Goal: Task Accomplishment & Management: Use online tool/utility

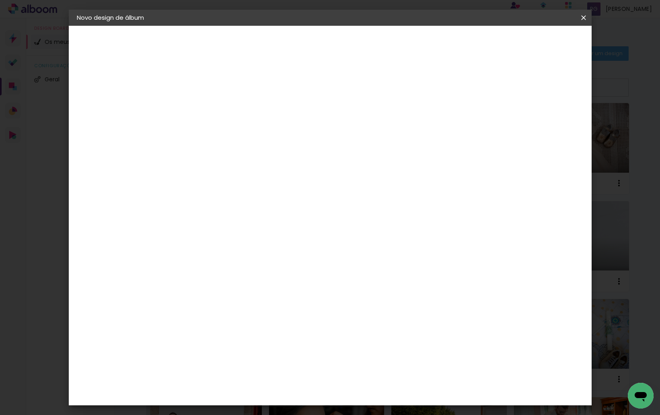
click at [582, 18] on iron-icon at bounding box center [584, 18] width 10 height 8
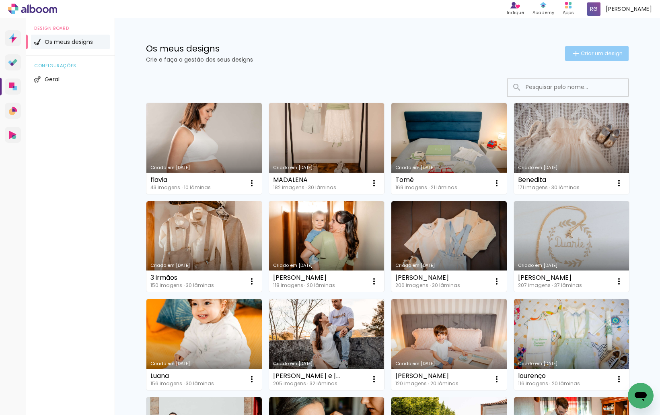
click at [590, 53] on span "Criar um design" at bounding box center [602, 53] width 42 height 5
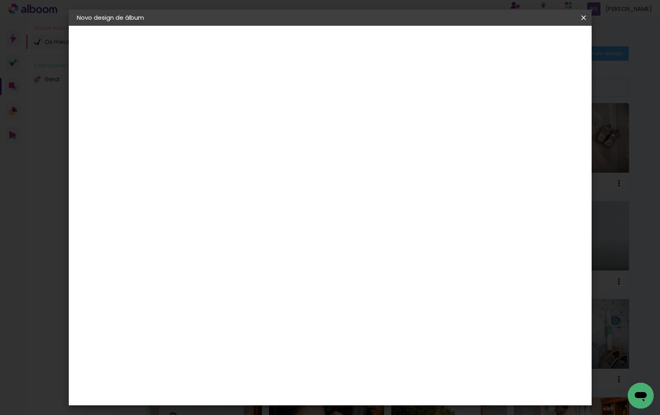
click at [208, 109] on input at bounding box center [208, 108] width 0 height 12
type input "bodas ouro"
type paper-input "bodas ouro"
click at [0, 0] on slot "Avançar" at bounding box center [0, 0] width 0 height 0
click at [221, 190] on paper-item "DreambooksPro" at bounding box center [221, 182] width 70 height 18
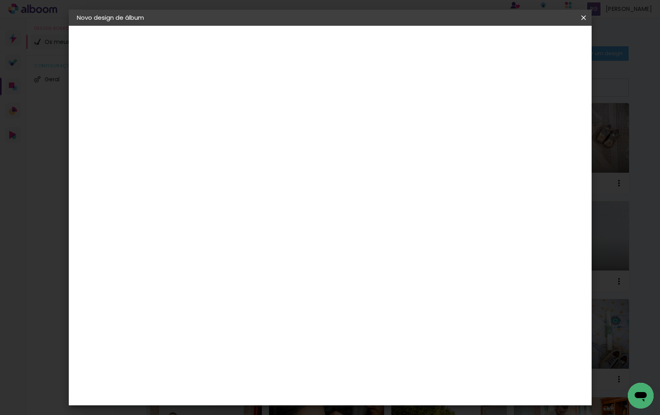
click at [326, 49] on paper-button "Avançar" at bounding box center [306, 43] width 39 height 14
click at [240, 134] on input "text" at bounding box center [223, 140] width 31 height 12
click at [384, 130] on paper-item "Álbum" at bounding box center [382, 134] width 161 height 16
type input "Álbum"
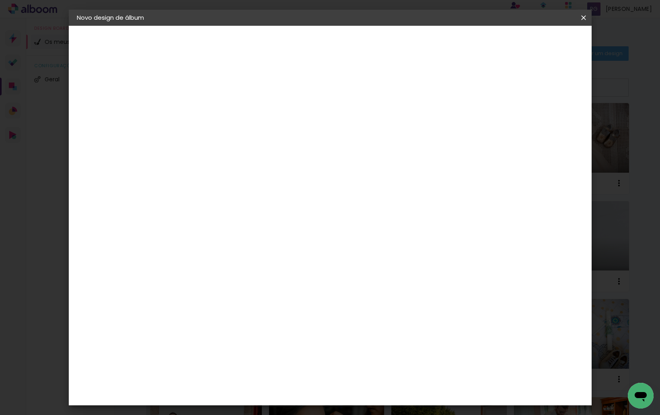
click at [263, 245] on span "20 × 20" at bounding box center [243, 253] width 37 height 16
click at [0, 0] on slot "Avançar" at bounding box center [0, 0] width 0 height 0
click at [534, 43] on span "Iniciar design" at bounding box center [515, 43] width 37 height 6
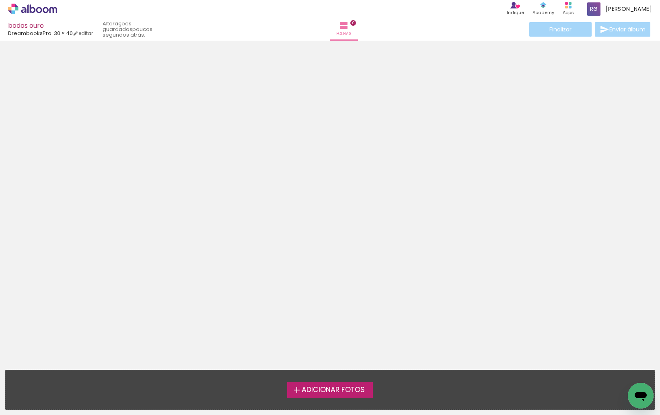
click at [348, 390] on span "Adicionar Fotos" at bounding box center [333, 389] width 63 height 7
click at [0, 0] on input "file" at bounding box center [0, 0] width 0 height 0
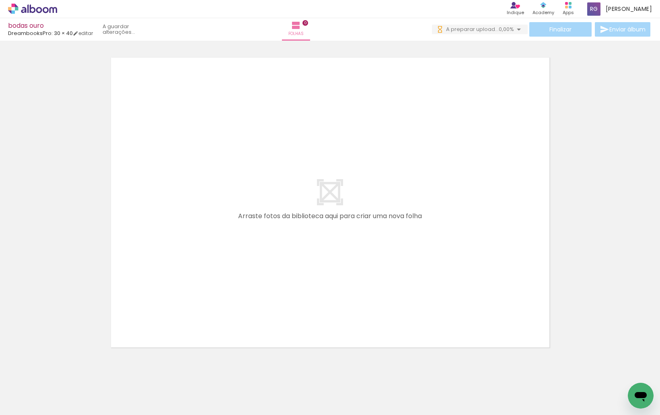
scroll to position [0, 61]
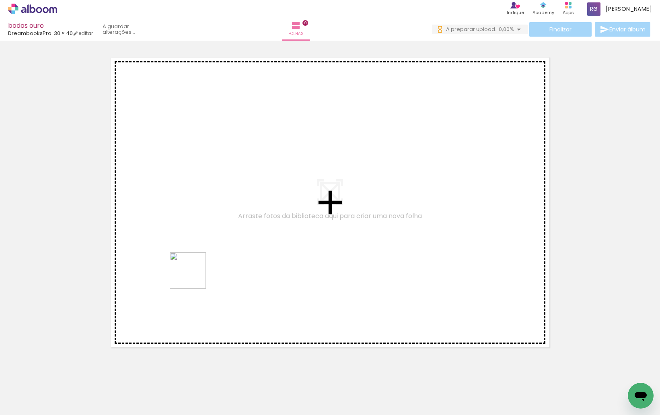
drag, startPoint x: 150, startPoint y: 394, endPoint x: 194, endPoint y: 276, distance: 125.4
click at [194, 276] on quentale-workspace at bounding box center [330, 207] width 660 height 415
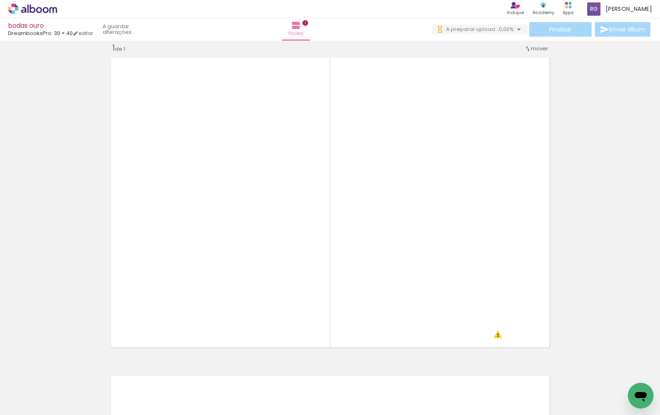
scroll to position [0, 609]
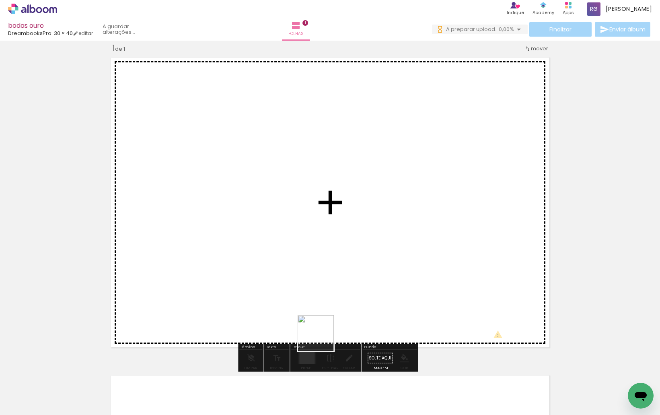
drag, startPoint x: 293, startPoint y: 391, endPoint x: 345, endPoint y: 363, distance: 58.5
click at [363, 292] on quentale-workspace at bounding box center [330, 207] width 660 height 415
drag, startPoint x: 336, startPoint y: 390, endPoint x: 424, endPoint y: 264, distance: 153.4
click at [424, 264] on quentale-workspace at bounding box center [330, 207] width 660 height 415
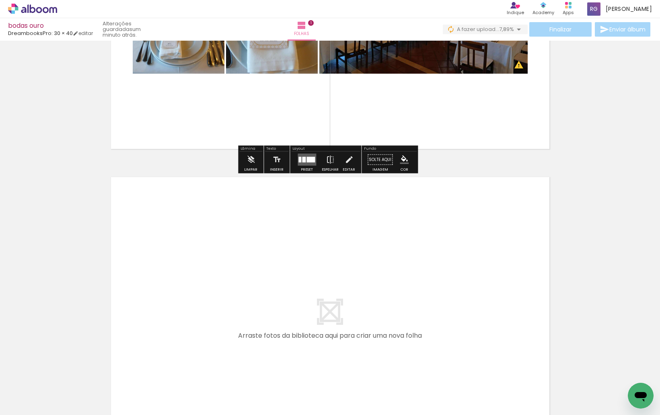
scroll to position [212, 0]
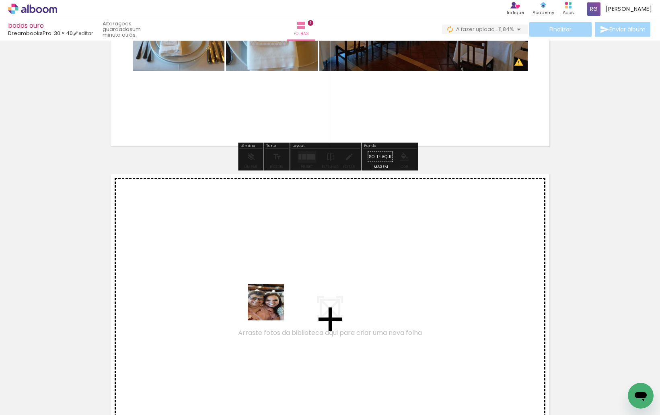
drag, startPoint x: 274, startPoint y: 397, endPoint x: 272, endPoint y: 308, distance: 88.9
click at [272, 308] on quentale-workspace at bounding box center [330, 207] width 660 height 415
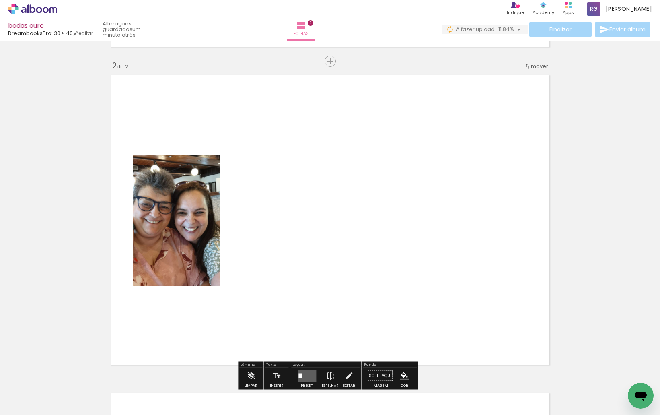
scroll to position [328, 0]
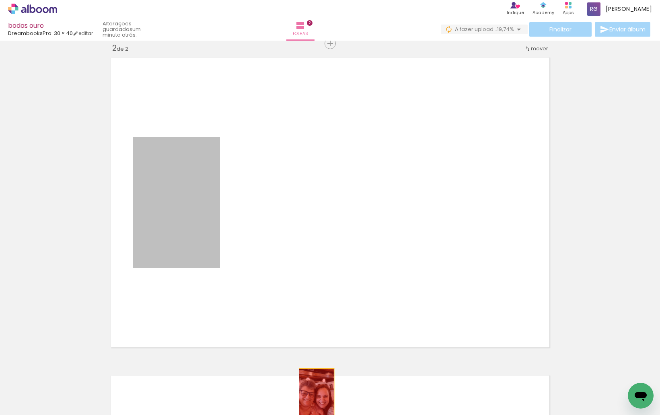
drag, startPoint x: 169, startPoint y: 213, endPoint x: 313, endPoint y: 398, distance: 234.6
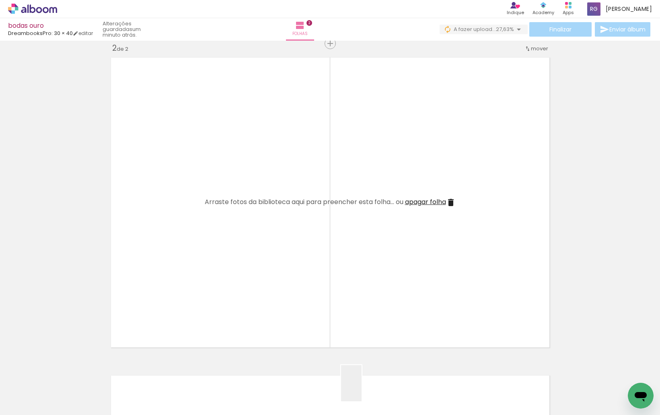
drag, startPoint x: 365, startPoint y: 389, endPoint x: 389, endPoint y: 308, distance: 84.2
click at [389, 308] on quentale-workspace at bounding box center [330, 207] width 660 height 415
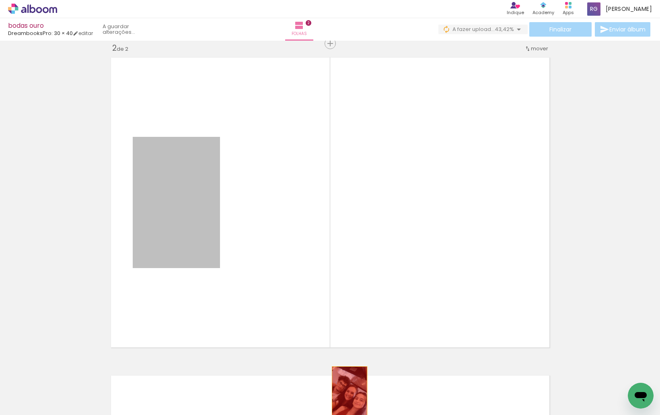
drag, startPoint x: 168, startPoint y: 212, endPoint x: 346, endPoint y: 393, distance: 253.8
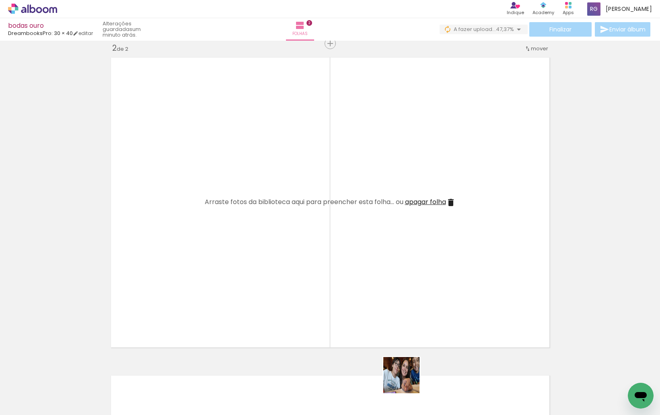
drag, startPoint x: 408, startPoint y: 388, endPoint x: 376, endPoint y: 269, distance: 123.2
click at [376, 269] on quentale-workspace at bounding box center [330, 207] width 660 height 415
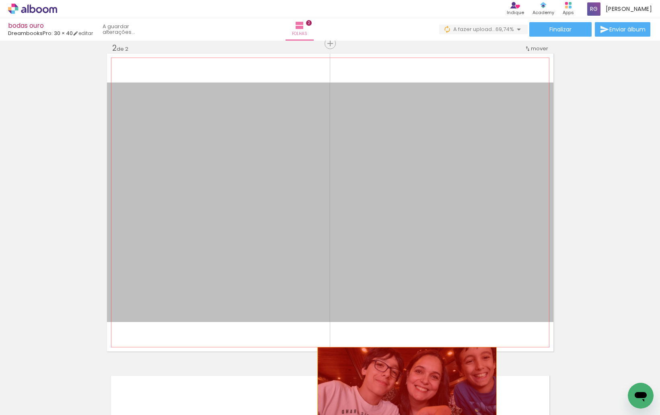
drag, startPoint x: 277, startPoint y: 256, endPoint x: 407, endPoint y: 394, distance: 189.9
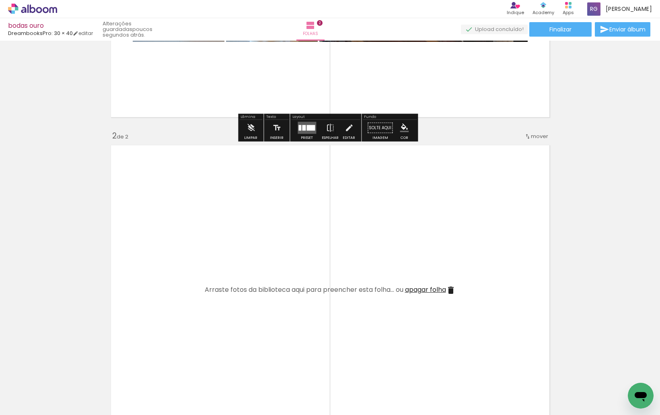
scroll to position [248, 0]
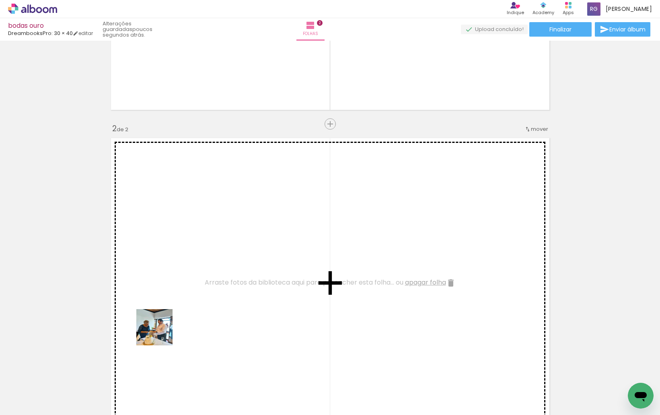
drag, startPoint x: 86, startPoint y: 390, endPoint x: 139, endPoint y: 398, distance: 53.7
click at [196, 307] on quentale-workspace at bounding box center [330, 207] width 660 height 415
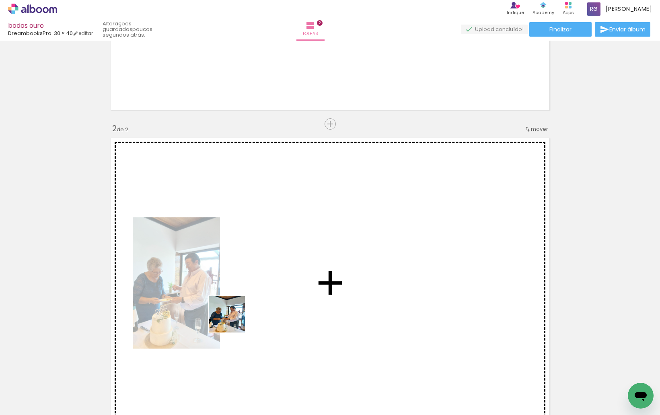
drag, startPoint x: 129, startPoint y: 398, endPoint x: 240, endPoint y: 314, distance: 138.8
click at [240, 314] on quentale-workspace at bounding box center [330, 207] width 660 height 415
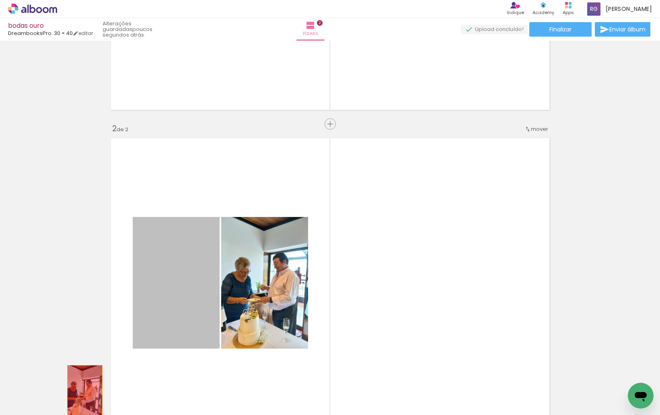
drag, startPoint x: 174, startPoint y: 302, endPoint x: 82, endPoint y: 392, distance: 128.9
click at [82, 392] on quentale-workspace at bounding box center [330, 207] width 660 height 415
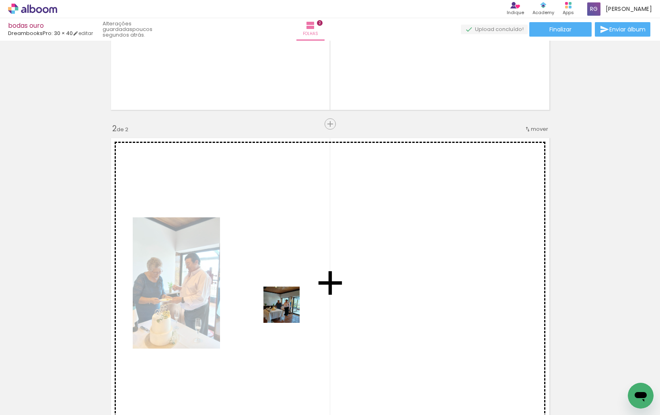
drag, startPoint x: 177, startPoint y: 388, endPoint x: 288, endPoint y: 311, distance: 134.6
click at [288, 311] on quentale-workspace at bounding box center [330, 207] width 660 height 415
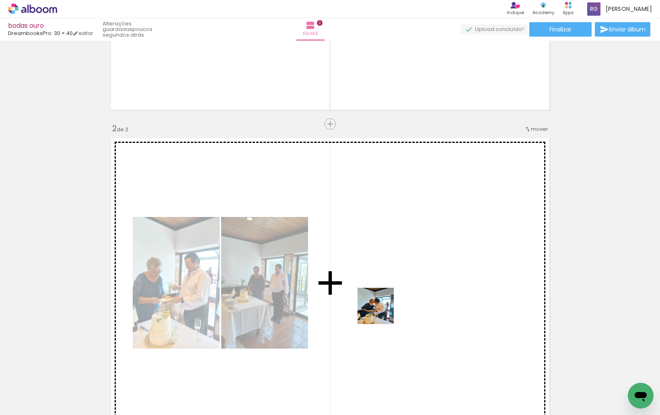
drag, startPoint x: 264, startPoint y: 400, endPoint x: 382, endPoint y: 312, distance: 147.3
click at [382, 312] on quentale-workspace at bounding box center [330, 207] width 660 height 415
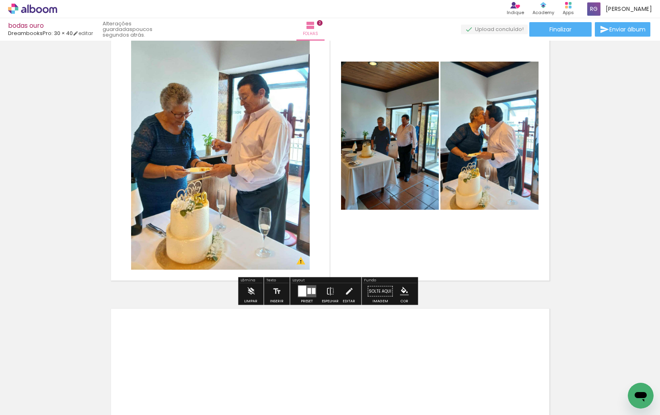
scroll to position [409, 0]
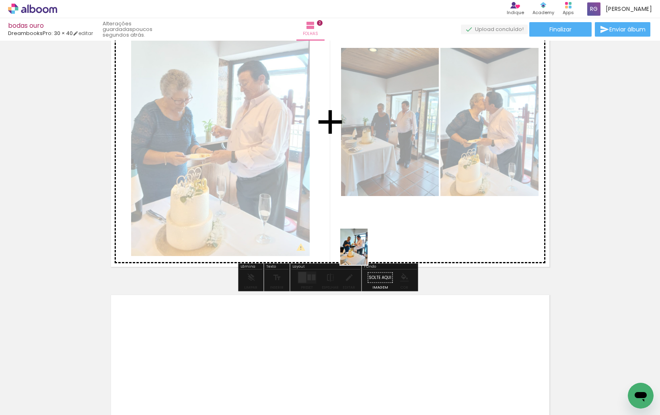
drag, startPoint x: 274, startPoint y: 383, endPoint x: 374, endPoint y: 239, distance: 174.4
click at [374, 239] on quentale-workspace at bounding box center [330, 207] width 660 height 415
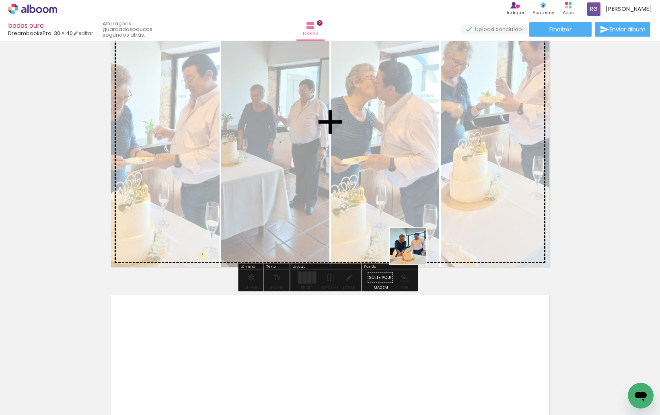
drag, startPoint x: 317, startPoint y: 400, endPoint x: 422, endPoint y: 235, distance: 195.2
click at [422, 235] on quentale-workspace at bounding box center [330, 207] width 660 height 415
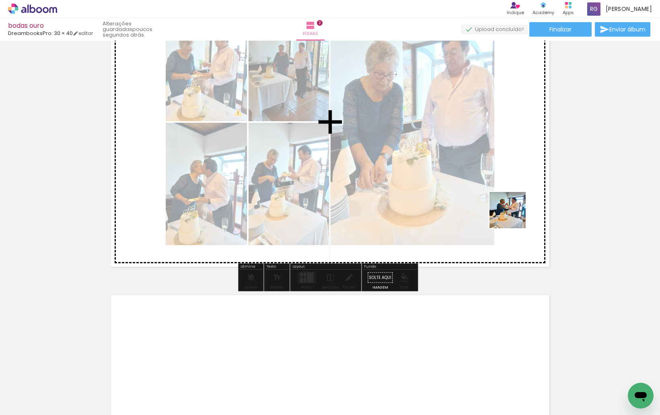
drag, startPoint x: 405, startPoint y: 381, endPoint x: 518, endPoint y: 210, distance: 204.8
click at [518, 210] on quentale-workspace at bounding box center [330, 207] width 660 height 415
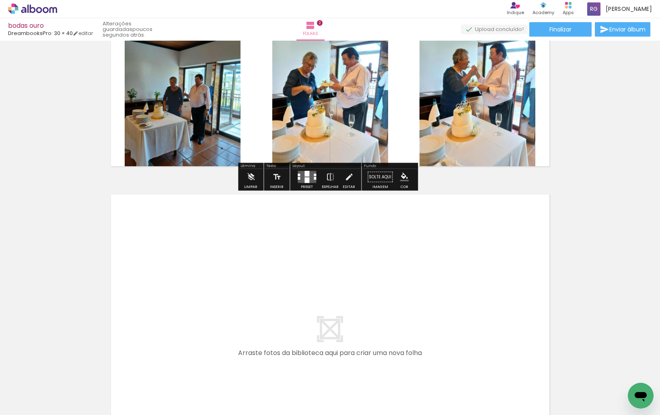
scroll to position [530, 0]
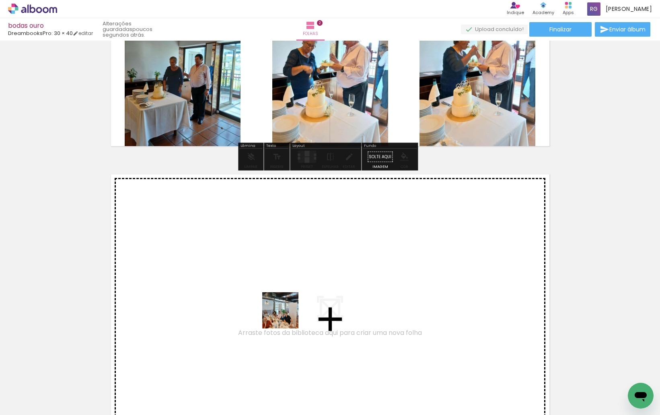
drag, startPoint x: 447, startPoint y: 391, endPoint x: 225, endPoint y: 371, distance: 223.0
click at [267, 305] on quentale-workspace at bounding box center [330, 207] width 660 height 415
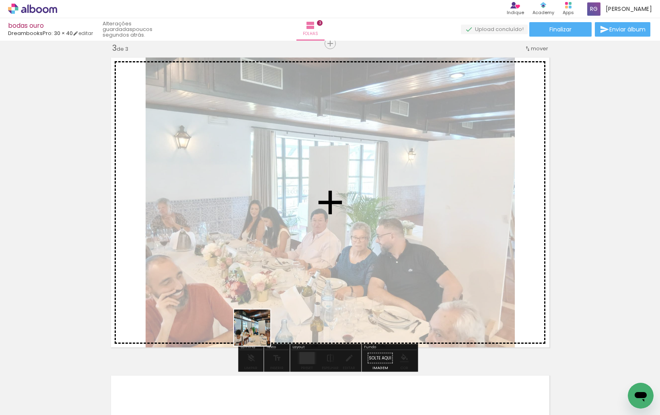
drag, startPoint x: 230, startPoint y: 398, endPoint x: 270, endPoint y: 309, distance: 97.6
click at [270, 309] on quentale-workspace at bounding box center [330, 207] width 660 height 415
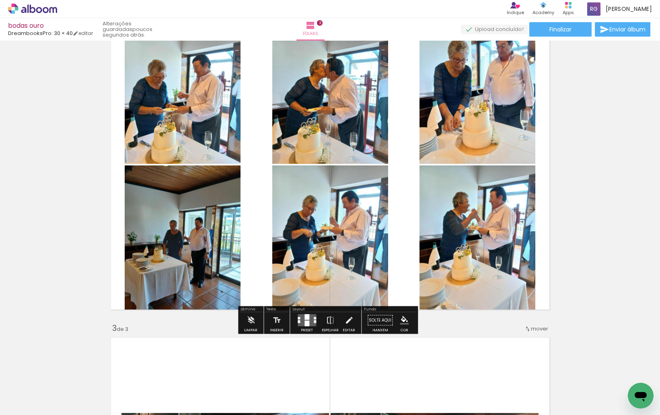
scroll to position [365, 0]
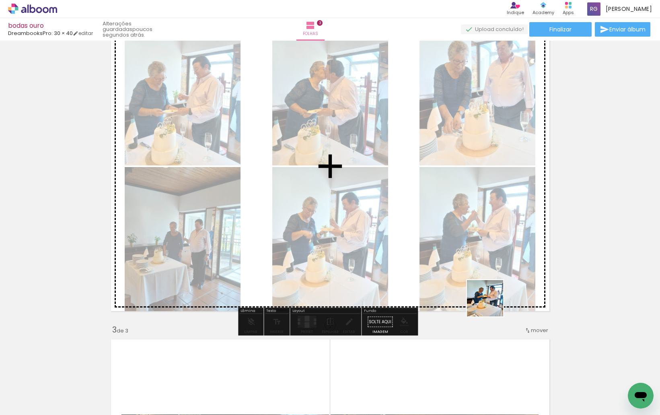
drag, startPoint x: 496, startPoint y: 330, endPoint x: 489, endPoint y: 288, distance: 43.1
click at [489, 288] on quentale-workspace at bounding box center [330, 207] width 660 height 415
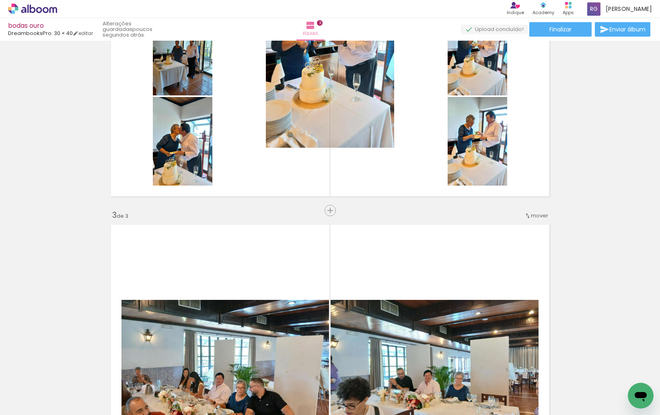
scroll to position [445, 0]
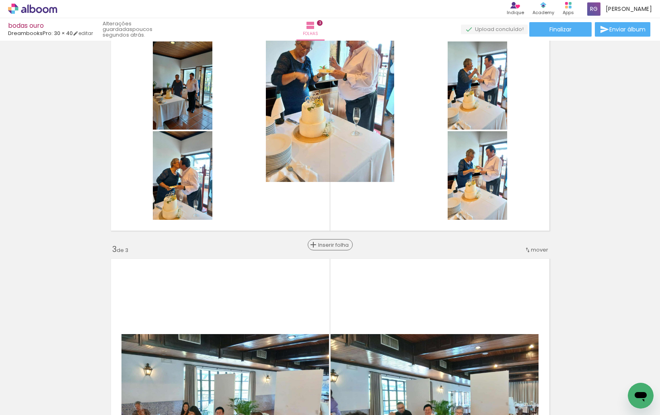
click at [328, 242] on span "Inserir folha" at bounding box center [333, 244] width 31 height 5
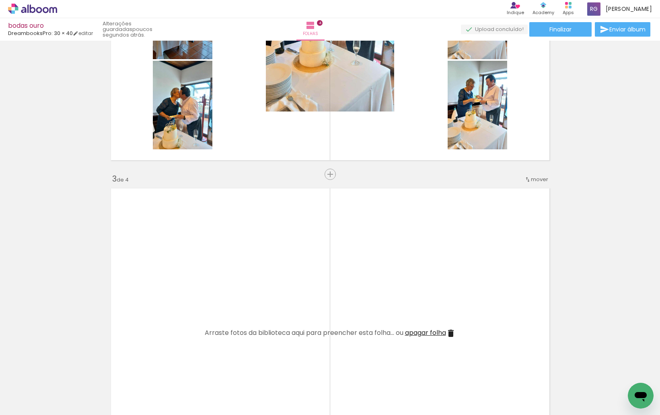
scroll to position [526, 0]
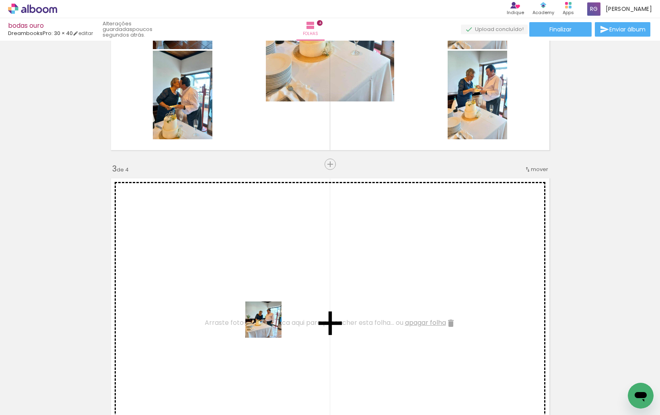
drag, startPoint x: 266, startPoint y: 392, endPoint x: 309, endPoint y: 382, distance: 43.3
click at [270, 322] on quentale-workspace at bounding box center [330, 207] width 660 height 415
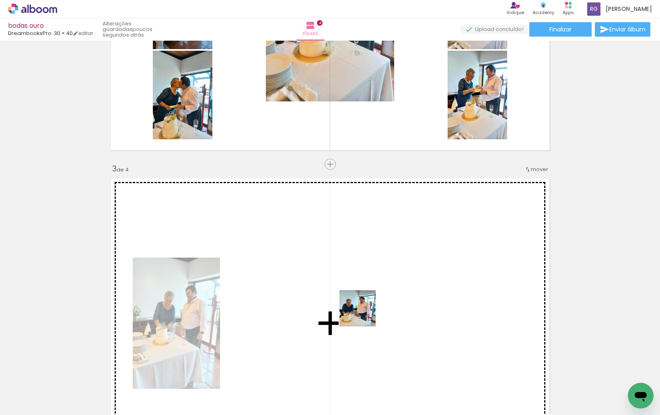
drag, startPoint x: 348, startPoint y: 342, endPoint x: 364, endPoint y: 314, distance: 32.4
click at [364, 314] on quentale-workspace at bounding box center [330, 207] width 660 height 415
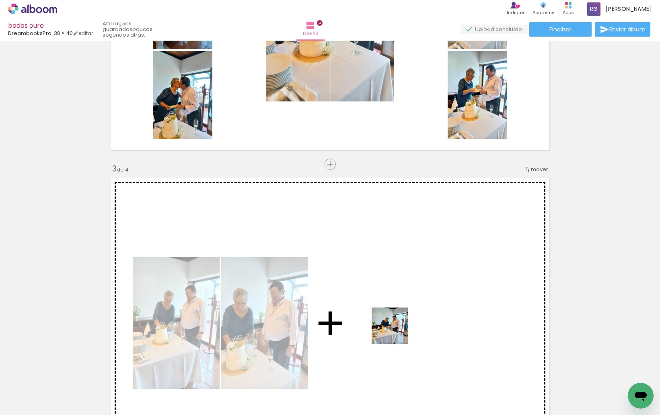
drag, startPoint x: 357, startPoint y: 393, endPoint x: 396, endPoint y: 332, distance: 72.3
click at [396, 332] on quentale-workspace at bounding box center [330, 207] width 660 height 415
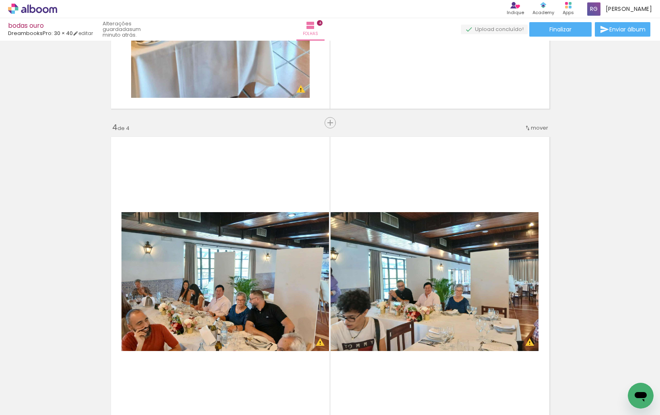
scroll to position [928, 0]
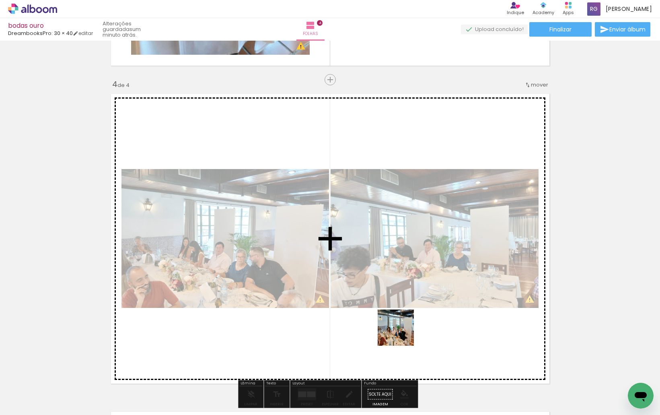
drag, startPoint x: 401, startPoint y: 389, endPoint x: 402, endPoint y: 311, distance: 77.7
click at [402, 311] on quentale-workspace at bounding box center [330, 207] width 660 height 415
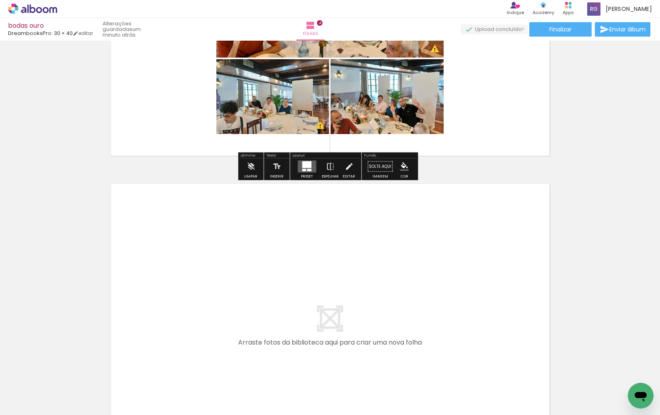
scroll to position [1169, 0]
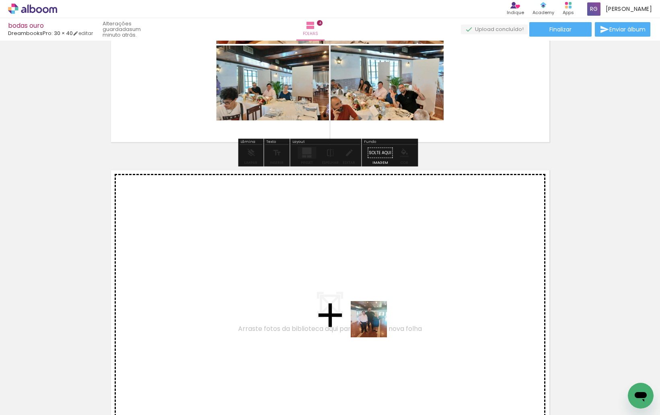
drag, startPoint x: 457, startPoint y: 376, endPoint x: 372, endPoint y: 322, distance: 100.7
click at [372, 322] on quentale-workspace at bounding box center [330, 207] width 660 height 415
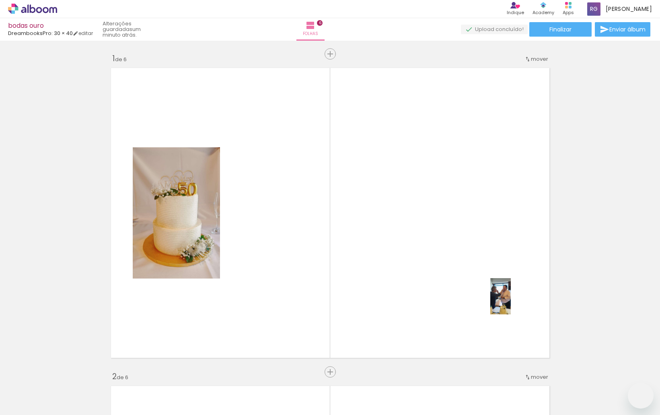
click at [515, 302] on quentale-workspace at bounding box center [330, 207] width 660 height 415
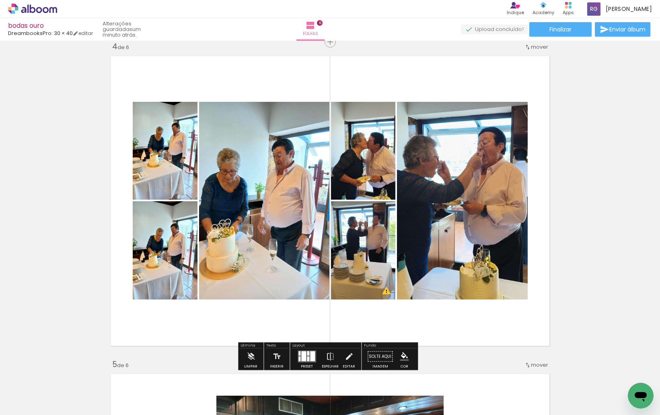
scroll to position [0, 2504]
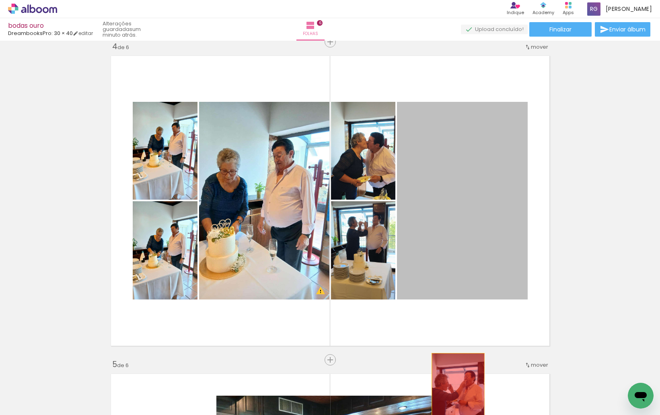
drag, startPoint x: 493, startPoint y: 270, endPoint x: 455, endPoint y: 395, distance: 130.4
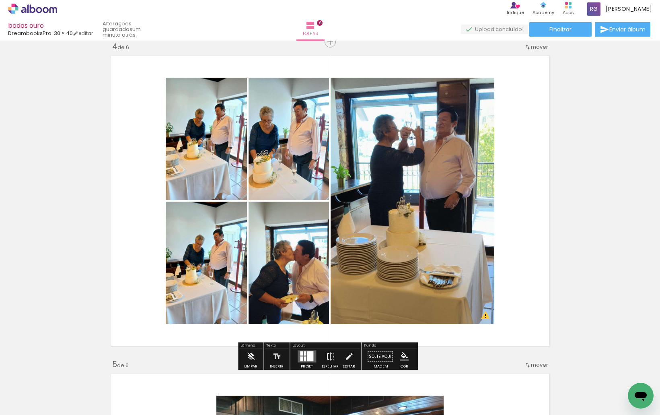
scroll to position [0, 2656]
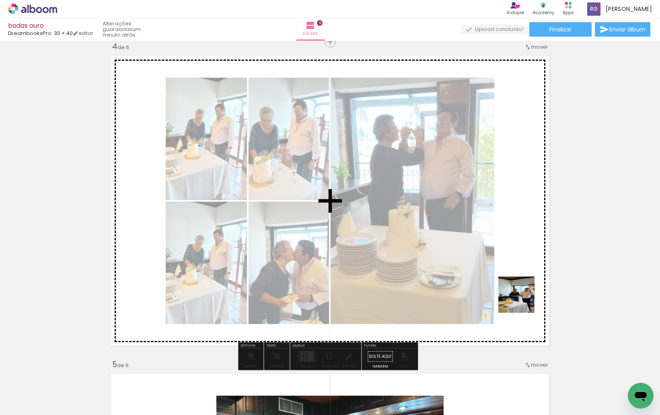
drag, startPoint x: 518, startPoint y: 319, endPoint x: 523, endPoint y: 297, distance: 22.7
click at [523, 297] on quentale-workspace at bounding box center [330, 207] width 660 height 415
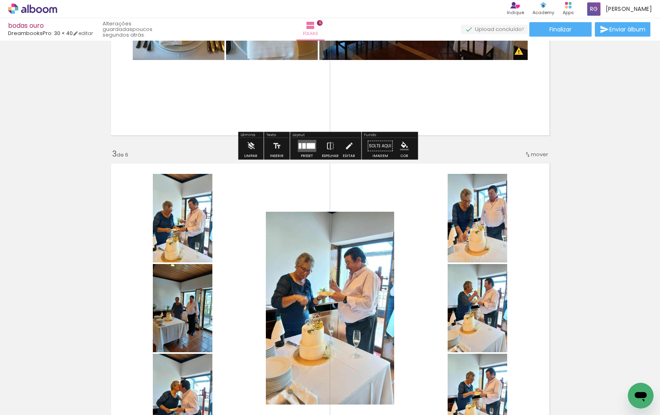
scroll to position [402, 0]
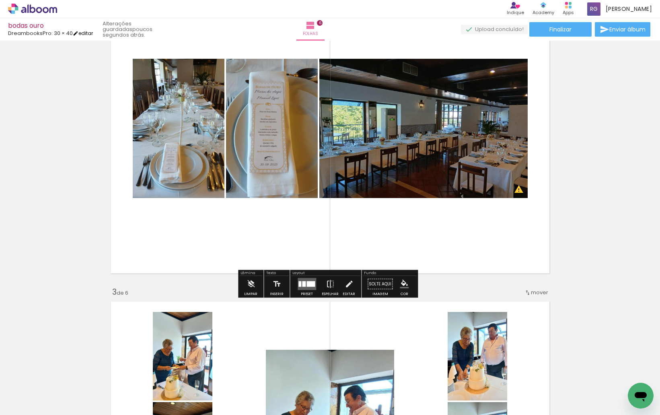
click at [91, 34] on link "editar" at bounding box center [83, 33] width 20 height 7
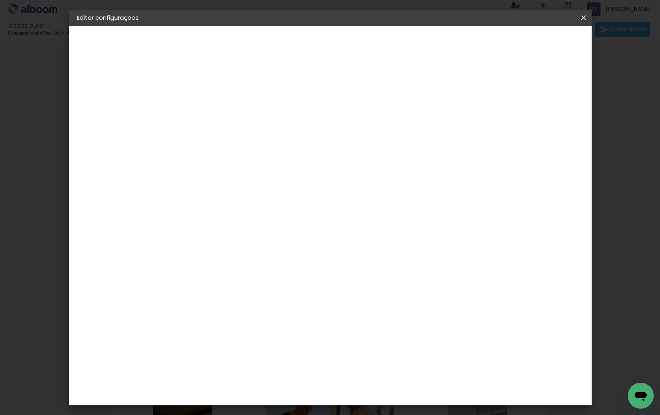
click at [118, 116] on small "40 × 60 cm" at bounding box center [115, 117] width 27 height 5
click at [258, 44] on paper-button "Voltar" at bounding box center [241, 43] width 33 height 14
click at [256, 189] on paper-item "DreambooksPro" at bounding box center [221, 182] width 70 height 18
click at [326, 47] on paper-button "Avançar" at bounding box center [306, 43] width 39 height 14
click at [249, 146] on div at bounding box center [228, 146] width 41 height 1
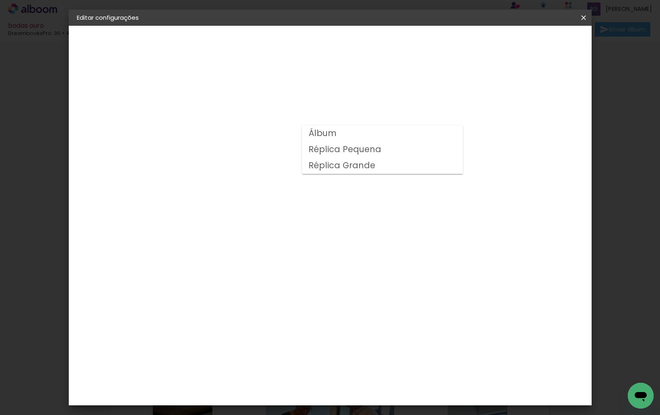
click at [395, 138] on paper-item "Álbum" at bounding box center [382, 134] width 161 height 16
type input "Álbum"
click at [263, 365] on span "20 × 20" at bounding box center [243, 373] width 37 height 16
click at [0, 0] on slot "Avançar" at bounding box center [0, 0] width 0 height 0
click at [534, 41] on span "Guardar configurações" at bounding box center [501, 43] width 66 height 6
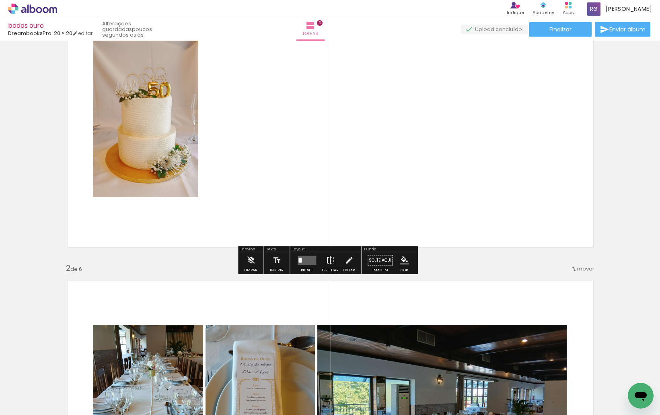
scroll to position [80, 0]
click at [302, 258] on quentale-layouter at bounding box center [307, 259] width 19 height 9
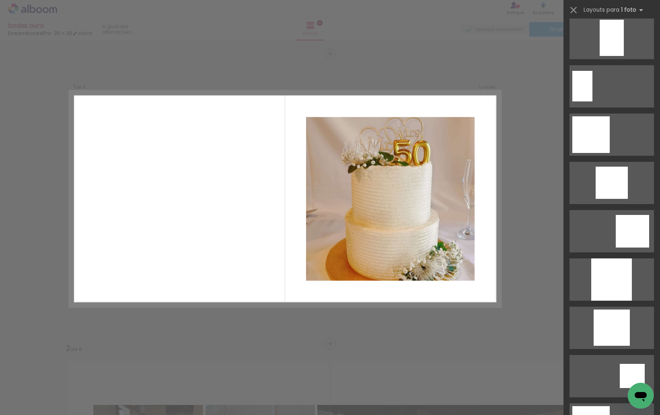
scroll to position [443, 0]
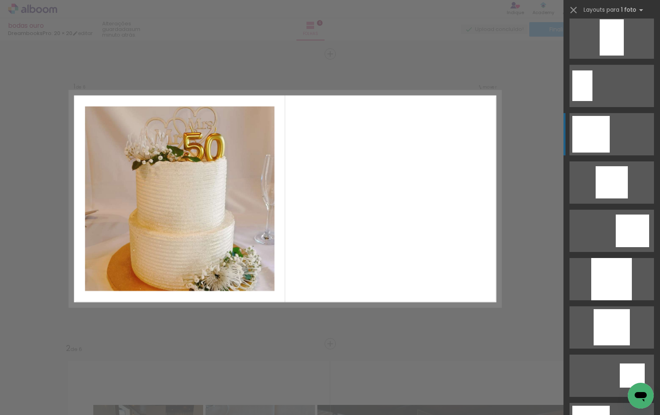
click at [586, 138] on div at bounding box center [591, 134] width 37 height 37
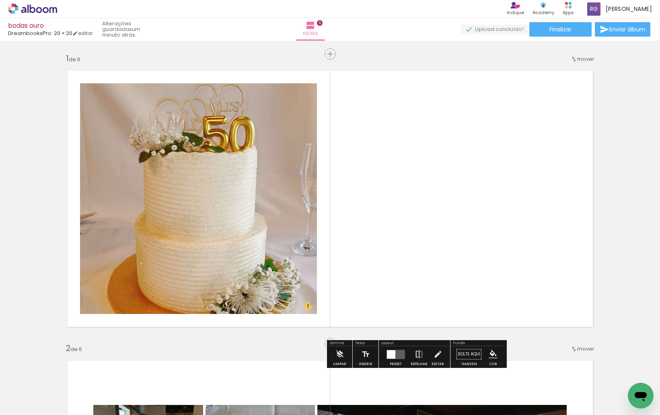
click at [416, 357] on iron-icon at bounding box center [419, 354] width 9 height 16
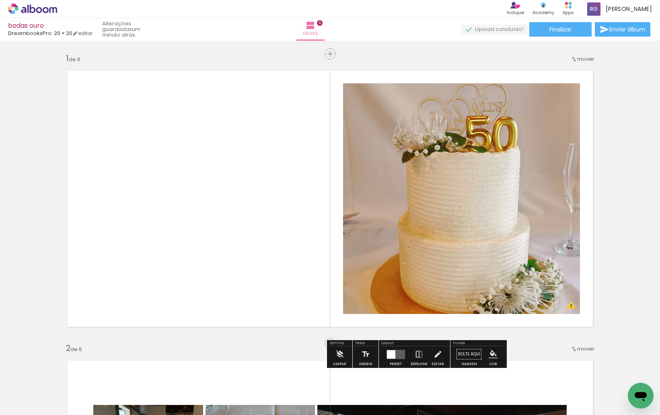
click at [494, 172] on quentale-photo at bounding box center [461, 198] width 237 height 231
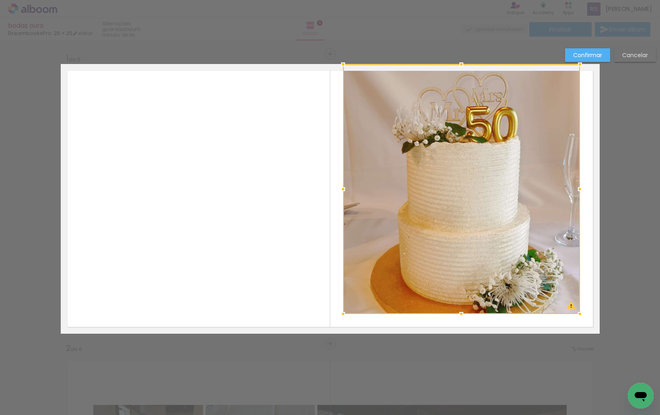
drag, startPoint x: 458, startPoint y: 83, endPoint x: 456, endPoint y: 60, distance: 22.6
click at [456, 60] on div at bounding box center [462, 64] width 16 height 16
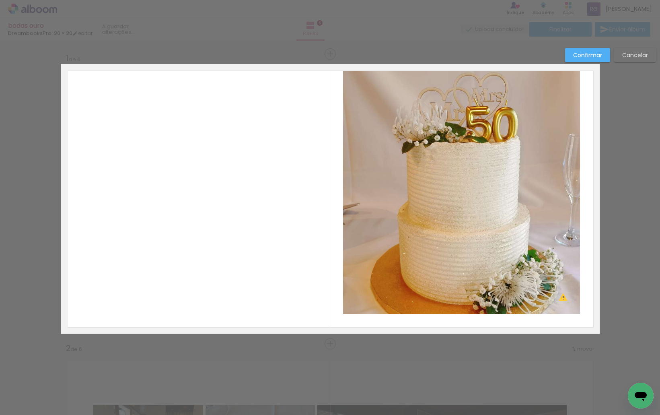
click at [464, 168] on quentale-photo at bounding box center [461, 188] width 237 height 249
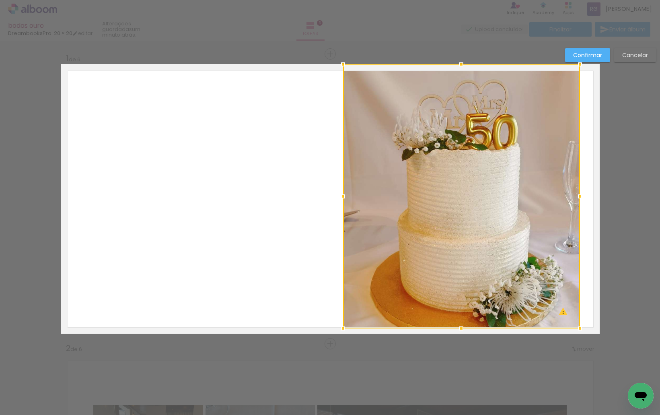
drag, startPoint x: 460, startPoint y: 315, endPoint x: 460, endPoint y: 344, distance: 29.0
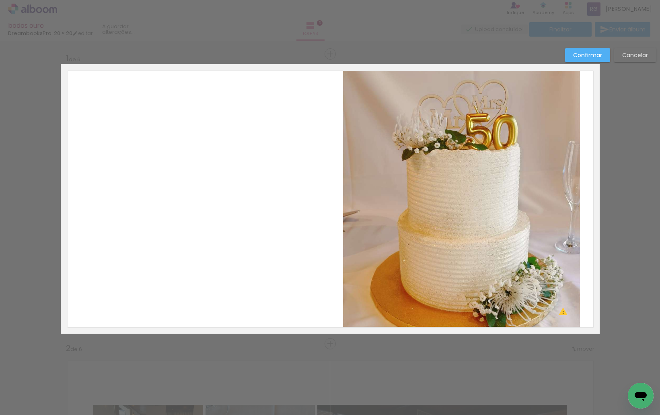
click at [459, 306] on quentale-photo at bounding box center [461, 196] width 237 height 264
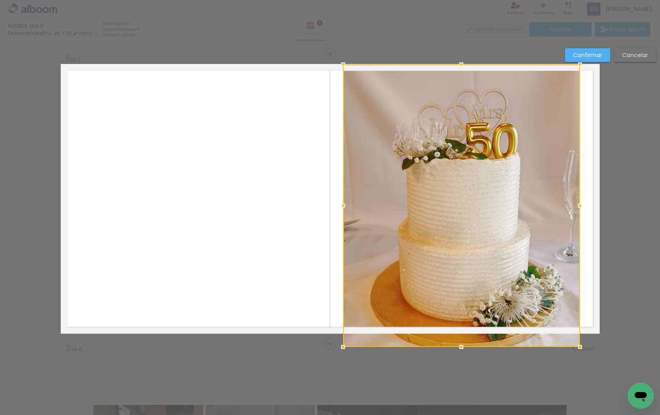
drag, startPoint x: 457, startPoint y: 329, endPoint x: 460, endPoint y: 345, distance: 16.3
click at [460, 345] on div at bounding box center [462, 347] width 16 height 16
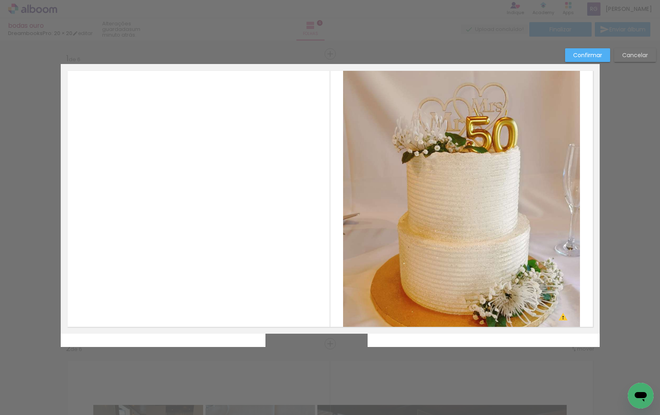
click at [470, 131] on quentale-photo at bounding box center [461, 198] width 237 height 269
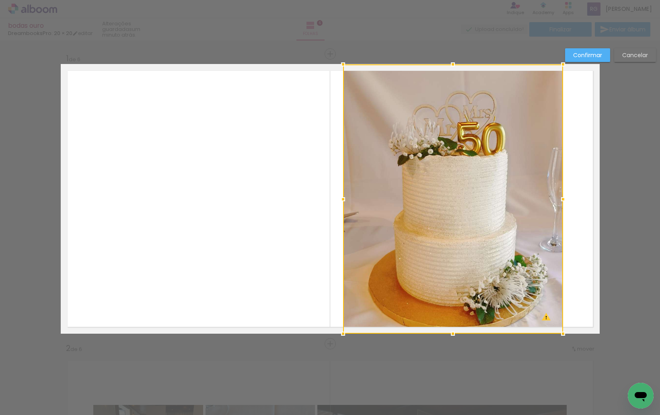
drag, startPoint x: 578, startPoint y: 200, endPoint x: 561, endPoint y: 205, distance: 17.7
click at [561, 205] on div at bounding box center [563, 199] width 16 height 16
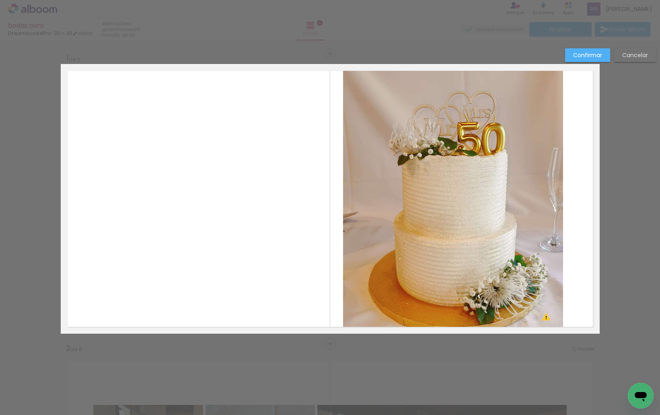
click at [355, 200] on quentale-photo at bounding box center [453, 198] width 220 height 269
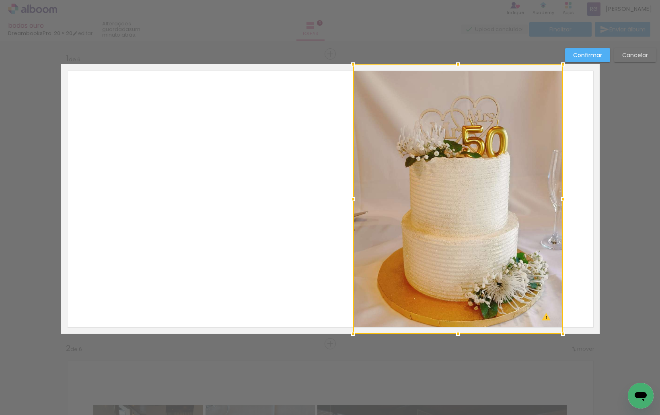
drag, startPoint x: 342, startPoint y: 201, endPoint x: 352, endPoint y: 203, distance: 10.3
click at [352, 203] on div at bounding box center [353, 199] width 16 height 16
click at [467, 161] on div at bounding box center [458, 198] width 210 height 269
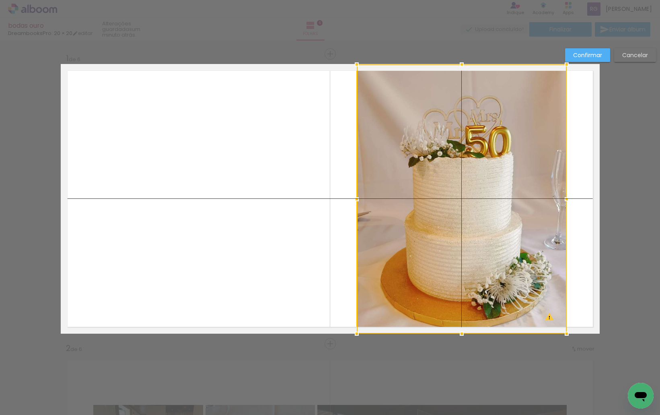
click at [456, 167] on div at bounding box center [462, 198] width 210 height 269
click at [572, 54] on paper-button "Confirmar" at bounding box center [587, 55] width 45 height 14
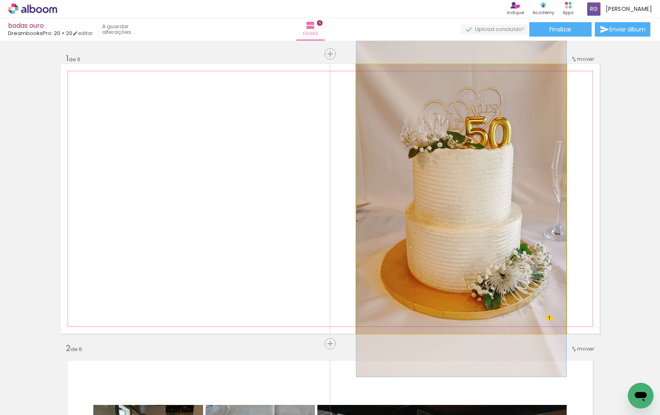
drag, startPoint x: 478, startPoint y: 136, endPoint x: 478, endPoint y: 128, distance: 8.9
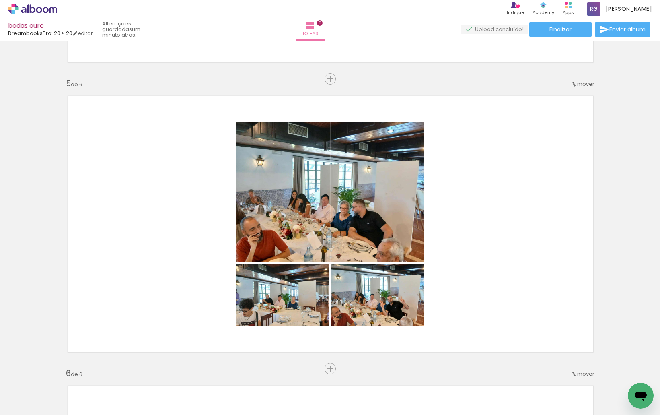
scroll to position [1127, 0]
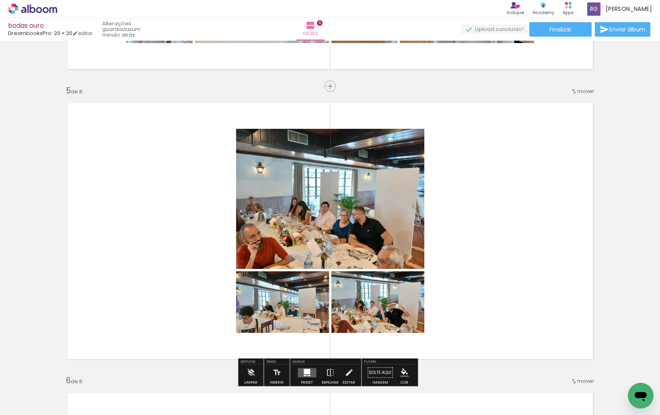
click at [577, 91] on span "mover" at bounding box center [585, 91] width 17 height 8
click at [563, 116] on span "3" at bounding box center [563, 116] width 4 height 13
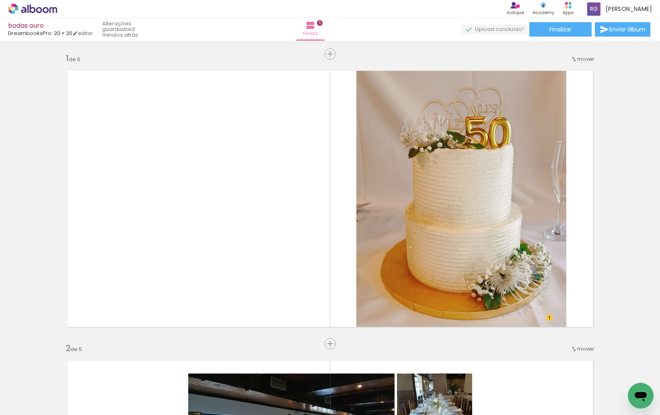
scroll to position [0, 2833]
click at [14, 404] on iron-icon at bounding box center [12, 404] width 10 height 10
click at [0, 0] on input "file" at bounding box center [0, 0] width 0 height 0
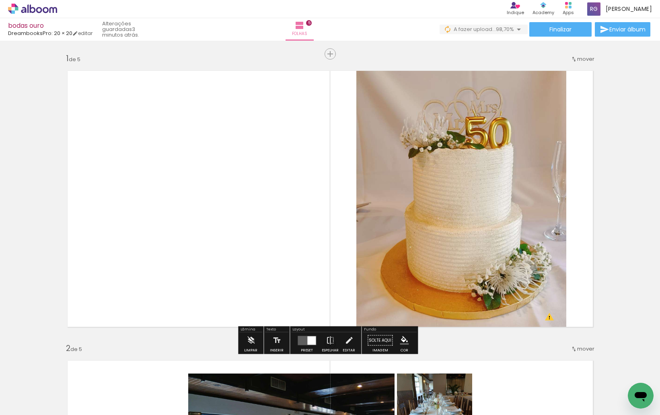
scroll to position [0, 2878]
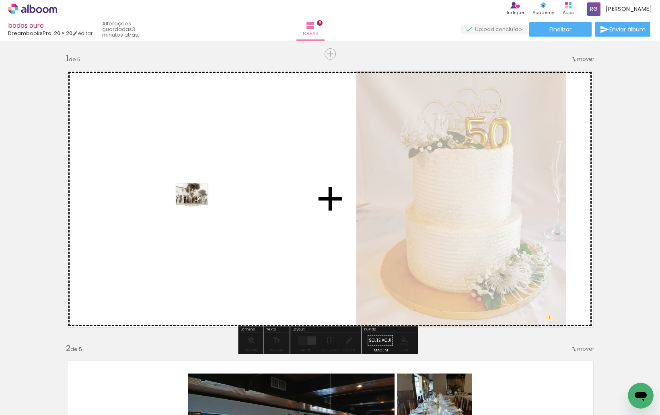
drag, startPoint x: 624, startPoint y: 383, endPoint x: 197, endPoint y: 205, distance: 462.7
click at [197, 205] on quentale-workspace at bounding box center [330, 207] width 660 height 415
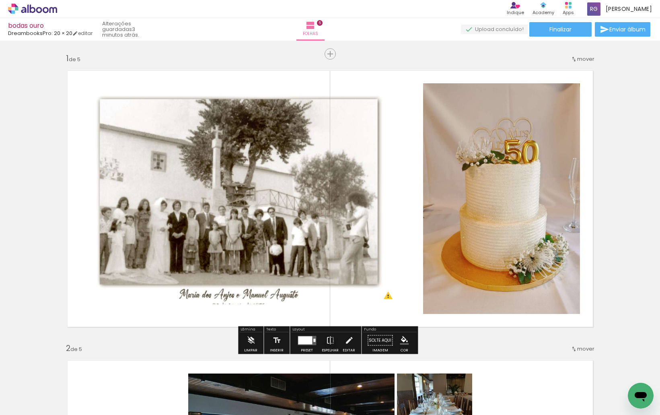
click at [221, 223] on quentale-photo at bounding box center [238, 198] width 317 height 211
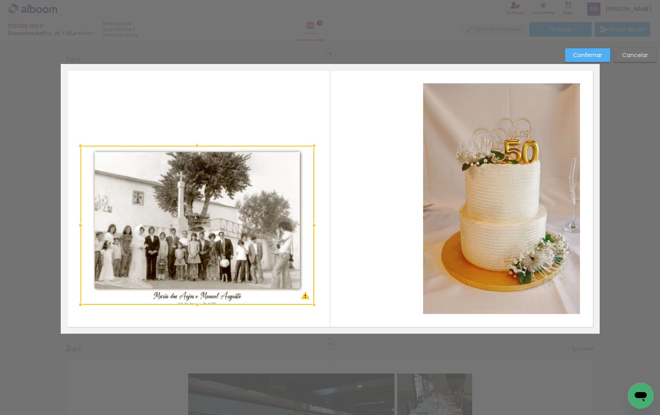
drag, startPoint x: 391, startPoint y: 93, endPoint x: 309, endPoint y: 145, distance: 96.6
click at [309, 145] on div at bounding box center [314, 146] width 16 height 16
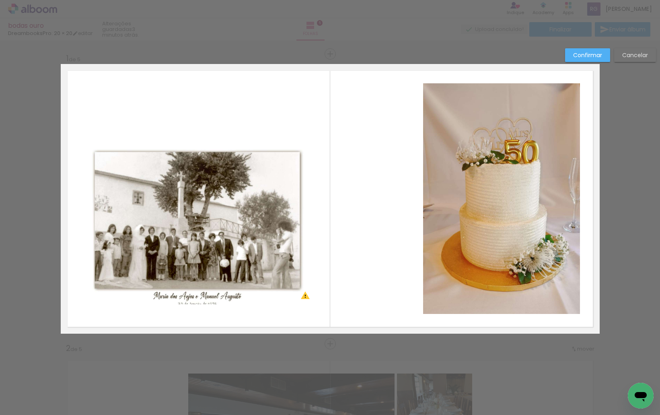
click at [219, 216] on quentale-photo at bounding box center [197, 225] width 234 height 159
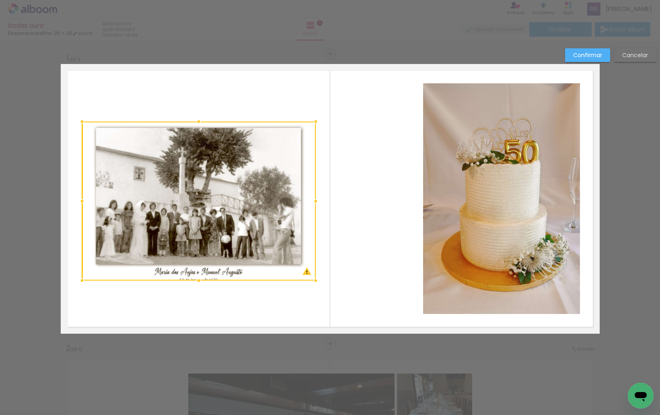
drag, startPoint x: 190, startPoint y: 226, endPoint x: 192, endPoint y: 202, distance: 24.2
click at [192, 202] on div at bounding box center [199, 201] width 234 height 159
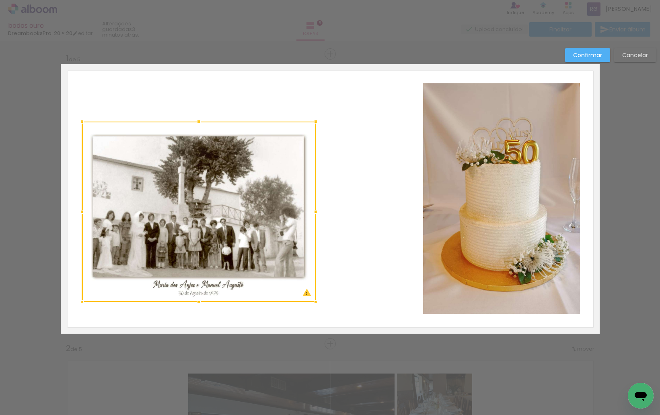
drag, startPoint x: 198, startPoint y: 281, endPoint x: 198, endPoint y: 302, distance: 20.5
click at [198, 302] on div at bounding box center [199, 302] width 16 height 16
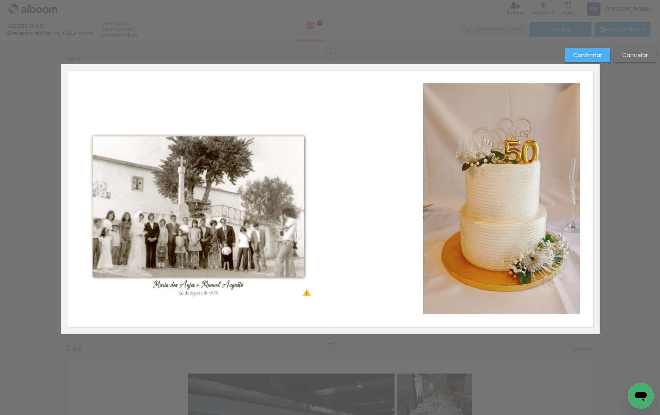
click at [204, 225] on quentale-photo at bounding box center [199, 212] width 234 height 180
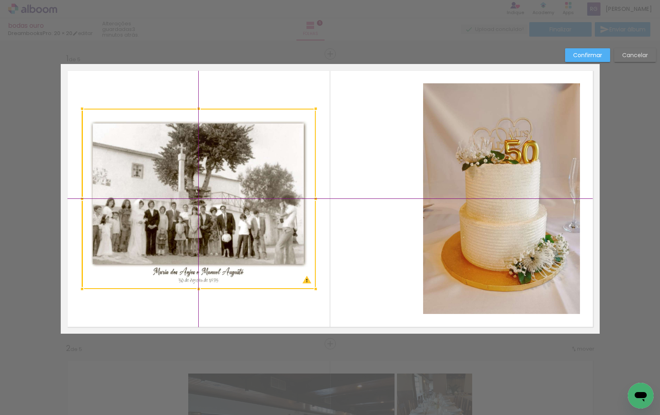
drag, startPoint x: 195, startPoint y: 206, endPoint x: 195, endPoint y: 194, distance: 12.1
click at [195, 194] on div at bounding box center [199, 199] width 234 height 180
click at [502, 156] on quentale-photo at bounding box center [501, 198] width 157 height 231
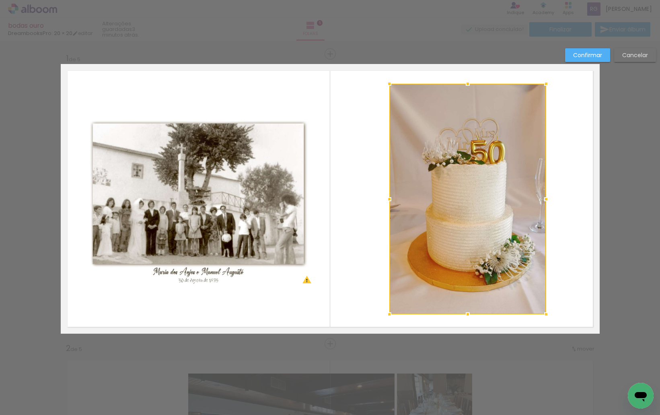
drag, startPoint x: 464, startPoint y: 186, endPoint x: 430, endPoint y: 185, distance: 33.8
click at [430, 185] on div at bounding box center [468, 199] width 157 height 231
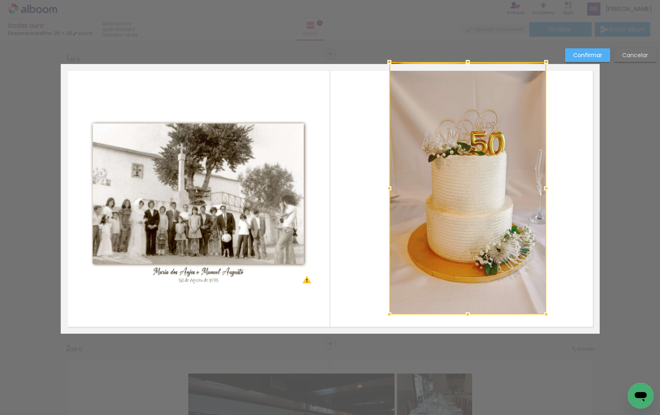
drag, startPoint x: 468, startPoint y: 85, endPoint x: 471, endPoint y: 65, distance: 19.9
click at [471, 65] on div at bounding box center [468, 62] width 16 height 16
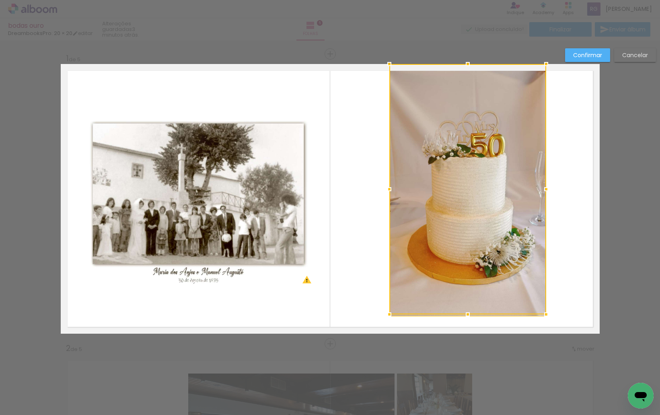
click at [454, 300] on div at bounding box center [468, 189] width 157 height 250
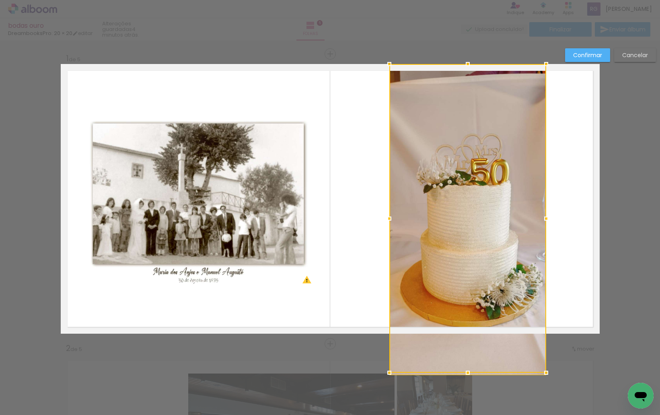
drag, startPoint x: 466, startPoint y: 314, endPoint x: 467, endPoint y: 327, distance: 12.9
click at [467, 327] on div at bounding box center [468, 218] width 157 height 309
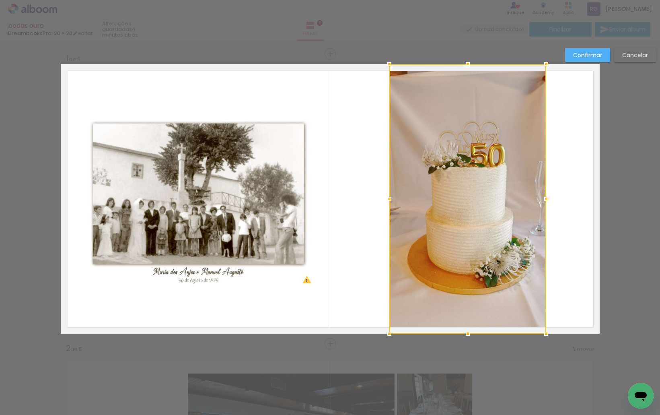
click at [483, 233] on div at bounding box center [468, 199] width 157 height 270
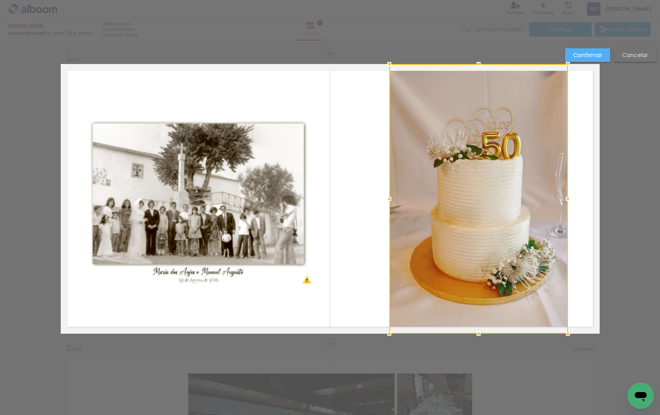
drag, startPoint x: 542, startPoint y: 196, endPoint x: 565, endPoint y: 198, distance: 22.6
click at [565, 198] on div at bounding box center [568, 199] width 16 height 16
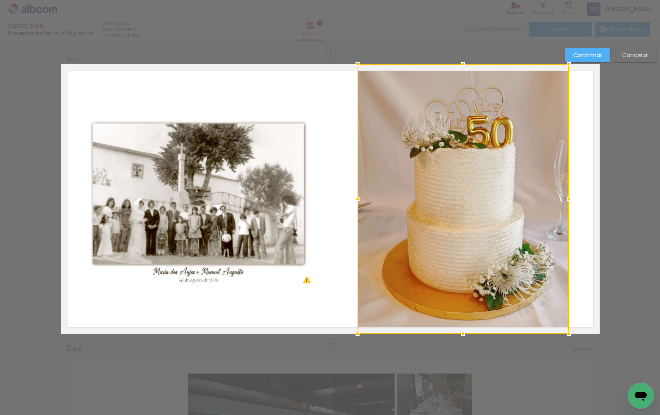
drag, startPoint x: 389, startPoint y: 200, endPoint x: 357, endPoint y: 204, distance: 32.0
click at [357, 204] on div at bounding box center [358, 199] width 16 height 16
click at [422, 203] on div at bounding box center [463, 199] width 211 height 270
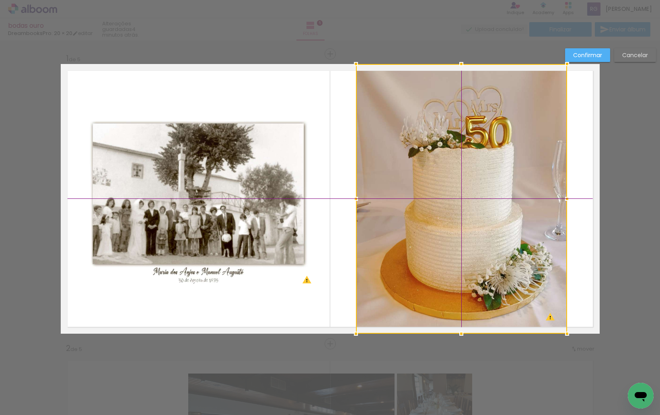
drag, startPoint x: 442, startPoint y: 198, endPoint x: 437, endPoint y: 199, distance: 5.7
click at [437, 199] on div at bounding box center [461, 199] width 211 height 270
click at [0, 0] on slot "Confirmar" at bounding box center [0, 0] width 0 height 0
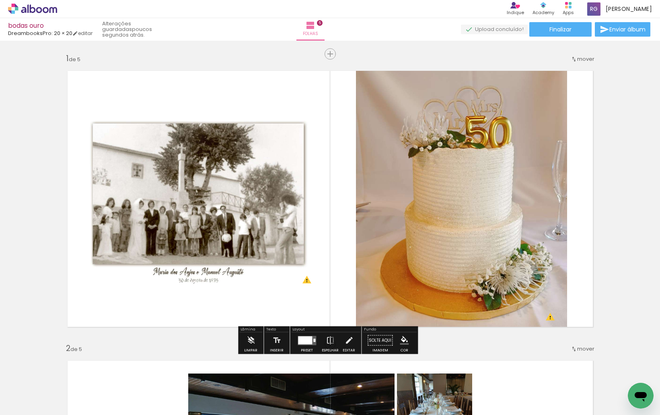
click at [223, 194] on quentale-photo at bounding box center [199, 199] width 234 height 180
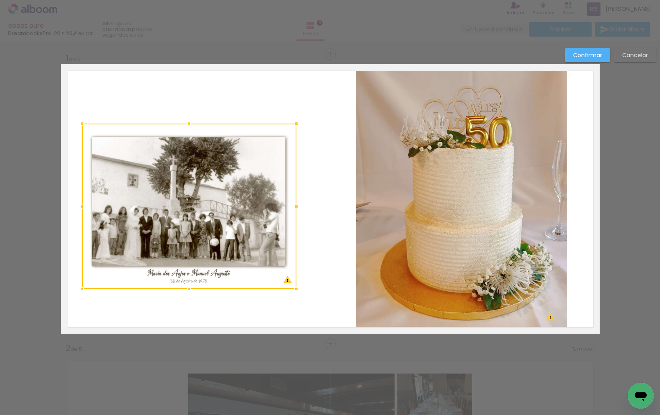
drag, startPoint x: 312, startPoint y: 109, endPoint x: 295, endPoint y: 124, distance: 22.6
click at [295, 124] on div at bounding box center [297, 123] width 16 height 16
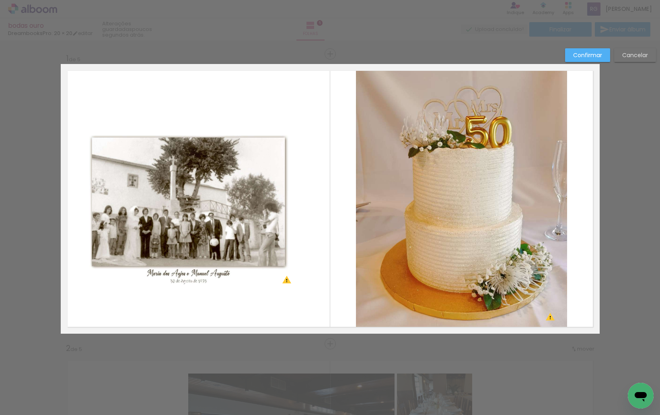
click at [176, 185] on quentale-photo at bounding box center [189, 206] width 214 height 165
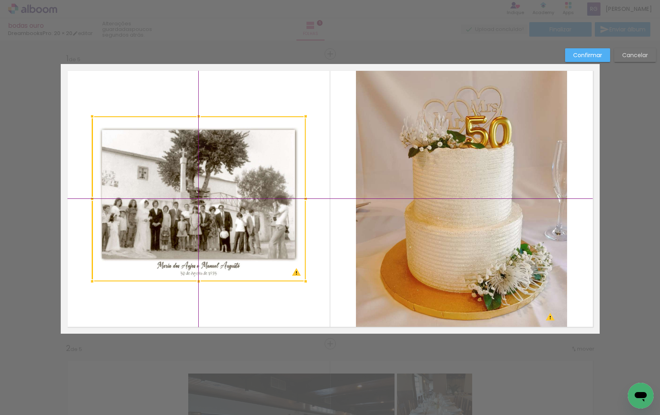
drag, startPoint x: 185, startPoint y: 189, endPoint x: 197, endPoint y: 183, distance: 13.5
click at [197, 183] on div at bounding box center [199, 198] width 214 height 165
click at [0, 0] on slot "Confirmar" at bounding box center [0, 0] width 0 height 0
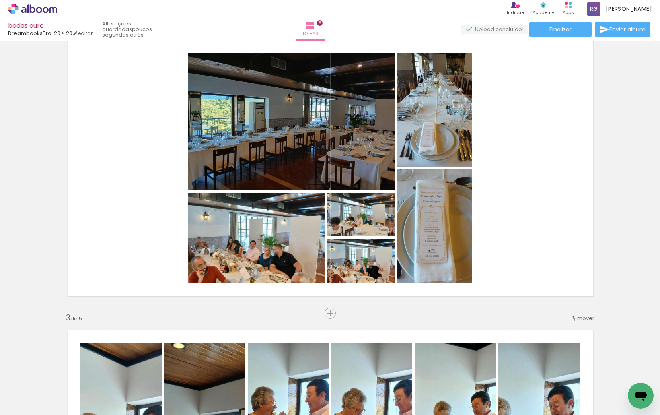
scroll to position [322, 0]
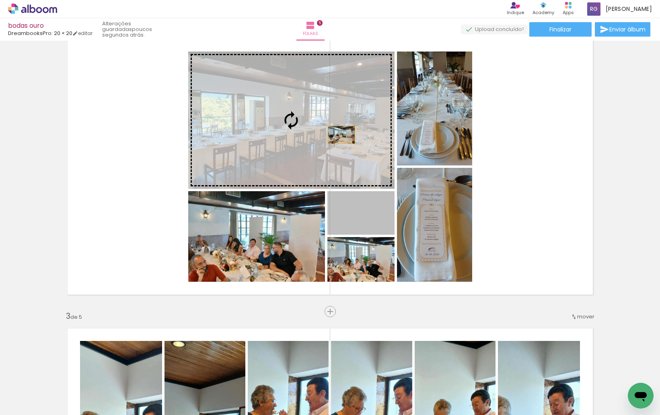
drag, startPoint x: 369, startPoint y: 220, endPoint x: 338, endPoint y: 135, distance: 90.8
click at [0, 0] on slot at bounding box center [0, 0] width 0 height 0
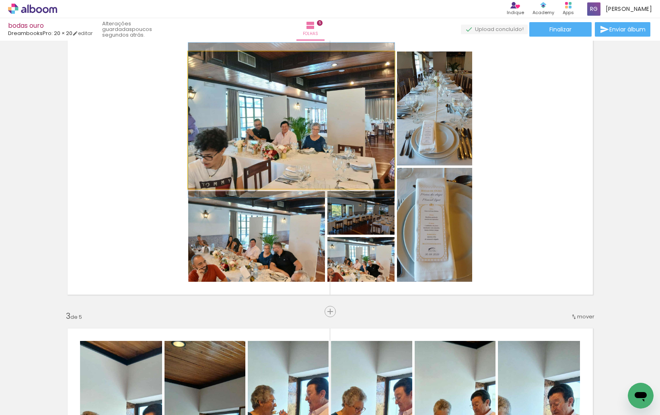
drag, startPoint x: 207, startPoint y: 59, endPoint x: 193, endPoint y: 65, distance: 15.5
type paper-slider "100"
click at [193, 65] on div at bounding box center [219, 60] width 56 height 12
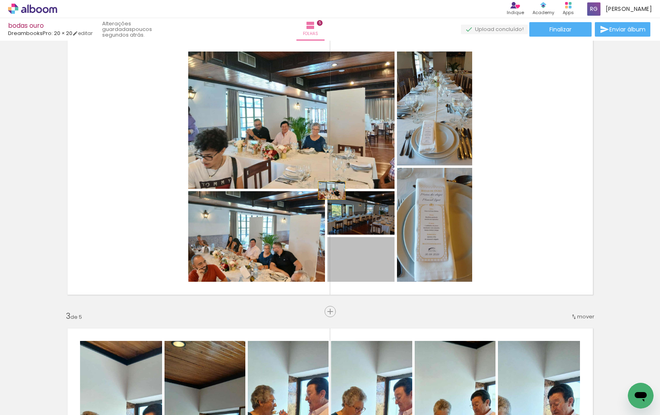
drag, startPoint x: 369, startPoint y: 268, endPoint x: 312, endPoint y: 148, distance: 132.8
click at [0, 0] on slot at bounding box center [0, 0] width 0 height 0
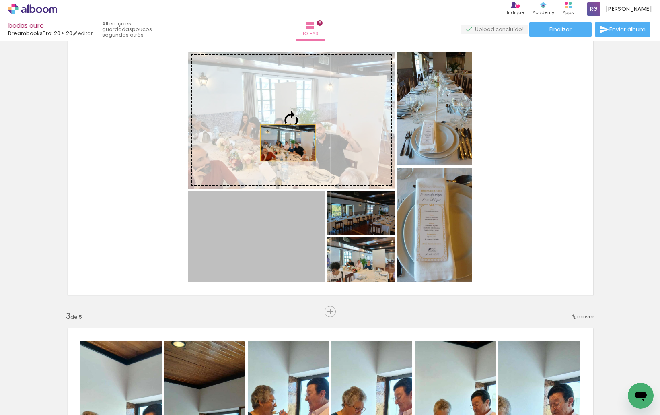
drag, startPoint x: 262, startPoint y: 249, endPoint x: 285, endPoint y: 142, distance: 109.2
click at [0, 0] on slot at bounding box center [0, 0] width 0 height 0
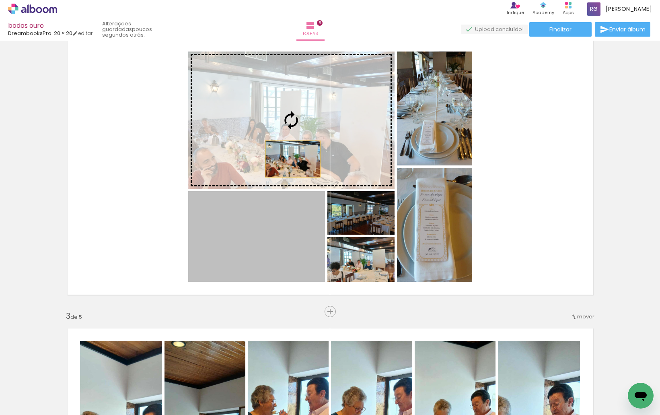
drag, startPoint x: 261, startPoint y: 254, endPoint x: 290, endPoint y: 159, distance: 99.2
click at [0, 0] on slot at bounding box center [0, 0] width 0 height 0
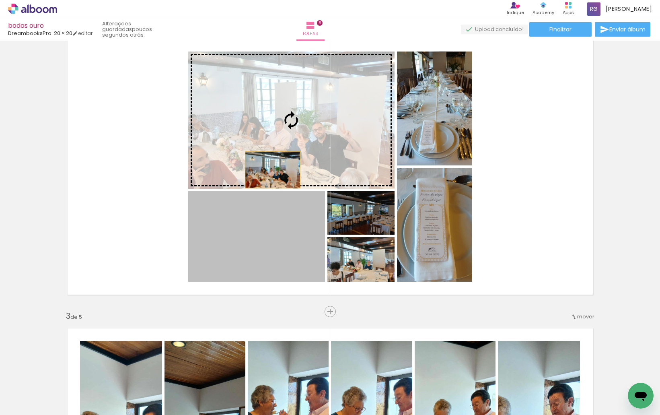
drag, startPoint x: 251, startPoint y: 247, endPoint x: 270, endPoint y: 170, distance: 79.9
click at [0, 0] on slot at bounding box center [0, 0] width 0 height 0
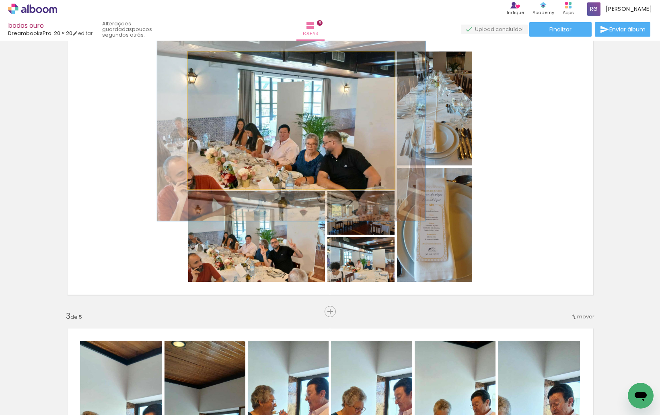
drag, startPoint x: 208, startPoint y: 59, endPoint x: 216, endPoint y: 60, distance: 8.5
type paper-slider "130"
click at [216, 60] on div at bounding box center [215, 60] width 13 height 13
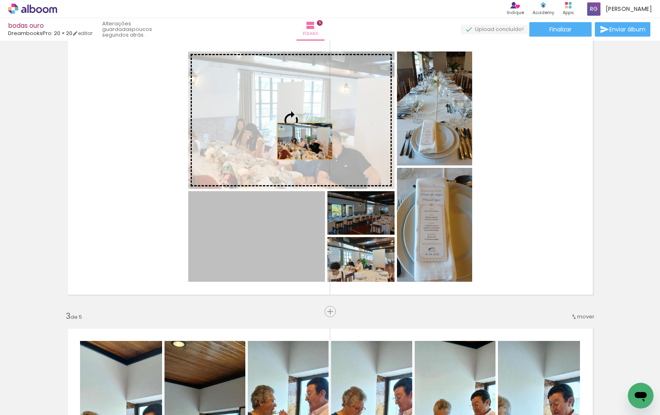
drag, startPoint x: 273, startPoint y: 257, endPoint x: 302, endPoint y: 141, distance: 119.1
click at [0, 0] on slot at bounding box center [0, 0] width 0 height 0
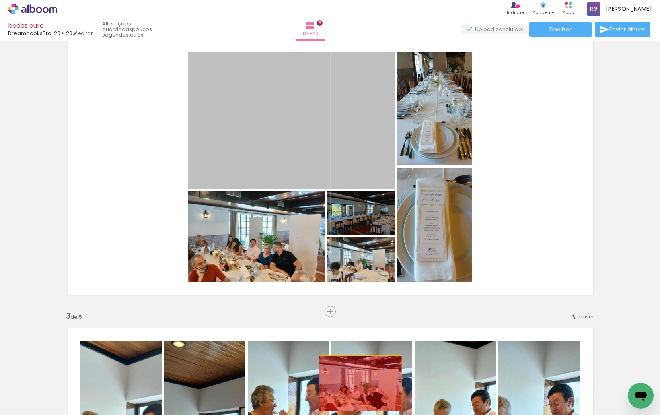
drag, startPoint x: 297, startPoint y: 147, endPoint x: 370, endPoint y: 191, distance: 84.8
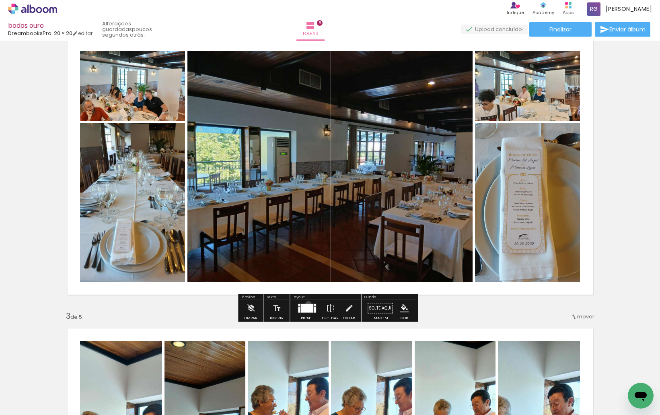
click at [307, 304] on div at bounding box center [307, 308] width 12 height 8
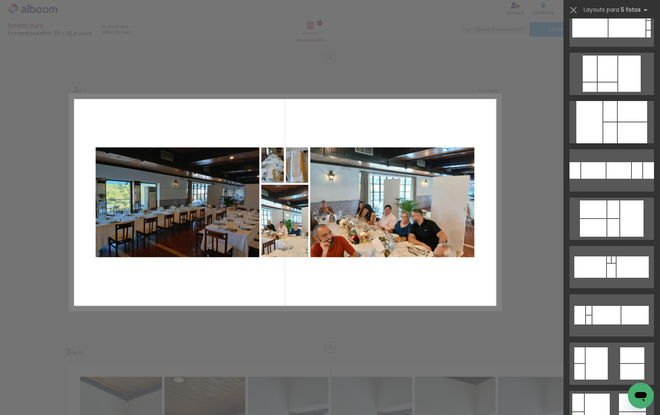
scroll to position [2978, 0]
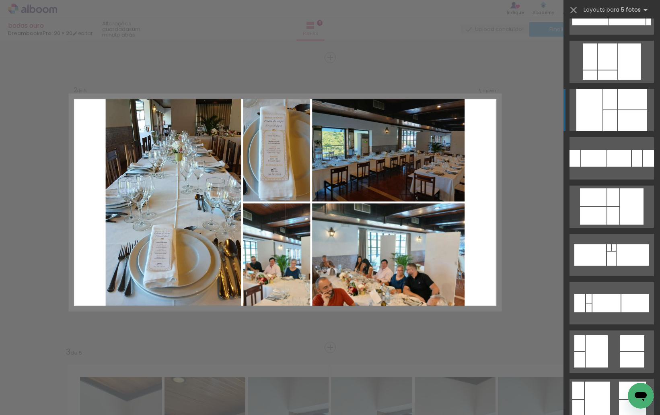
click at [637, 109] on div at bounding box center [632, 99] width 29 height 21
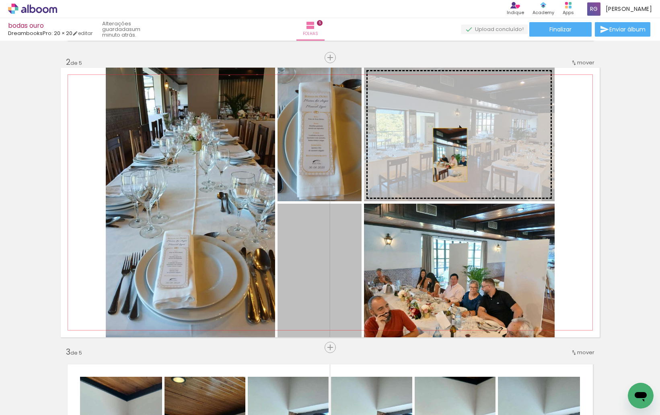
drag, startPoint x: 343, startPoint y: 291, endPoint x: 453, endPoint y: 148, distance: 179.6
click at [0, 0] on slot at bounding box center [0, 0] width 0 height 0
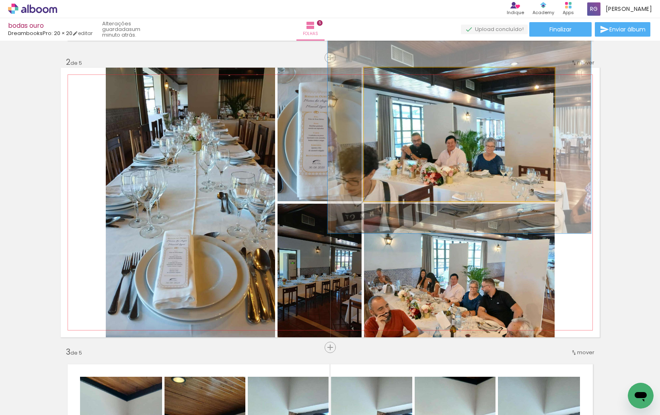
drag, startPoint x: 381, startPoint y: 76, endPoint x: 392, endPoint y: 78, distance: 11.0
type paper-slider "139"
click at [392, 78] on div at bounding box center [393, 75] width 7 height 7
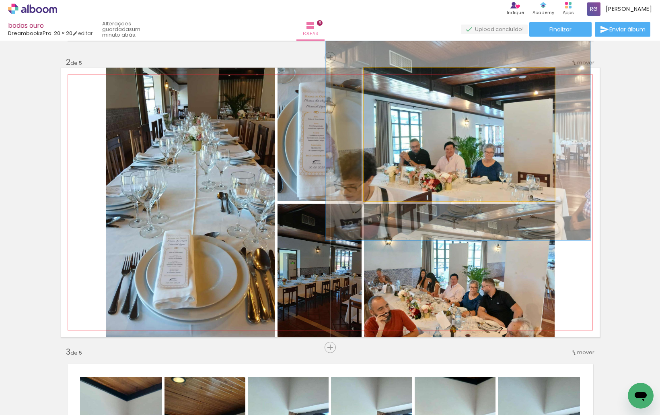
drag, startPoint x: 483, startPoint y: 144, endPoint x: 483, endPoint y: 149, distance: 4.4
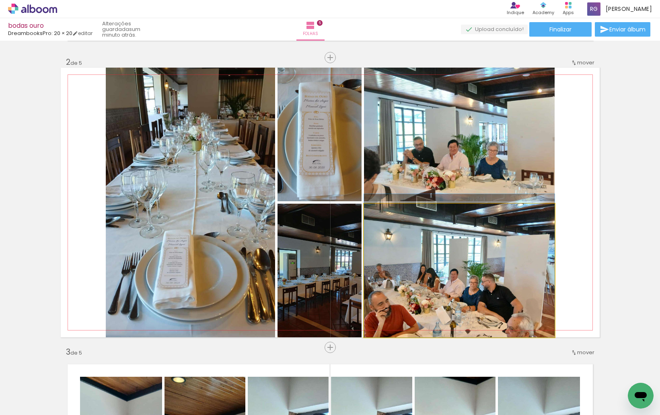
drag, startPoint x: 460, startPoint y: 280, endPoint x: 462, endPoint y: 273, distance: 7.3
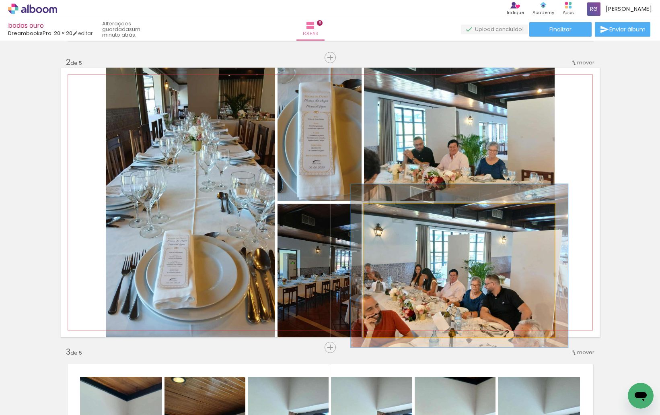
type paper-slider "114"
click at [390, 212] on div at bounding box center [386, 212] width 13 height 13
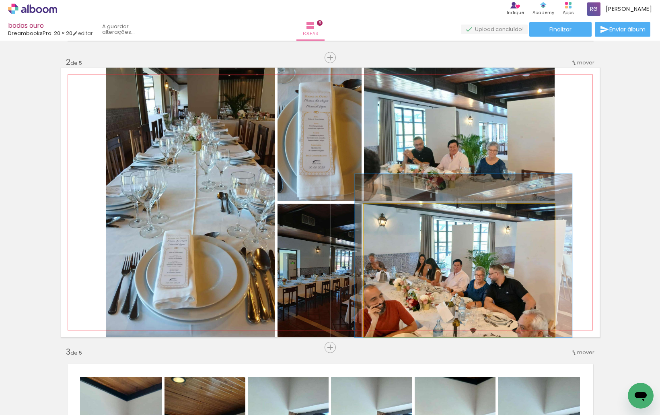
drag, startPoint x: 445, startPoint y: 258, endPoint x: 449, endPoint y: 246, distance: 12.0
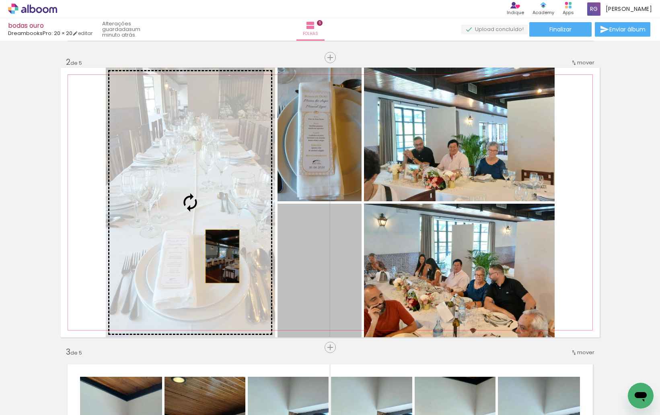
drag, startPoint x: 296, startPoint y: 287, endPoint x: 218, endPoint y: 256, distance: 83.6
click at [0, 0] on slot at bounding box center [0, 0] width 0 height 0
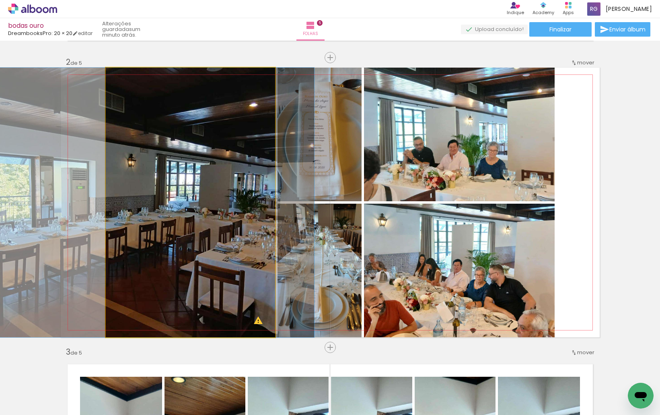
drag, startPoint x: 204, startPoint y: 256, endPoint x: 138, endPoint y: 256, distance: 65.2
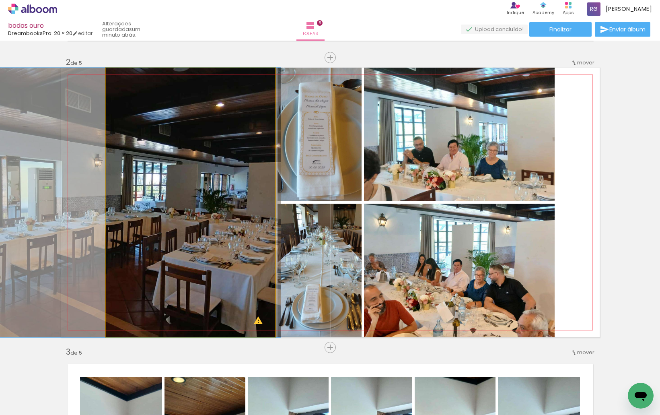
drag, startPoint x: 221, startPoint y: 259, endPoint x: 200, endPoint y: 258, distance: 21.0
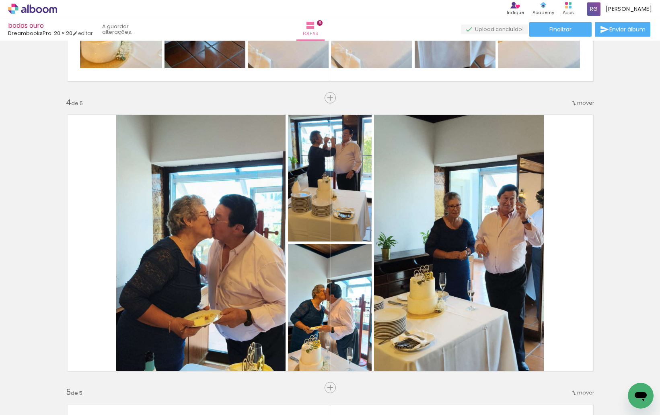
scroll to position [845, 0]
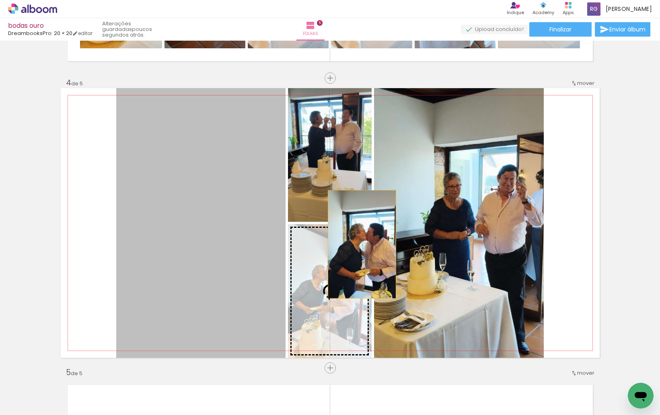
drag, startPoint x: 245, startPoint y: 265, endPoint x: 427, endPoint y: 235, distance: 183.5
click at [0, 0] on slot at bounding box center [0, 0] width 0 height 0
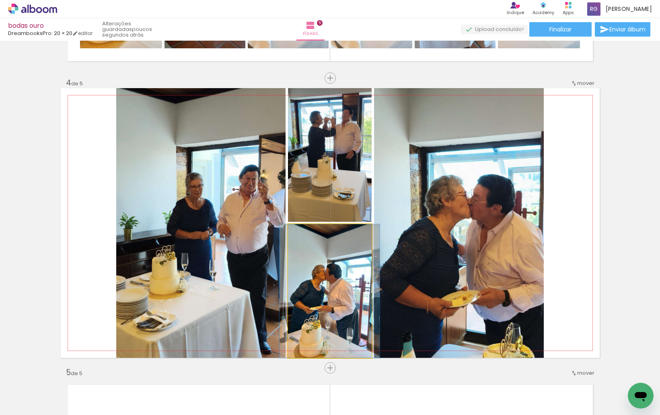
drag, startPoint x: 337, startPoint y: 290, endPoint x: 438, endPoint y: 252, distance: 108.1
click at [0, 0] on slot at bounding box center [0, 0] width 0 height 0
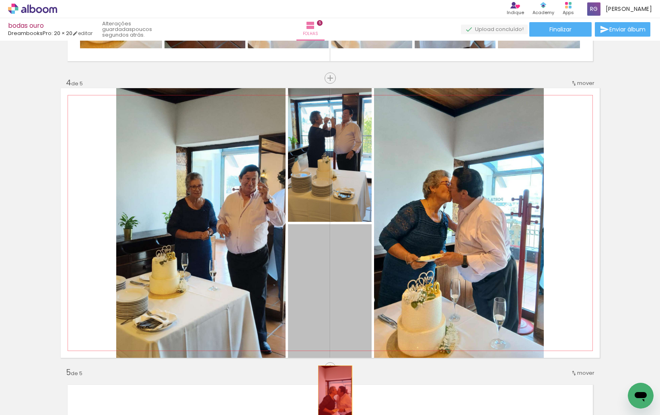
drag, startPoint x: 343, startPoint y: 308, endPoint x: 332, endPoint y: 396, distance: 88.8
click at [332, 396] on quentale-workspace at bounding box center [330, 207] width 660 height 415
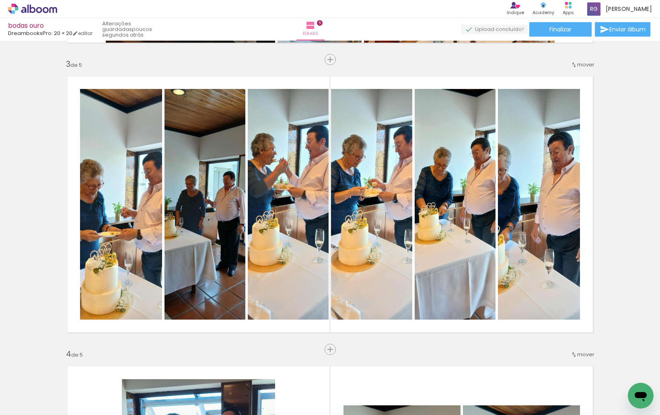
scroll to position [563, 0]
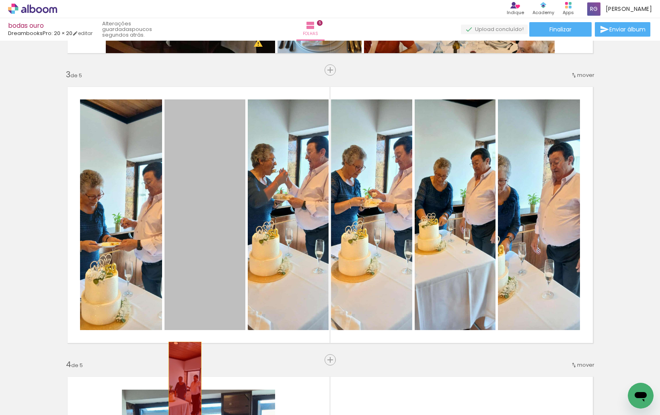
drag, startPoint x: 195, startPoint y: 249, endPoint x: 182, endPoint y: 388, distance: 139.8
click at [182, 388] on quentale-workspace at bounding box center [330, 207] width 660 height 415
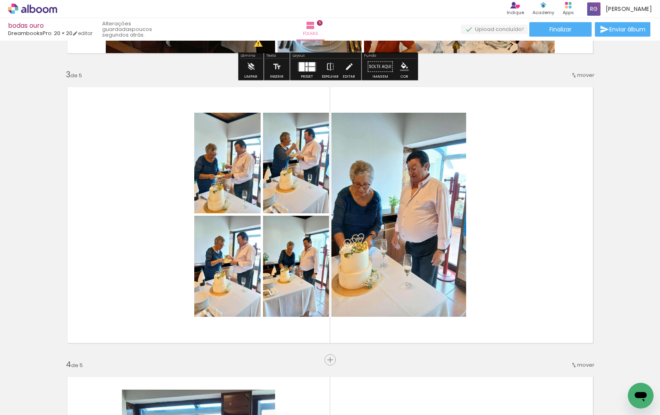
scroll to position [604, 0]
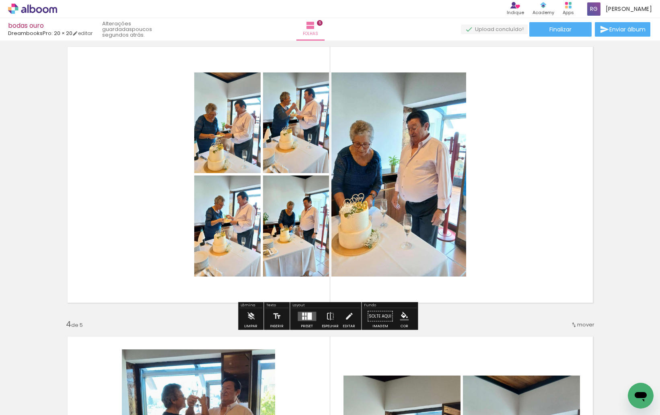
click at [307, 317] on div at bounding box center [309, 315] width 4 height 7
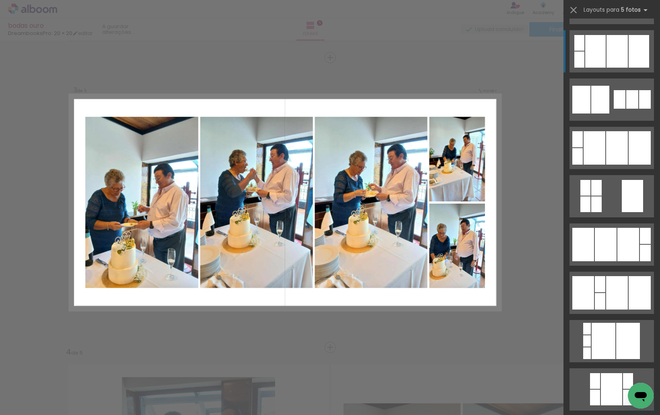
scroll to position [1288, 0]
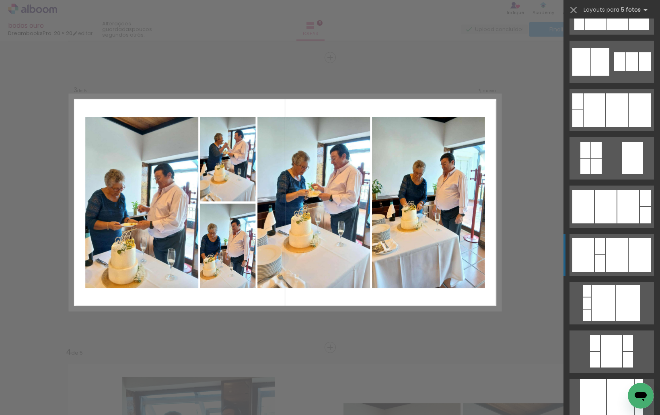
click at [619, 253] on div at bounding box center [617, 254] width 22 height 33
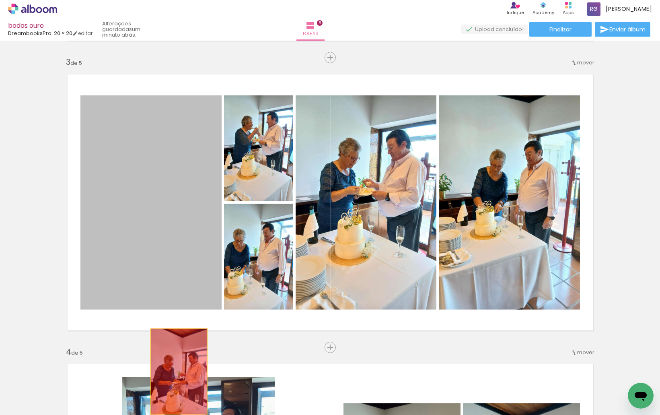
drag, startPoint x: 147, startPoint y: 244, endPoint x: 180, endPoint y: 388, distance: 147.9
click at [180, 388] on quentale-workspace at bounding box center [330, 207] width 660 height 415
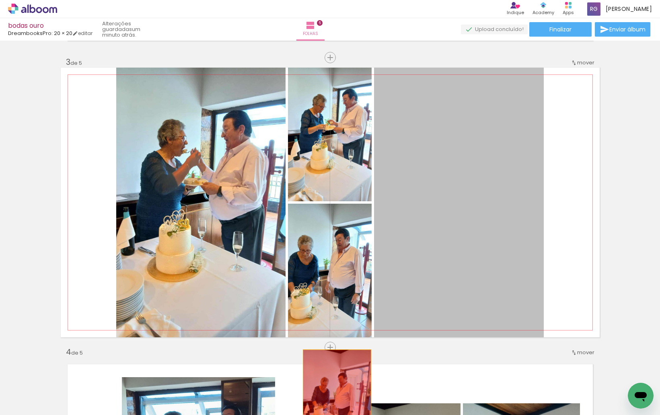
drag, startPoint x: 456, startPoint y: 271, endPoint x: 319, endPoint y: 396, distance: 185.4
click at [319, 396] on quentale-workspace at bounding box center [330, 207] width 660 height 415
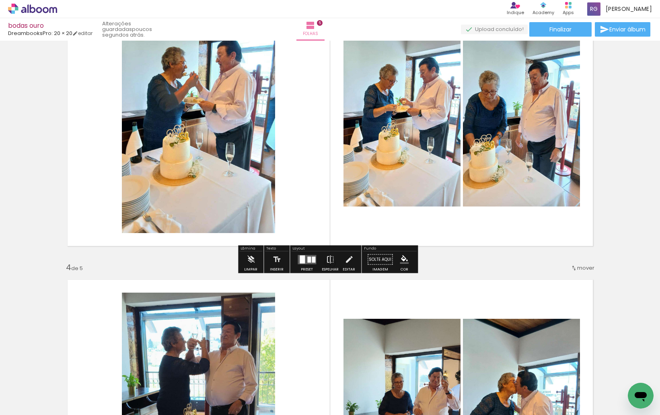
scroll to position [644, 0]
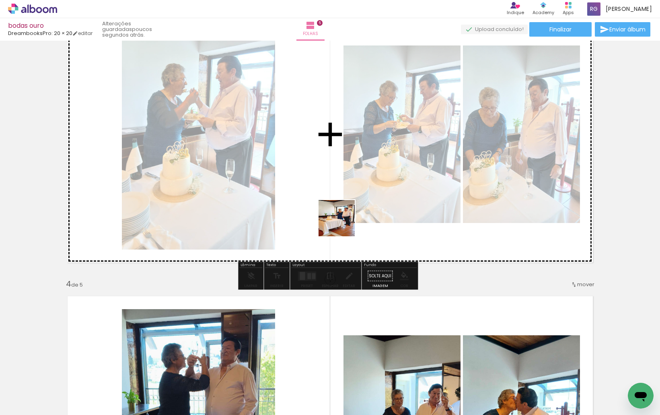
drag, startPoint x: 474, startPoint y: 389, endPoint x: 343, endPoint y: 224, distance: 211.0
click at [343, 224] on quentale-workspace at bounding box center [330, 207] width 660 height 415
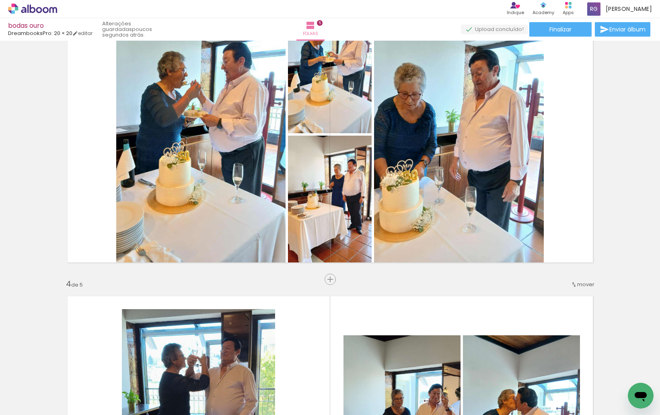
scroll to position [0, 1175]
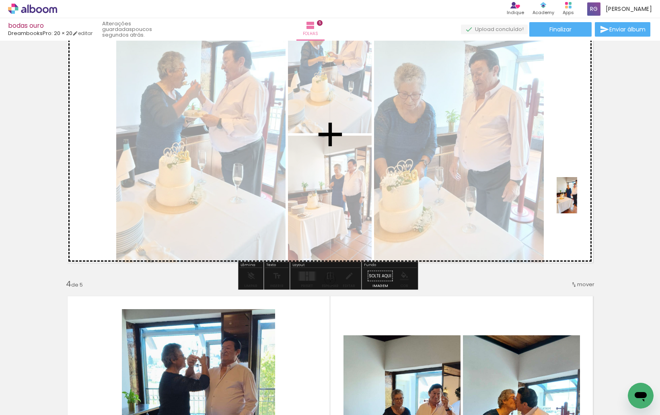
drag, startPoint x: 377, startPoint y: 371, endPoint x: 584, endPoint y: 196, distance: 270.4
click at [584, 196] on quentale-workspace at bounding box center [330, 207] width 660 height 415
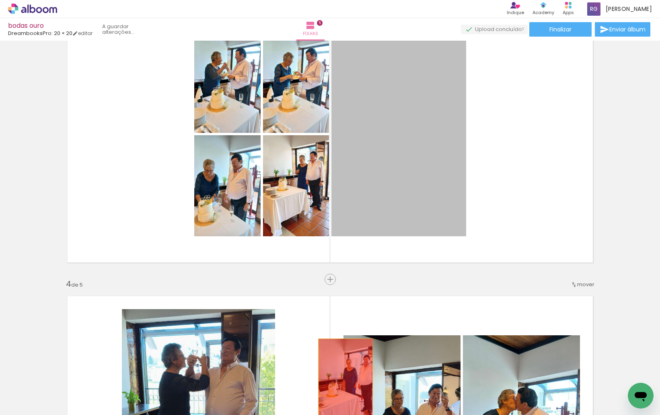
drag, startPoint x: 381, startPoint y: 178, endPoint x: 341, endPoint y: 381, distance: 207.2
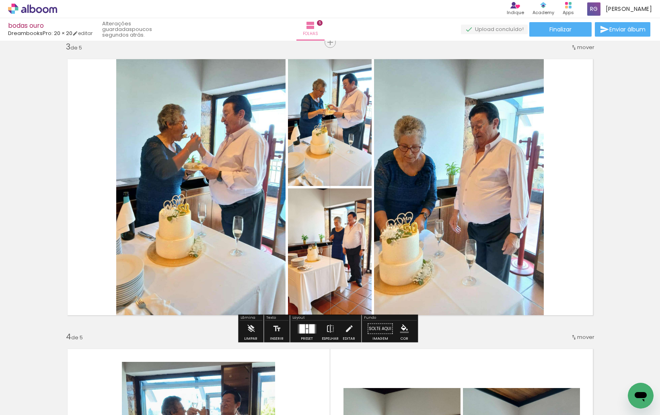
scroll to position [604, 0]
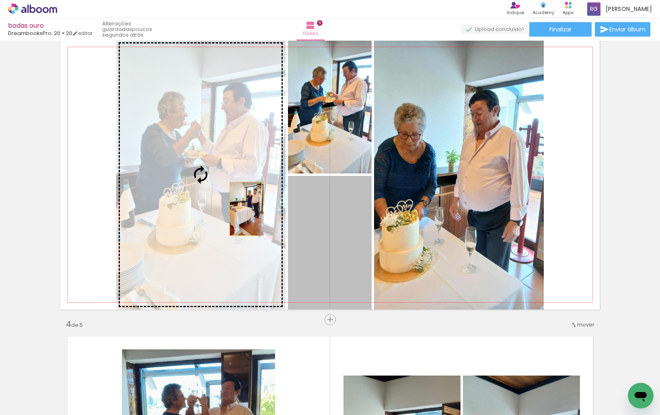
drag, startPoint x: 351, startPoint y: 256, endPoint x: 240, endPoint y: 206, distance: 122.1
click at [0, 0] on slot at bounding box center [0, 0] width 0 height 0
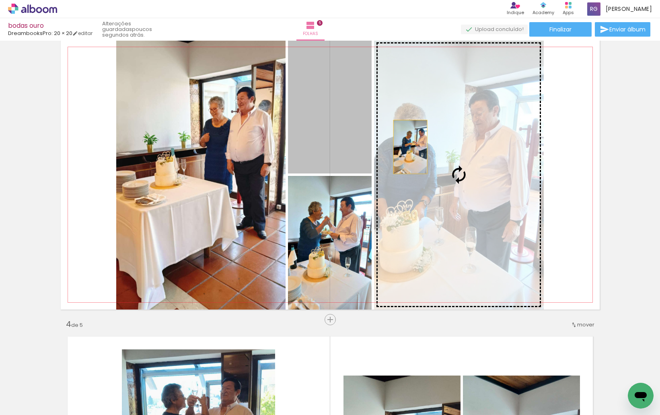
drag, startPoint x: 344, startPoint y: 113, endPoint x: 485, endPoint y: 159, distance: 148.0
click at [0, 0] on slot at bounding box center [0, 0] width 0 height 0
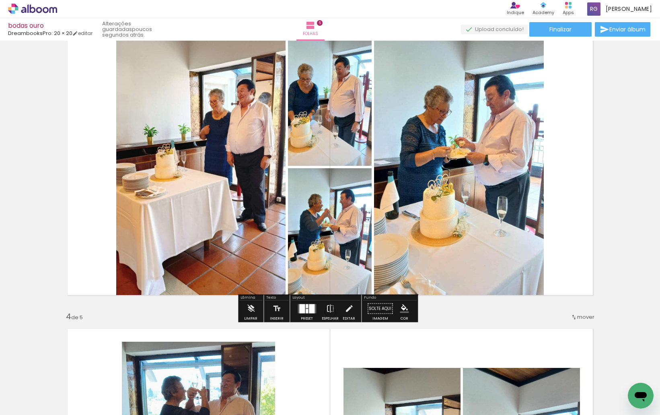
scroll to position [644, 0]
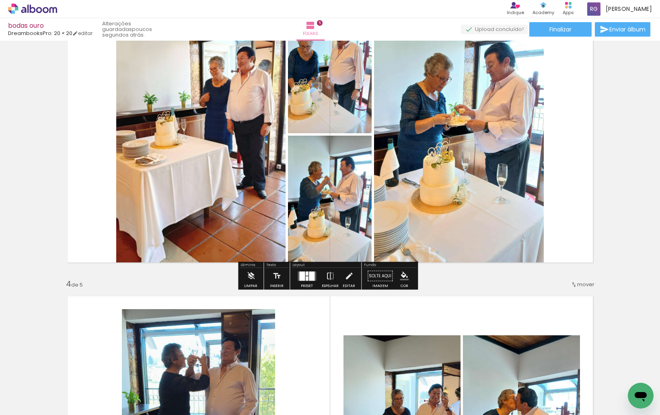
click at [309, 275] on div at bounding box center [312, 275] width 6 height 9
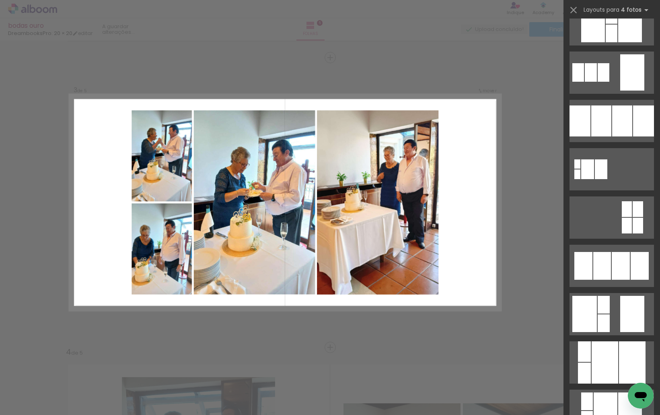
scroll to position [926, 0]
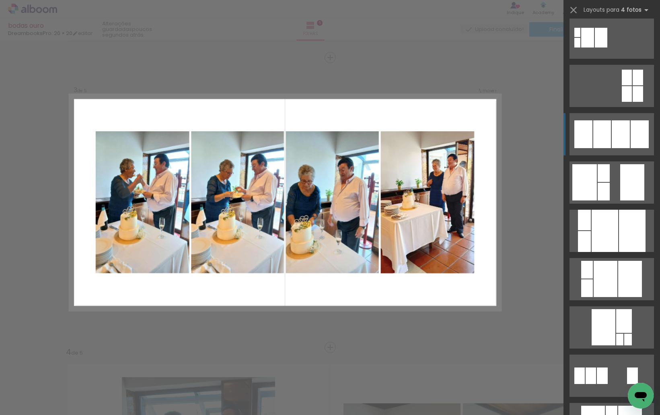
click at [618, 136] on div at bounding box center [621, 134] width 18 height 28
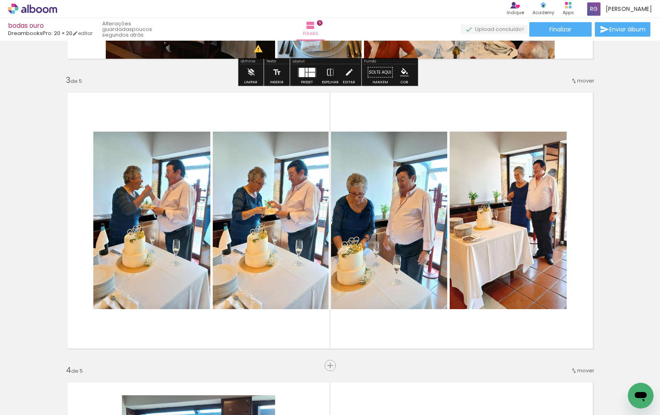
scroll to position [576, 0]
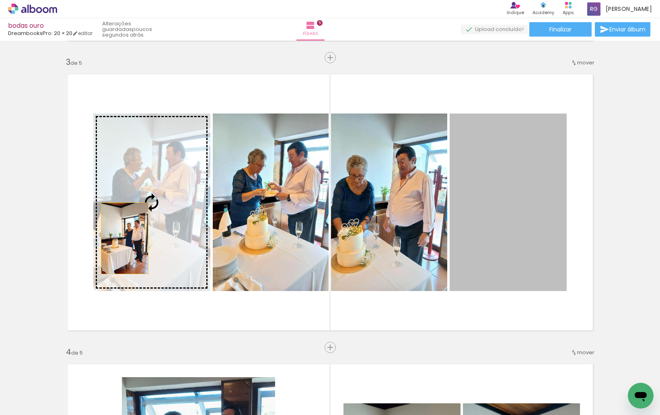
drag, startPoint x: 532, startPoint y: 221, endPoint x: 147, endPoint y: 229, distance: 385.2
click at [0, 0] on slot at bounding box center [0, 0] width 0 height 0
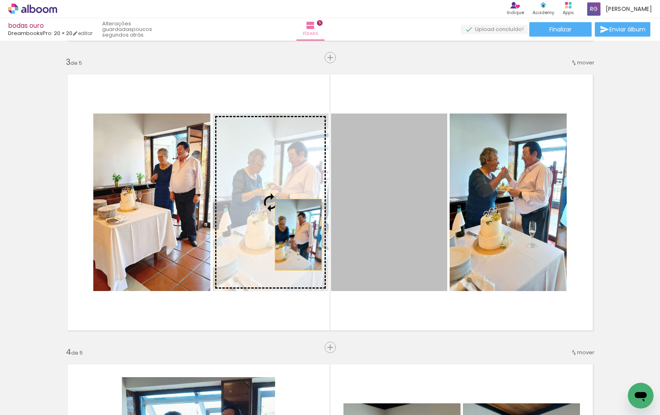
drag, startPoint x: 384, startPoint y: 221, endPoint x: 279, endPoint y: 230, distance: 105.8
click at [0, 0] on slot at bounding box center [0, 0] width 0 height 0
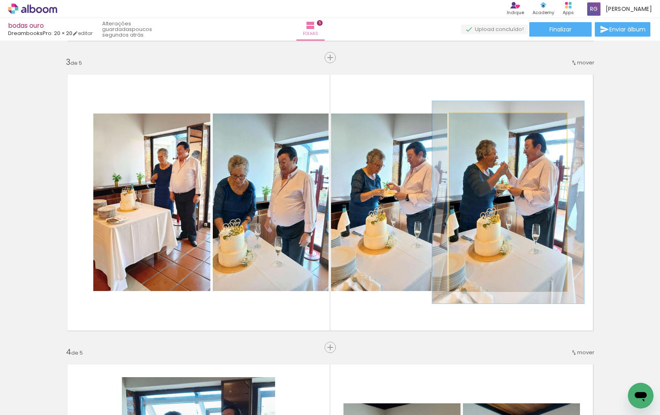
drag, startPoint x: 468, startPoint y: 120, endPoint x: 474, endPoint y: 120, distance: 5.6
type paper-slider "120"
click at [474, 120] on div at bounding box center [472, 121] width 13 height 13
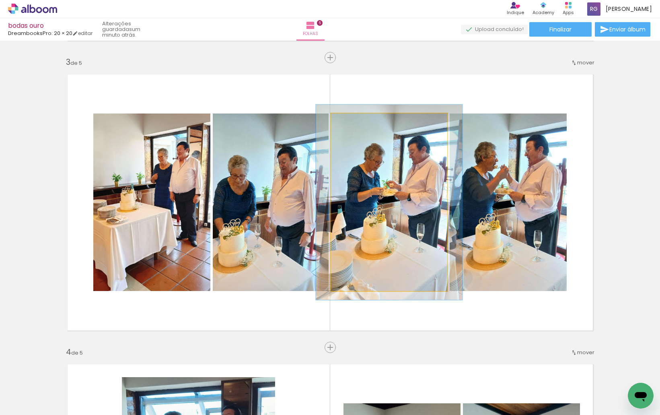
type paper-slider "110"
click at [350, 124] on div at bounding box center [352, 121] width 7 height 7
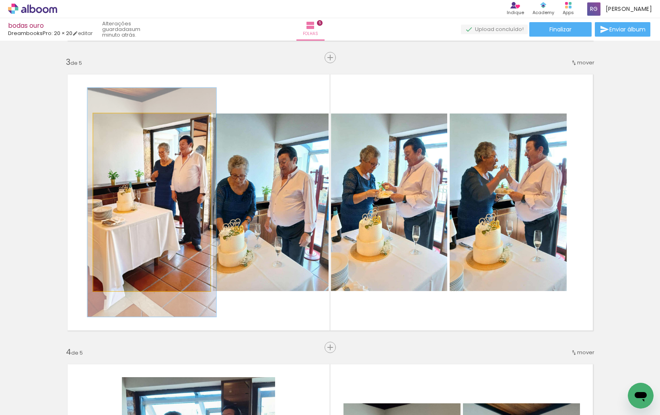
type paper-slider "110"
click at [115, 124] on div at bounding box center [114, 121] width 13 height 13
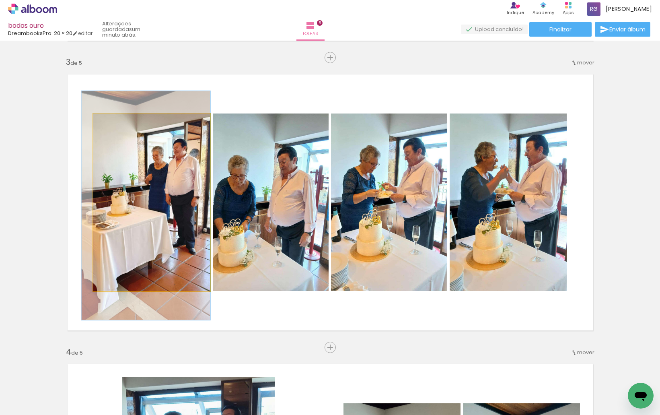
drag, startPoint x: 148, startPoint y: 171, endPoint x: 138, endPoint y: 174, distance: 10.3
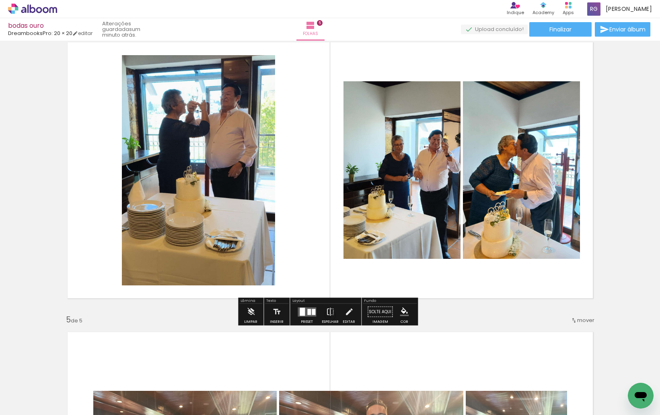
scroll to position [978, 0]
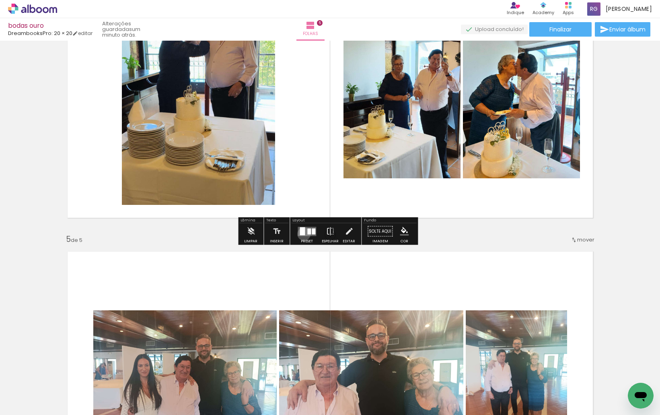
click at [302, 234] on div at bounding box center [302, 231] width 5 height 8
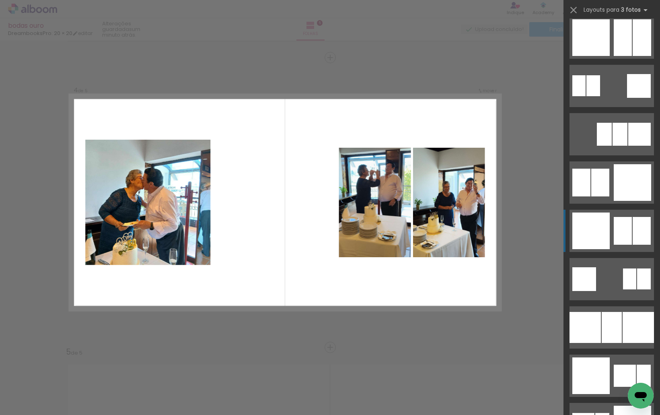
scroll to position [885, 0]
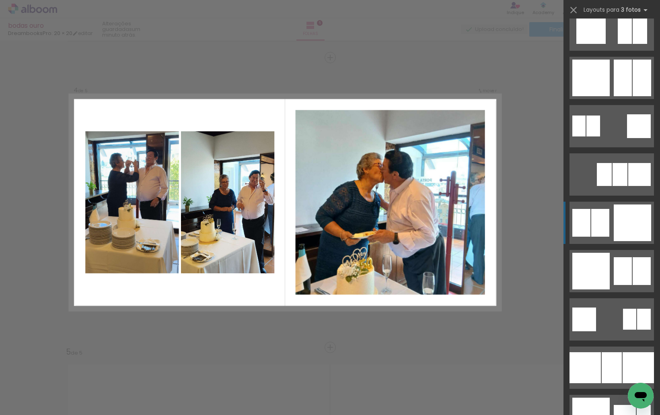
click at [639, 216] on div at bounding box center [632, 222] width 37 height 37
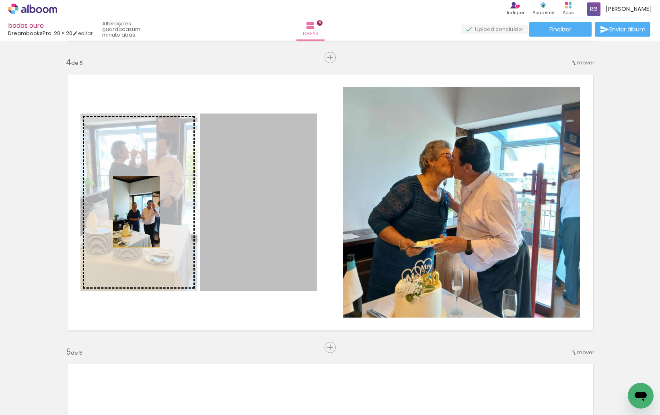
drag, startPoint x: 186, startPoint y: 221, endPoint x: 133, endPoint y: 212, distance: 53.5
click at [0, 0] on slot at bounding box center [0, 0] width 0 height 0
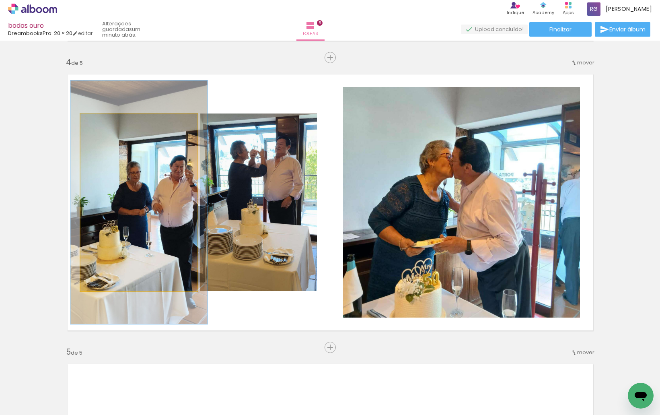
drag, startPoint x: 98, startPoint y: 120, endPoint x: 103, endPoint y: 122, distance: 5.4
type paper-slider "117"
click at [103, 122] on div at bounding box center [103, 121] width 13 height 13
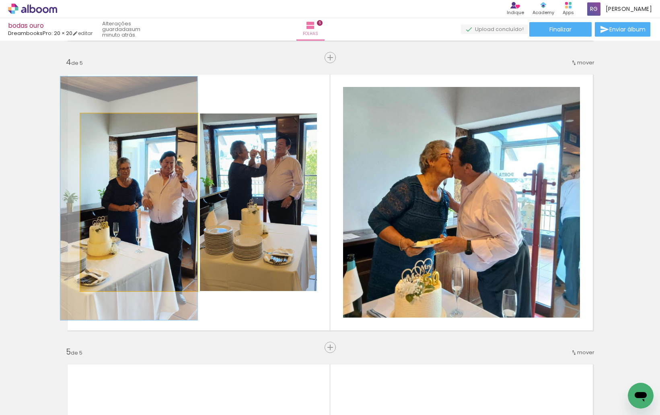
drag, startPoint x: 114, startPoint y: 169, endPoint x: 91, endPoint y: 164, distance: 23.4
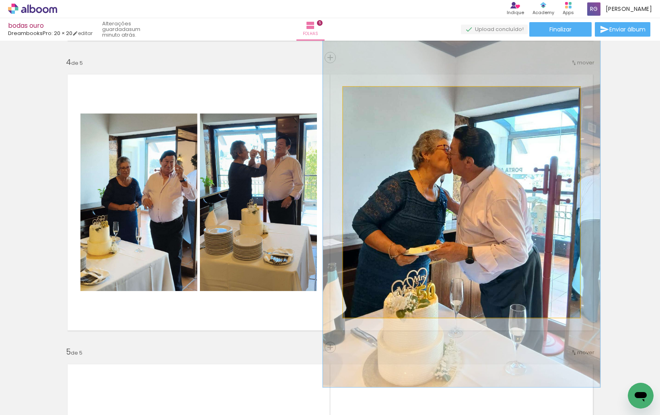
drag, startPoint x: 361, startPoint y: 96, endPoint x: 365, endPoint y: 98, distance: 5.2
type paper-slider "117"
click at [365, 98] on div at bounding box center [366, 95] width 7 height 7
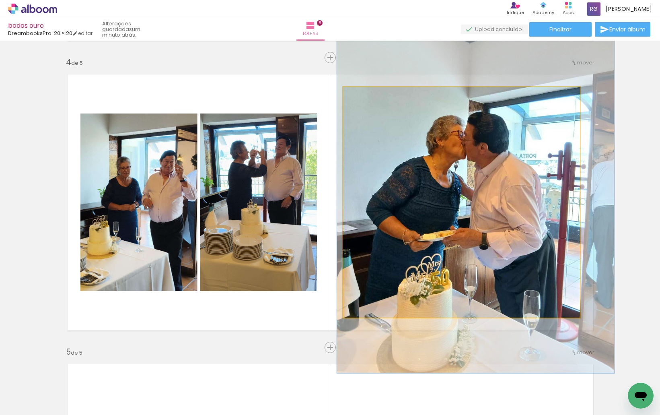
drag, startPoint x: 416, startPoint y: 156, endPoint x: 427, endPoint y: 143, distance: 17.1
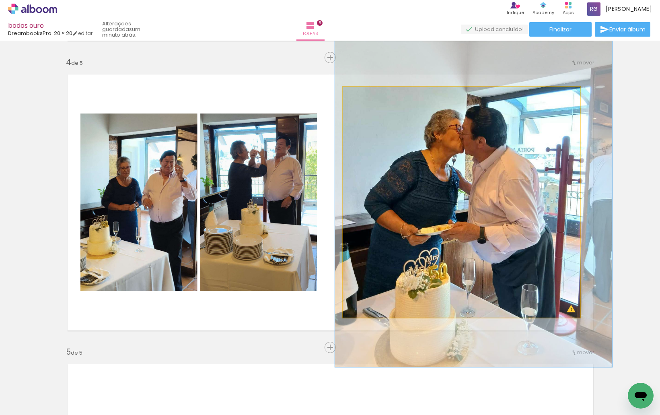
drag, startPoint x: 505, startPoint y: 192, endPoint x: 503, endPoint y: 187, distance: 5.6
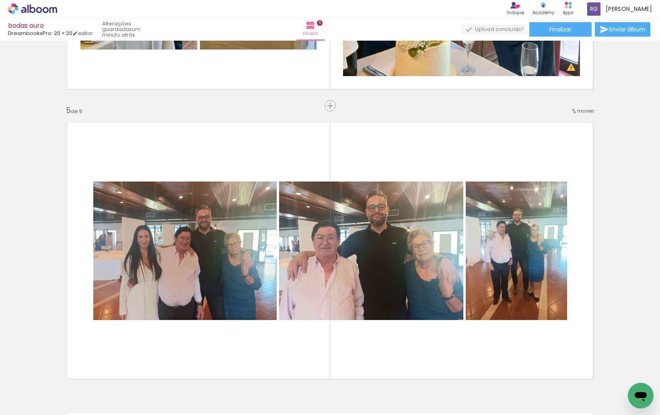
scroll to position [1147, 0]
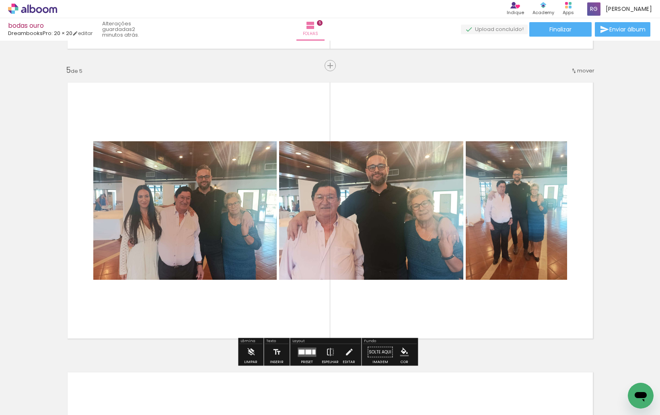
click at [306, 353] on div at bounding box center [308, 351] width 6 height 5
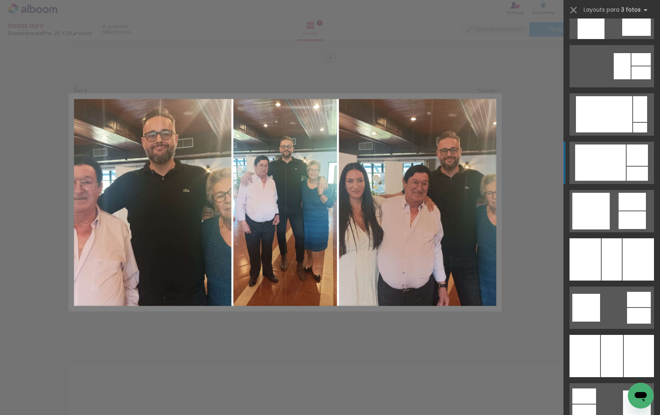
scroll to position [1328, 0]
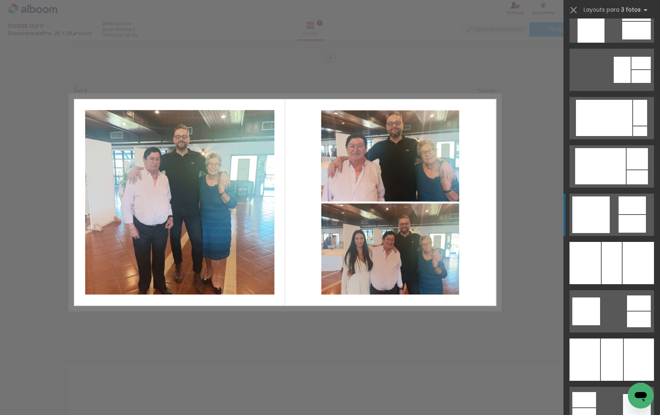
click at [600, 208] on div at bounding box center [591, 214] width 37 height 37
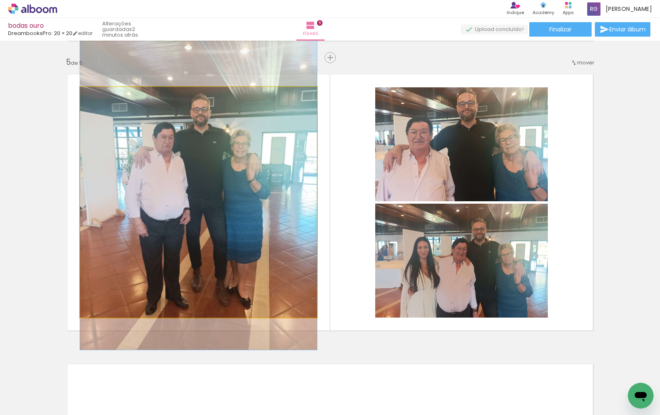
drag, startPoint x: 212, startPoint y: 196, endPoint x: 213, endPoint y: 186, distance: 10.9
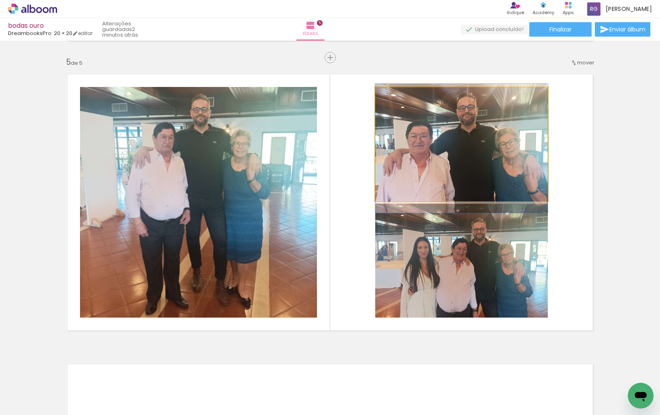
drag, startPoint x: 464, startPoint y: 150, endPoint x: 458, endPoint y: 154, distance: 7.3
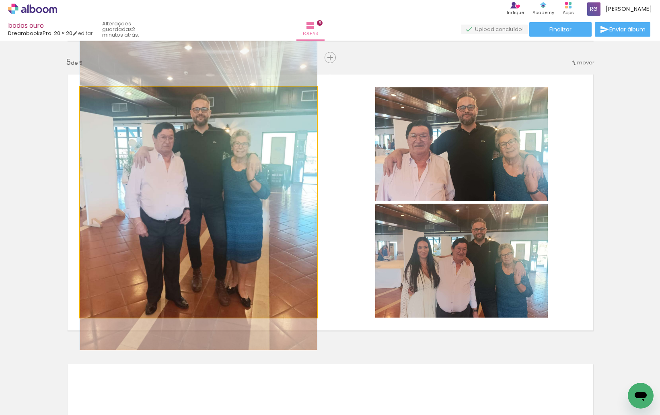
click at [258, 217] on quentale-photo at bounding box center [198, 202] width 237 height 231
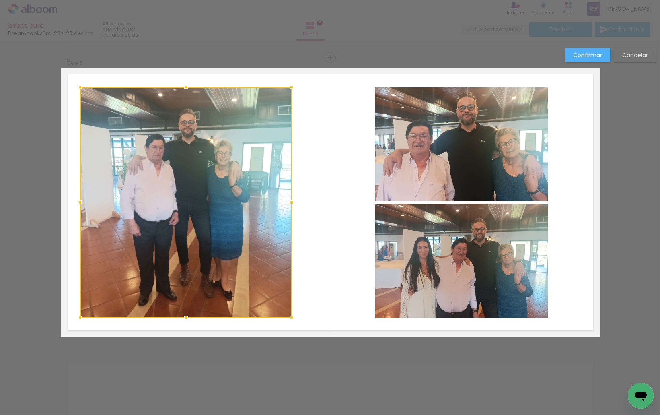
drag, startPoint x: 312, startPoint y: 203, endPoint x: 284, endPoint y: 206, distance: 27.9
click at [284, 206] on div at bounding box center [292, 202] width 16 height 16
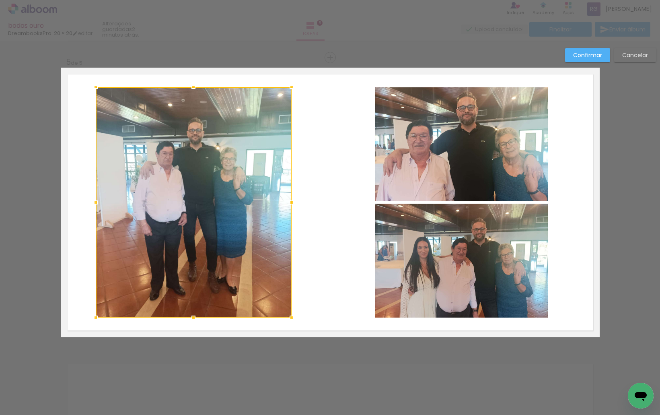
drag, startPoint x: 74, startPoint y: 202, endPoint x: 90, endPoint y: 203, distance: 15.7
click at [90, 203] on div at bounding box center [96, 202] width 16 height 16
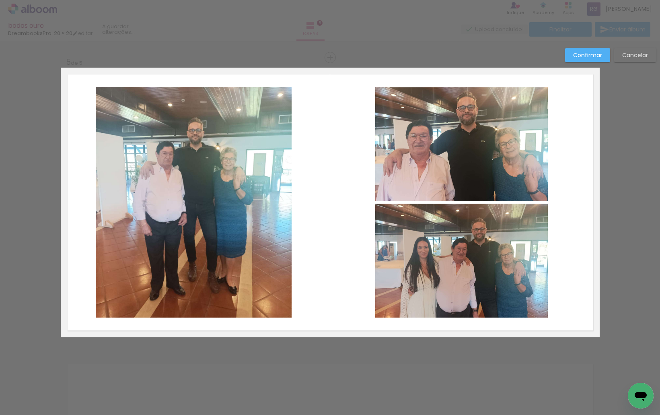
click at [183, 194] on quentale-photo at bounding box center [194, 202] width 196 height 231
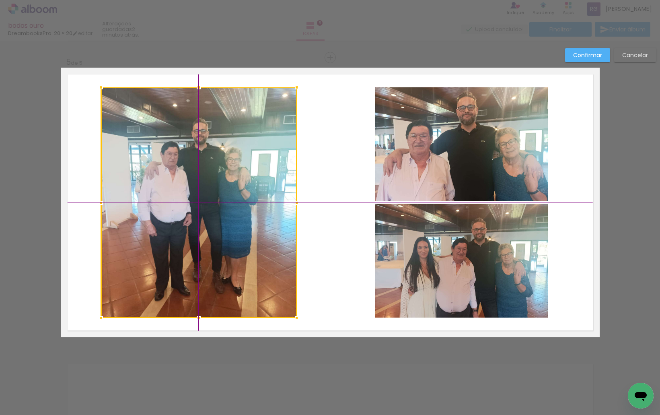
drag, startPoint x: 181, startPoint y: 185, endPoint x: 187, endPoint y: 186, distance: 5.6
click at [187, 186] on div at bounding box center [199, 202] width 196 height 231
click at [583, 50] on paper-button "Confirmar" at bounding box center [587, 55] width 45 height 14
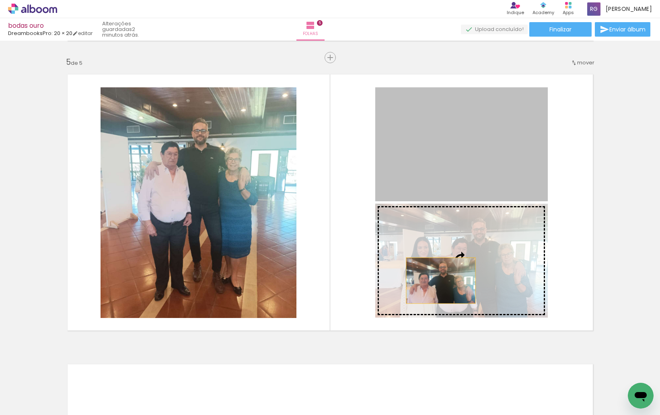
drag, startPoint x: 459, startPoint y: 156, endPoint x: 437, endPoint y: 280, distance: 126.2
click at [0, 0] on slot at bounding box center [0, 0] width 0 height 0
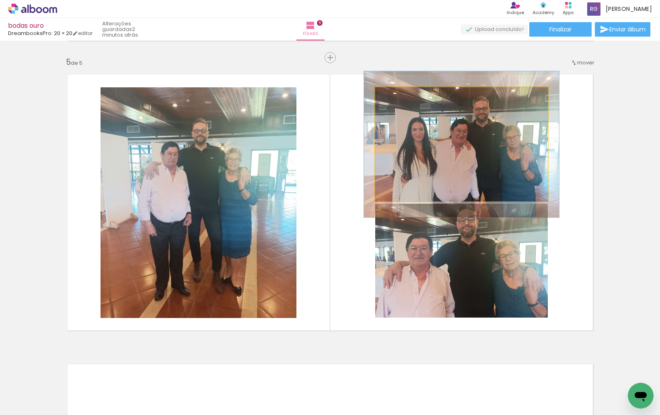
type paper-slider "114"
click at [397, 93] on div at bounding box center [398, 95] width 13 height 13
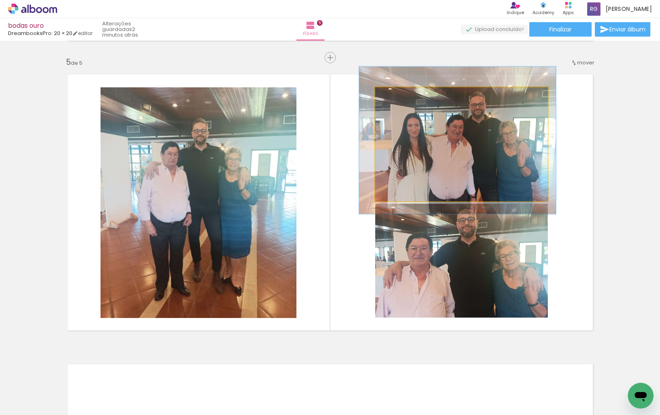
drag, startPoint x: 465, startPoint y: 135, endPoint x: 461, endPoint y: 131, distance: 5.7
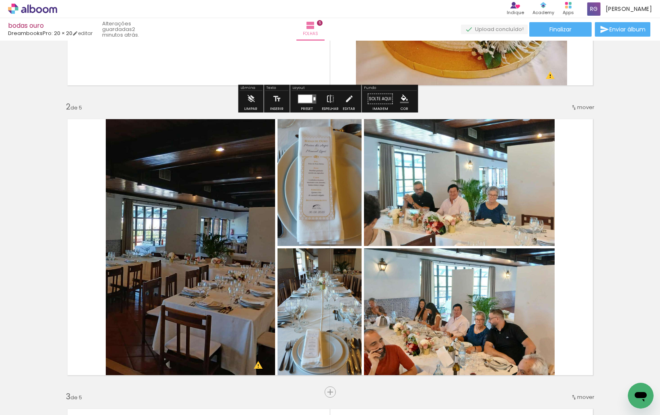
scroll to position [0, 0]
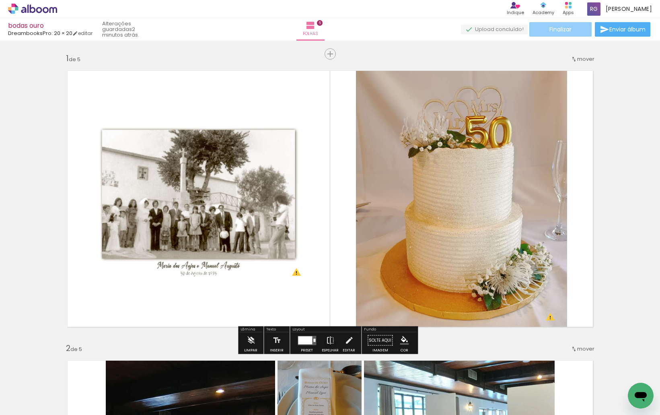
click at [563, 24] on paper-button "Finalizar" at bounding box center [561, 29] width 62 height 14
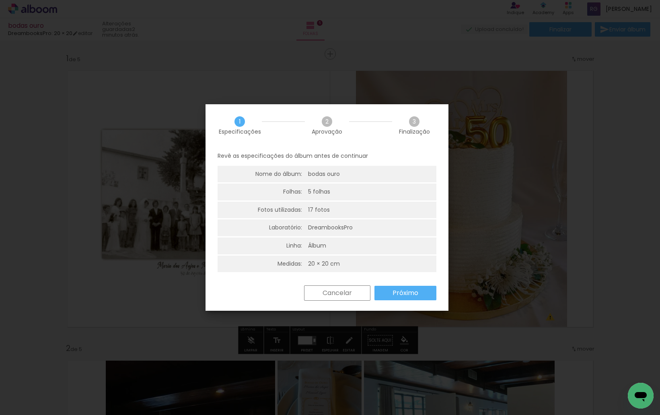
click at [0, 0] on slot "Próximo" at bounding box center [0, 0] width 0 height 0
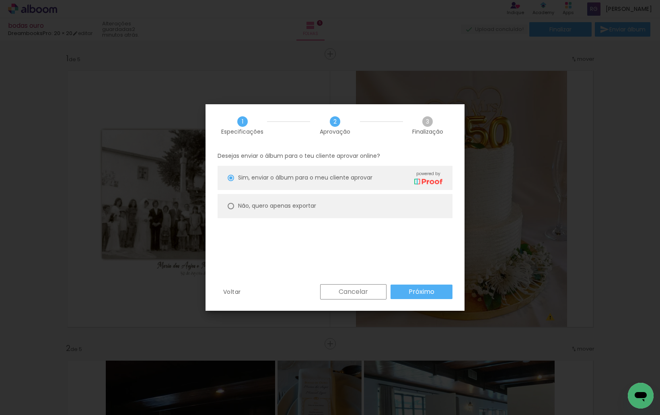
click at [0, 0] on slot "Não, quero apenas exportar" at bounding box center [0, 0] width 0 height 0
type paper-radio-button "on"
click at [416, 287] on paper-button "Próximo" at bounding box center [422, 291] width 62 height 14
type input "Alta, 300 DPI"
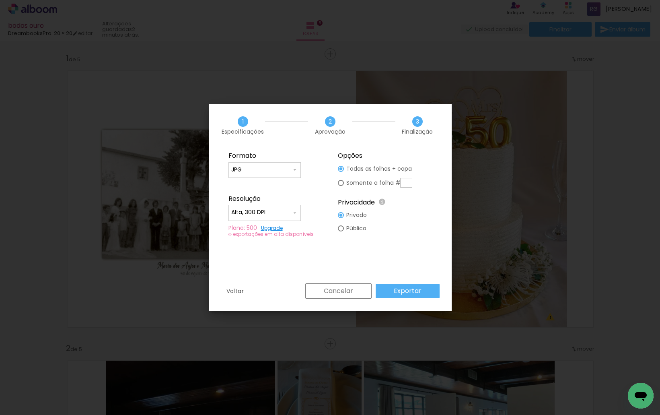
click at [0, 0] on slot "Exportar" at bounding box center [0, 0] width 0 height 0
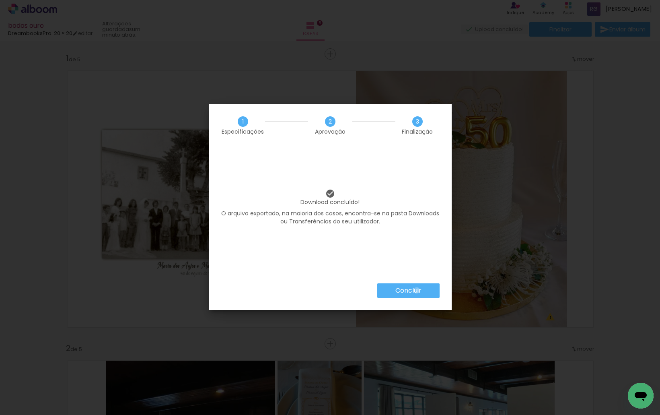
click at [0, 0] on slot "Concluir" at bounding box center [0, 0] width 0 height 0
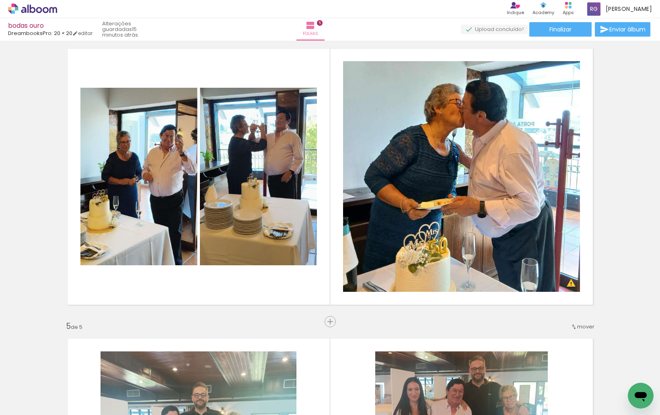
scroll to position [882, 0]
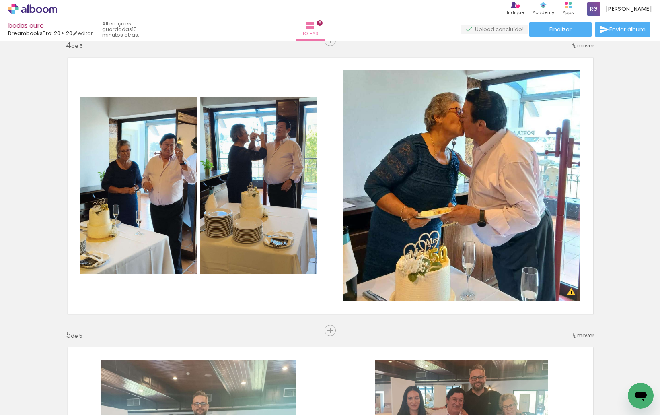
click at [36, 7] on icon at bounding box center [32, 9] width 49 height 10
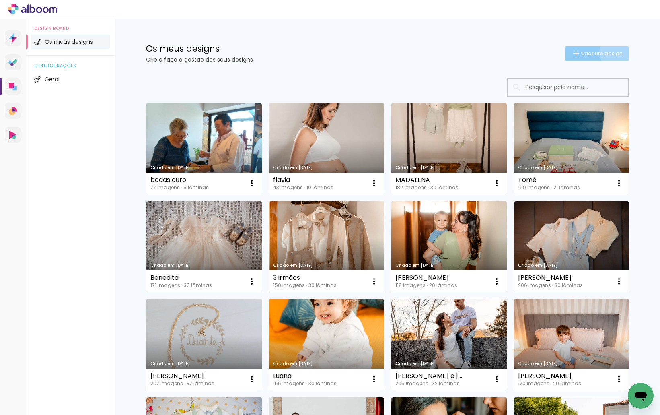
click at [611, 52] on span "Criar um design" at bounding box center [602, 53] width 42 height 5
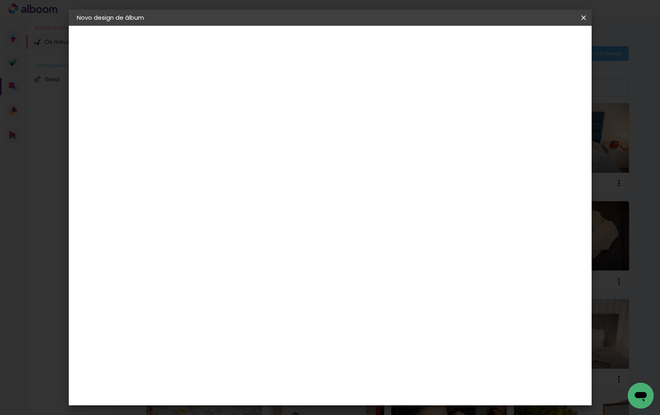
click at [208, 113] on input at bounding box center [208, 108] width 0 height 12
type input "convidados beneditas"
type paper-input "convidados beneditas"
type input "convidados benedita"
type paper-input "convidados benedita"
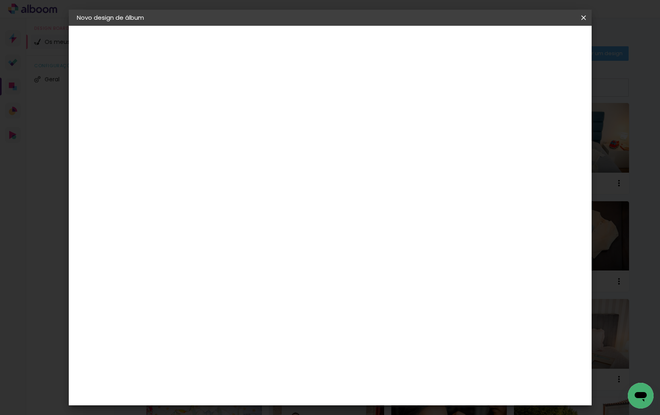
click at [291, 48] on paper-button "Avançar" at bounding box center [270, 43] width 39 height 14
click at [255, 181] on div "DreambooksPro" at bounding box center [229, 182] width 52 height 6
click at [326, 46] on paper-button "Avançar" at bounding box center [306, 43] width 39 height 14
click at [252, 140] on paper-input-container "Linha" at bounding box center [229, 140] width 47 height 21
click at [359, 134] on paper-item "Álbum" at bounding box center [382, 134] width 161 height 16
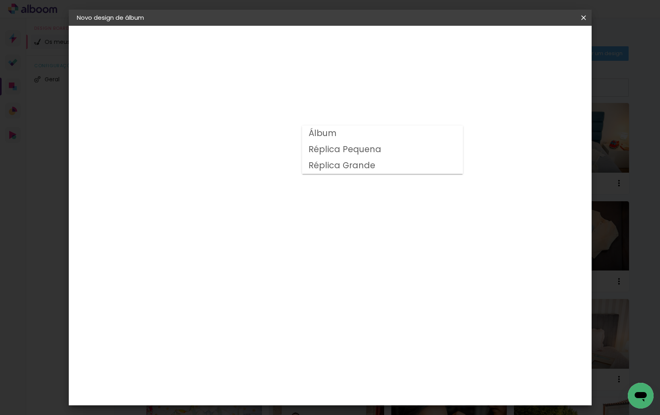
type input "Álbum"
click at [263, 278] on span "30 × 30" at bounding box center [243, 286] width 37 height 16
click at [0, 0] on slot "Avançar" at bounding box center [0, 0] width 0 height 0
click at [534, 43] on span "Iniciar design" at bounding box center [515, 43] width 37 height 6
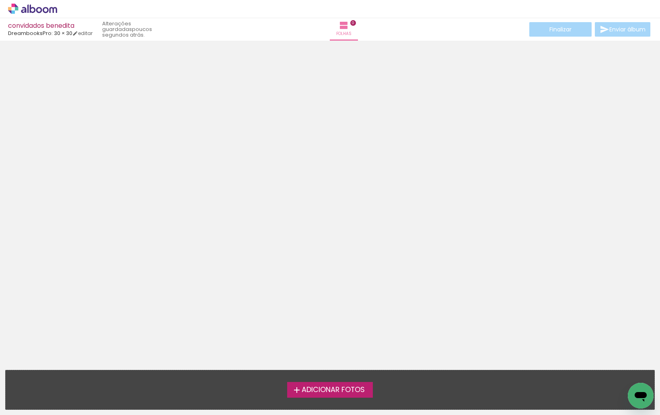
click at [348, 392] on span "Adicionar Fotos" at bounding box center [333, 389] width 63 height 7
click at [0, 0] on input "file" at bounding box center [0, 0] width 0 height 0
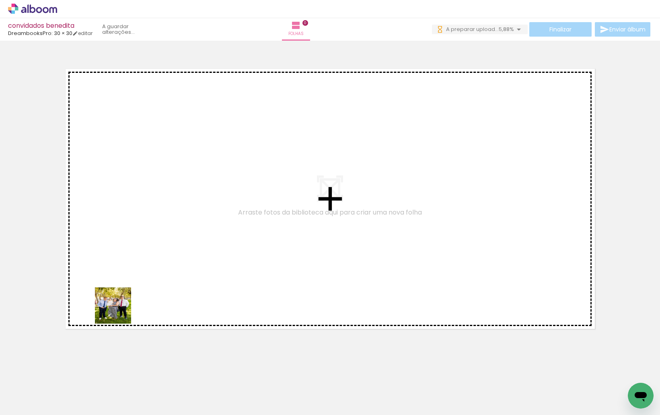
drag, startPoint x: 81, startPoint y: 394, endPoint x: 124, endPoint y: 293, distance: 110.3
click at [124, 293] on quentale-workspace at bounding box center [330, 207] width 660 height 415
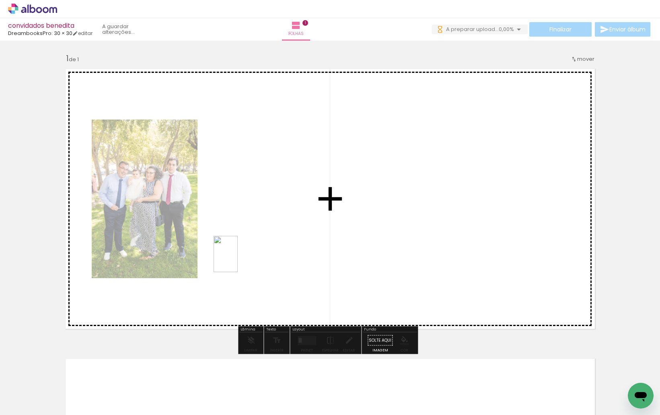
drag, startPoint x: 132, startPoint y: 398, endPoint x: 238, endPoint y: 260, distance: 173.4
click at [238, 260] on quentale-workspace at bounding box center [330, 207] width 660 height 415
drag, startPoint x: 172, startPoint y: 393, endPoint x: 258, endPoint y: 314, distance: 116.2
click at [267, 278] on quentale-workspace at bounding box center [330, 207] width 660 height 415
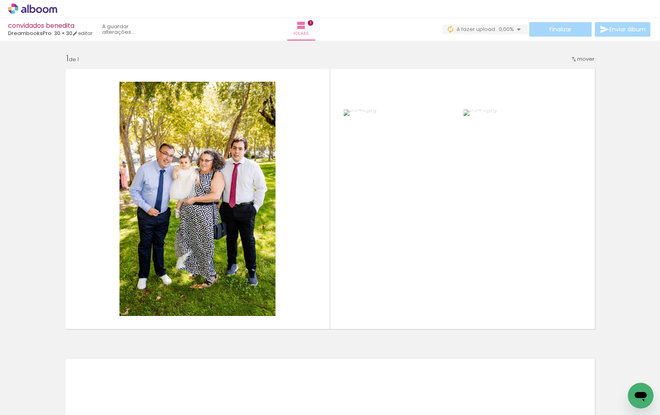
scroll to position [0, 174]
drag, startPoint x: 625, startPoint y: 379, endPoint x: 597, endPoint y: 305, distance: 80.0
click at [597, 305] on quentale-workspace at bounding box center [330, 207] width 660 height 415
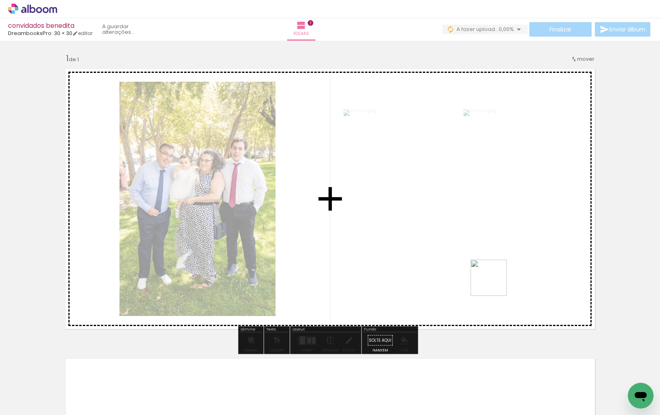
drag, startPoint x: 530, startPoint y: 310, endPoint x: 596, endPoint y: 381, distance: 96.3
click at [490, 280] on quentale-workspace at bounding box center [330, 207] width 660 height 415
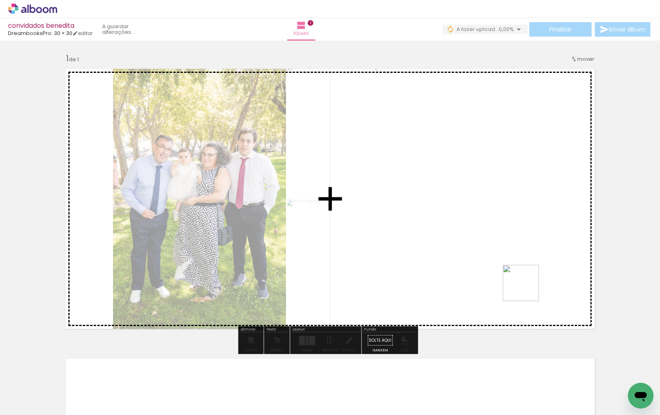
drag, startPoint x: 582, startPoint y: 390, endPoint x: 532, endPoint y: 364, distance: 56.7
click at [524, 283] on quentale-workspace at bounding box center [330, 207] width 660 height 415
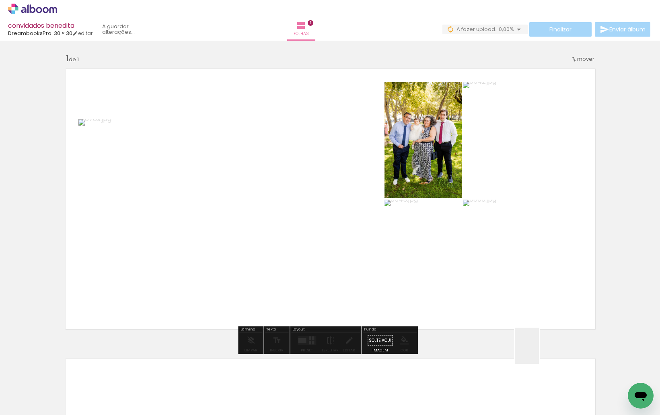
drag, startPoint x: 543, startPoint y: 387, endPoint x: 506, endPoint y: 371, distance: 40.1
click at [526, 285] on quentale-workspace at bounding box center [330, 207] width 660 height 415
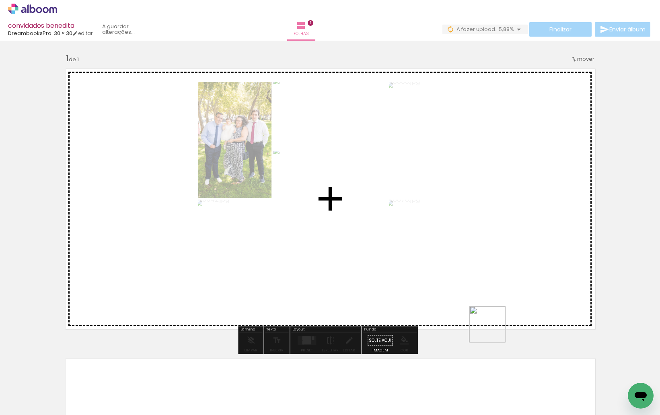
drag, startPoint x: 498, startPoint y: 394, endPoint x: 462, endPoint y: 364, distance: 47.1
click at [493, 277] on quentale-workspace at bounding box center [330, 207] width 660 height 415
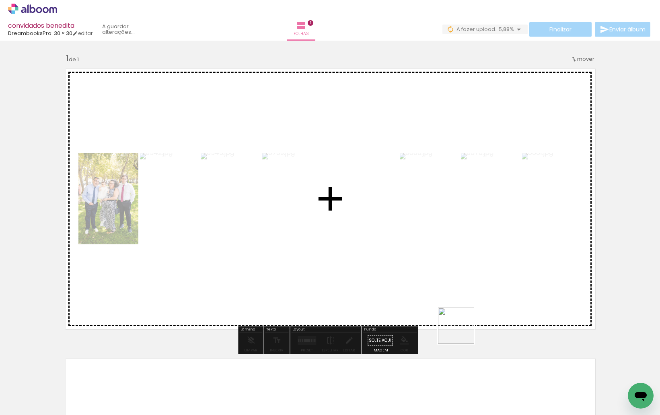
drag, startPoint x: 455, startPoint y: 386, endPoint x: 429, endPoint y: 367, distance: 32.3
click at [468, 282] on quentale-workspace at bounding box center [330, 207] width 660 height 415
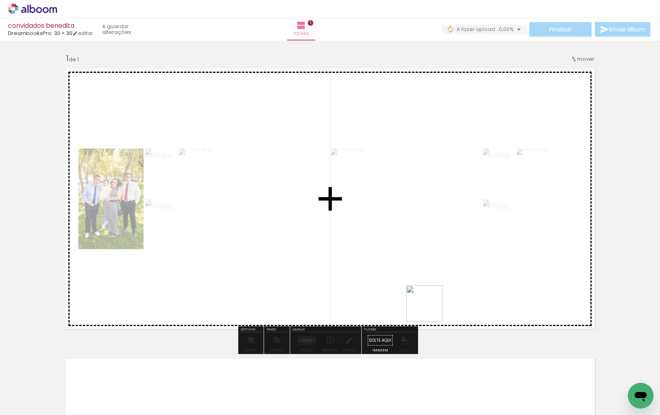
drag, startPoint x: 408, startPoint y: 391, endPoint x: 435, endPoint y: 292, distance: 102.6
click at [435, 292] on quentale-workspace at bounding box center [330, 207] width 660 height 415
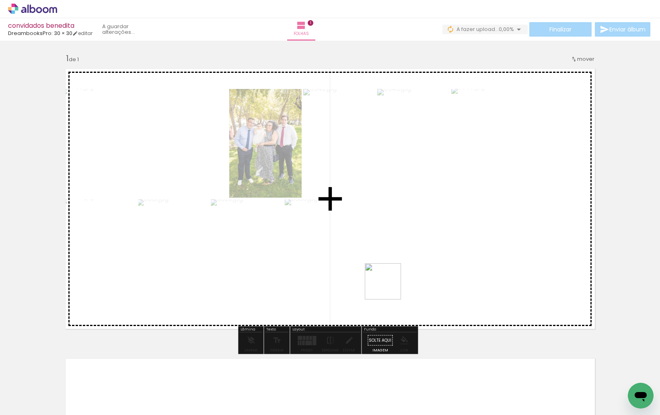
drag, startPoint x: 358, startPoint y: 385, endPoint x: 392, endPoint y: 276, distance: 114.2
click at [392, 276] on quentale-workspace at bounding box center [330, 207] width 660 height 415
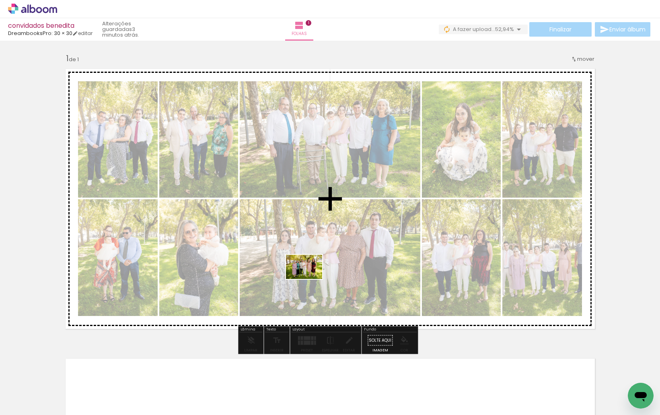
drag, startPoint x: 263, startPoint y: 394, endPoint x: 310, endPoint y: 279, distance: 124.5
click at [310, 279] on quentale-workspace at bounding box center [330, 207] width 660 height 415
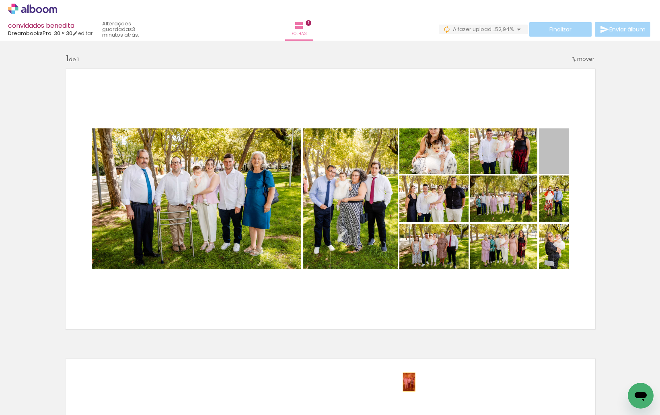
drag, startPoint x: 559, startPoint y: 160, endPoint x: 405, endPoint y: 383, distance: 271.2
click at [405, 383] on quentale-workspace at bounding box center [330, 207] width 660 height 415
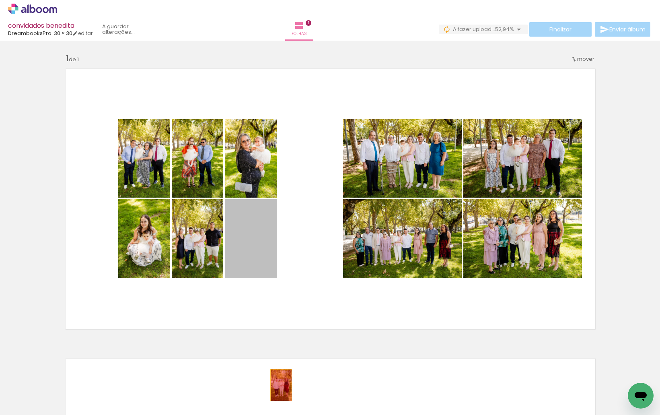
drag, startPoint x: 257, startPoint y: 251, endPoint x: 277, endPoint y: 387, distance: 137.0
click at [277, 387] on quentale-workspace at bounding box center [330, 207] width 660 height 415
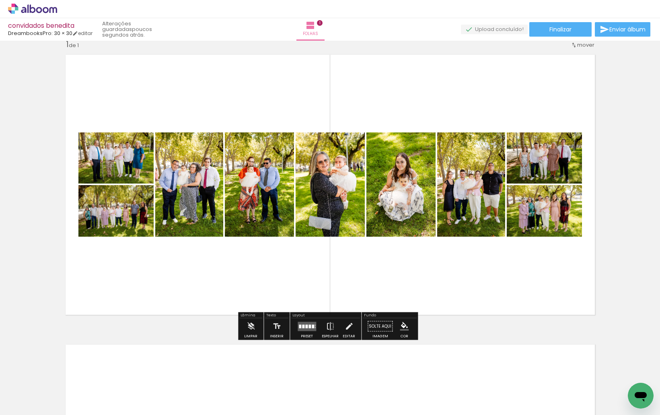
scroll to position [0, 0]
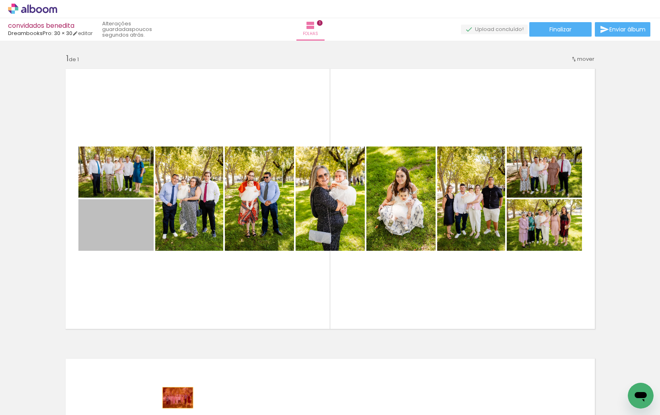
drag, startPoint x: 141, startPoint y: 262, endPoint x: 175, endPoint y: 398, distance: 140.6
click at [175, 398] on quentale-workspace at bounding box center [330, 207] width 660 height 415
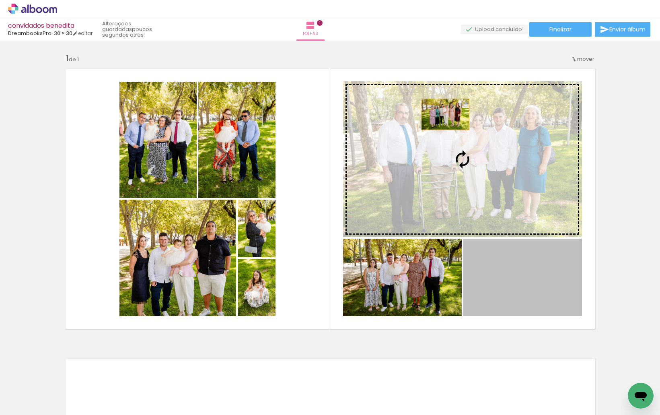
drag, startPoint x: 530, startPoint y: 282, endPoint x: 442, endPoint y: 114, distance: 189.5
click at [0, 0] on slot at bounding box center [0, 0] width 0 height 0
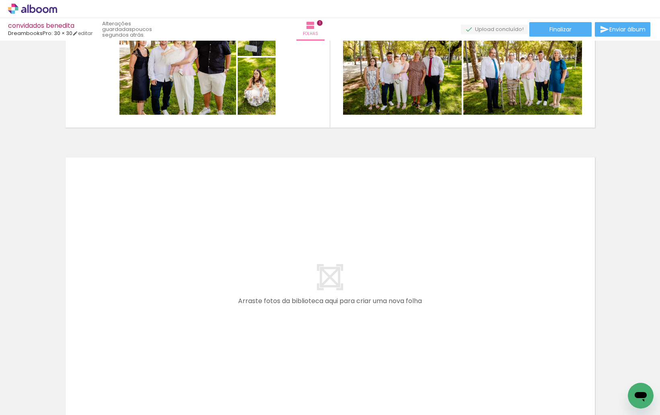
scroll to position [0, 174]
click at [27, 404] on span "Adicionar Fotos" at bounding box center [28, 404] width 24 height 9
click at [0, 0] on input "file" at bounding box center [0, 0] width 0 height 0
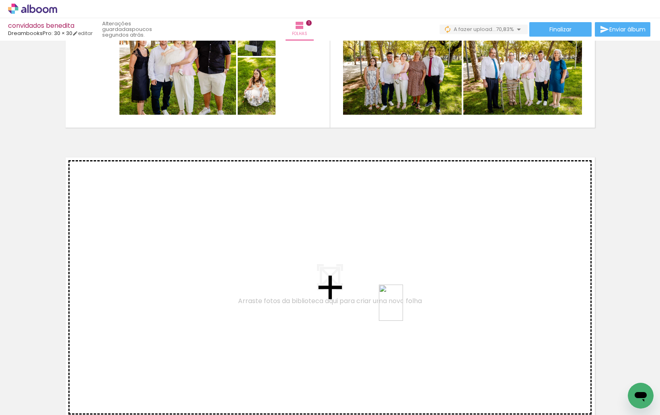
drag, startPoint x: 499, startPoint y: 393, endPoint x: 403, endPoint y: 308, distance: 128.0
click at [403, 308] on quentale-workspace at bounding box center [330, 207] width 660 height 415
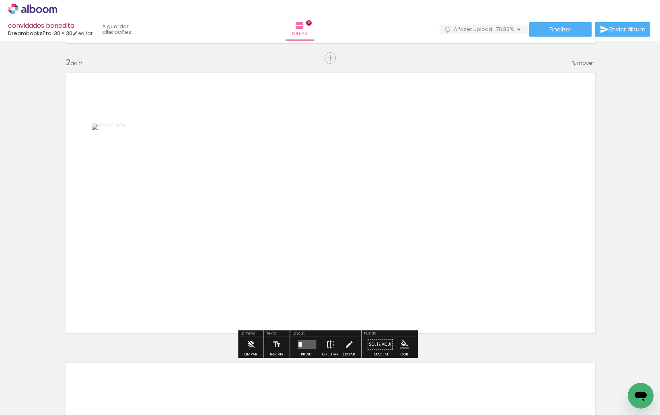
scroll to position [286, 0]
drag, startPoint x: 539, startPoint y: 390, endPoint x: 553, endPoint y: 353, distance: 39.6
click at [455, 287] on quentale-workspace at bounding box center [330, 207] width 660 height 415
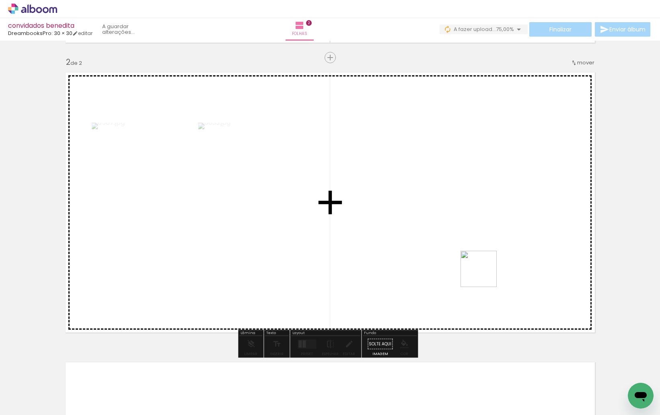
drag, startPoint x: 585, startPoint y: 392, endPoint x: 485, endPoint y: 275, distance: 153.9
click at [485, 275] on quentale-workspace at bounding box center [330, 207] width 660 height 415
drag, startPoint x: 629, startPoint y: 386, endPoint x: 494, endPoint y: 290, distance: 165.4
click at [495, 290] on quentale-workspace at bounding box center [330, 207] width 660 height 415
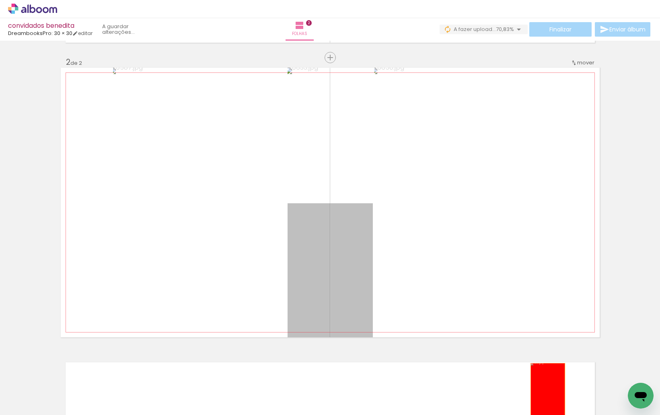
drag, startPoint x: 349, startPoint y: 293, endPoint x: 545, endPoint y: 390, distance: 218.8
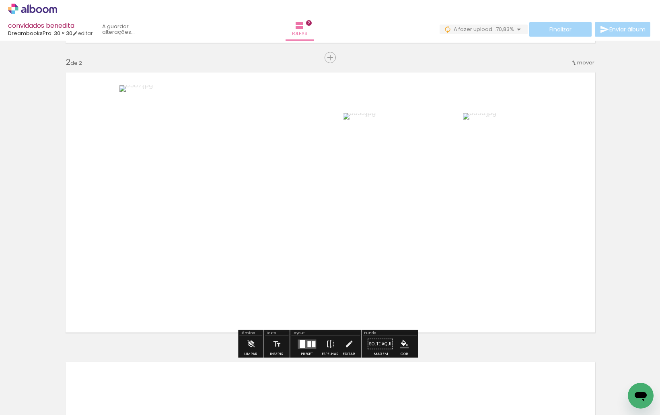
click at [21, 405] on span "Adicionar Fotos" at bounding box center [28, 404] width 24 height 9
click at [0, 0] on input "file" at bounding box center [0, 0] width 0 height 0
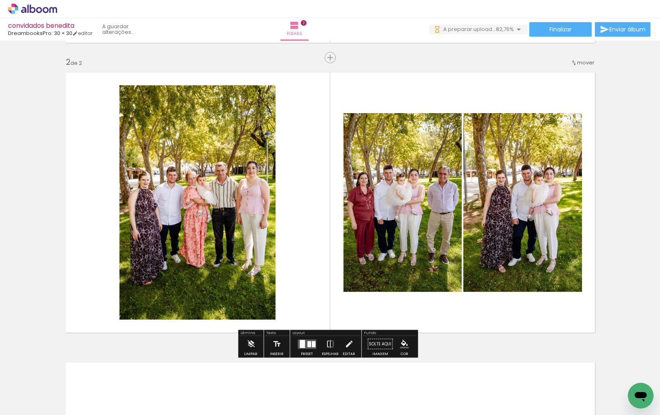
scroll to position [0, 0]
click at [28, 400] on span "Adicionar Fotos" at bounding box center [28, 404] width 24 height 9
click at [0, 0] on input "file" at bounding box center [0, 0] width 0 height 0
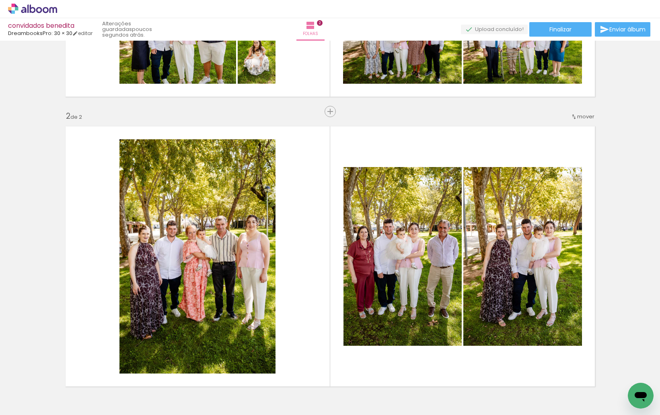
scroll to position [286, 0]
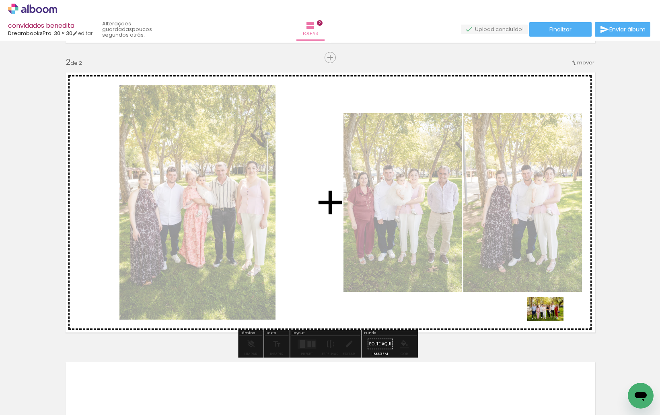
drag, startPoint x: 592, startPoint y: 384, endPoint x: 549, endPoint y: 317, distance: 79.7
click at [549, 317] on quentale-workspace at bounding box center [330, 207] width 660 height 415
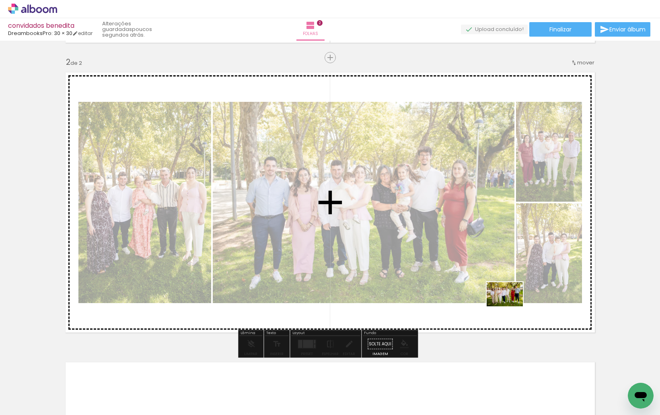
drag, startPoint x: 575, startPoint y: 354, endPoint x: 511, endPoint y: 306, distance: 80.0
click at [511, 306] on quentale-workspace at bounding box center [330, 207] width 660 height 415
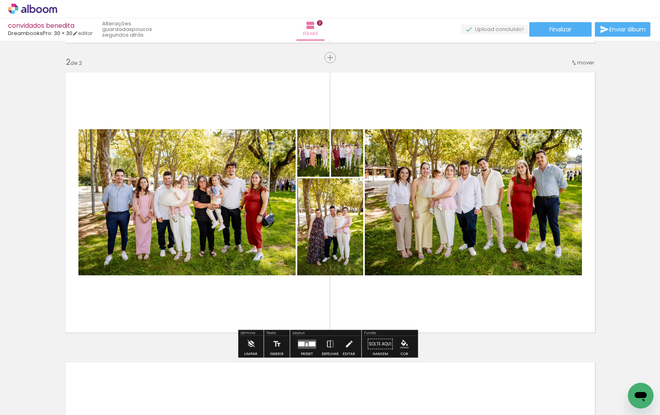
click at [306, 343] on div at bounding box center [306, 344] width 2 height 3
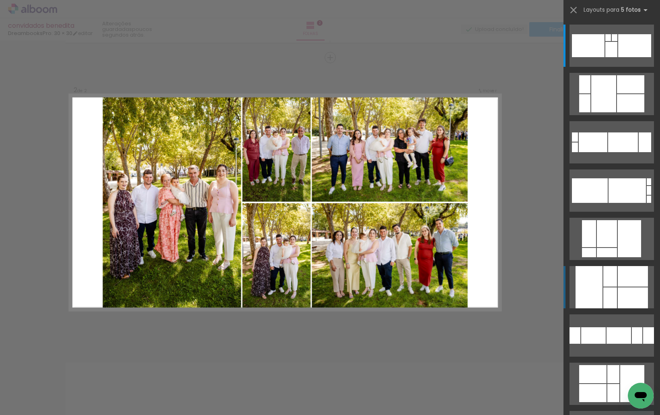
click at [638, 299] on div at bounding box center [633, 297] width 30 height 21
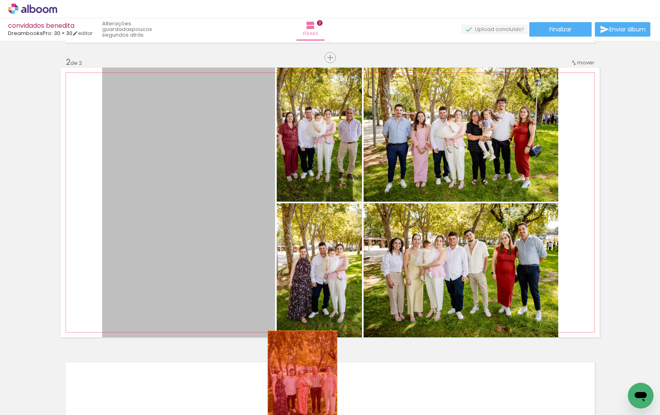
drag, startPoint x: 214, startPoint y: 265, endPoint x: 300, endPoint y: 384, distance: 147.3
click at [300, 385] on quentale-workspace at bounding box center [330, 207] width 660 height 415
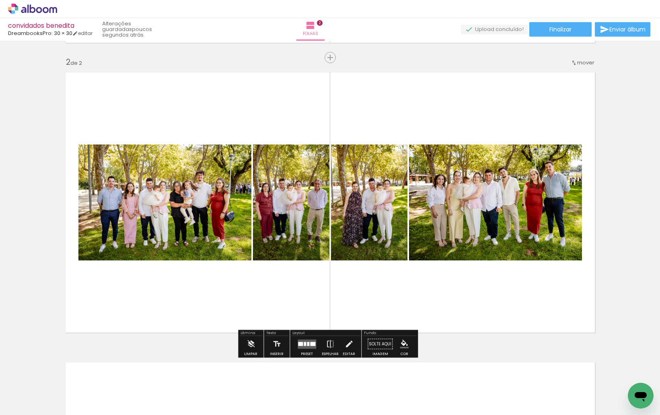
click at [302, 347] on quentale-layouter at bounding box center [307, 343] width 19 height 9
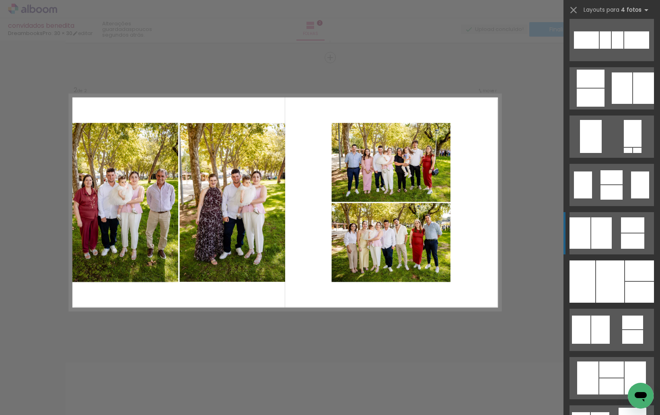
scroll to position [443, 0]
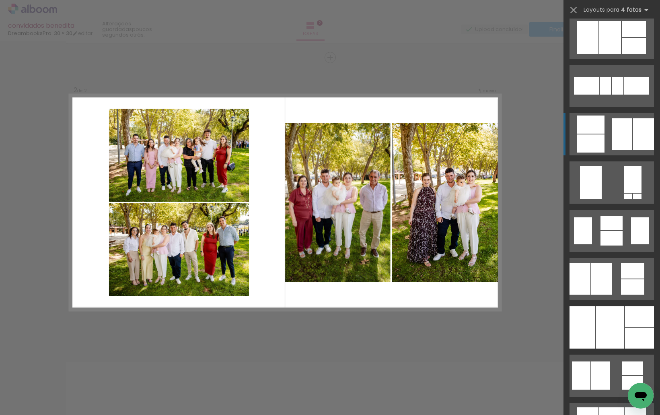
click at [633, 140] on div at bounding box center [643, 133] width 21 height 31
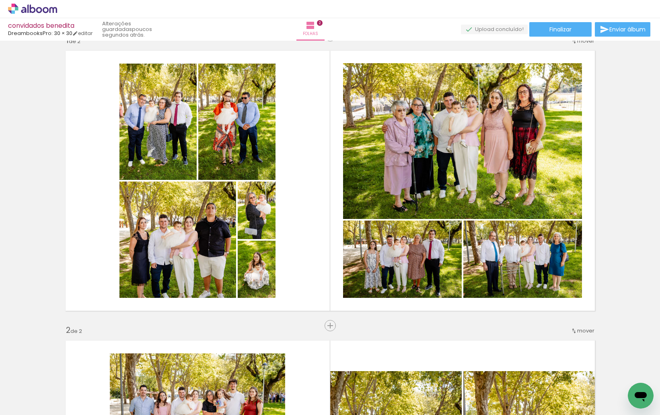
scroll to position [4, 0]
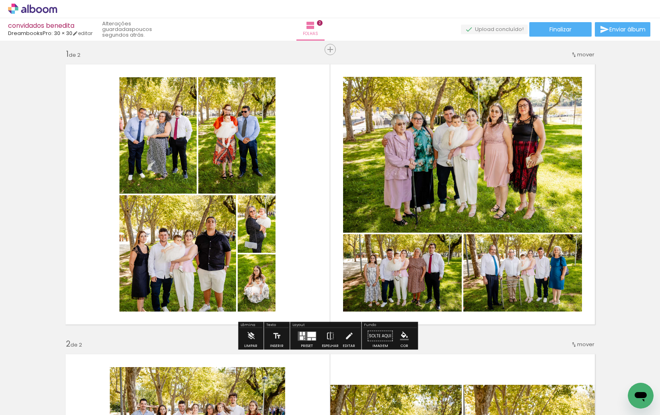
click at [307, 334] on div at bounding box center [311, 334] width 8 height 5
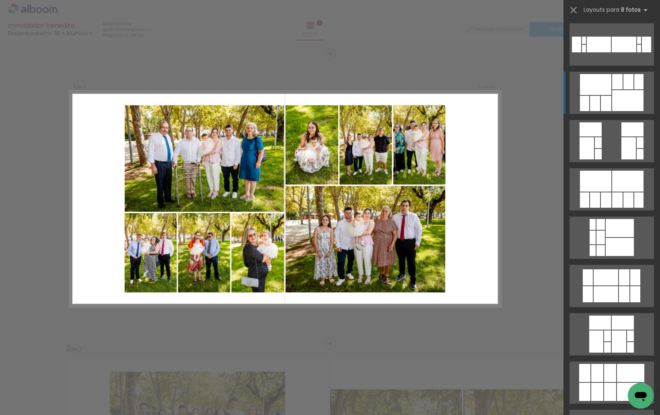
scroll to position [201, 0]
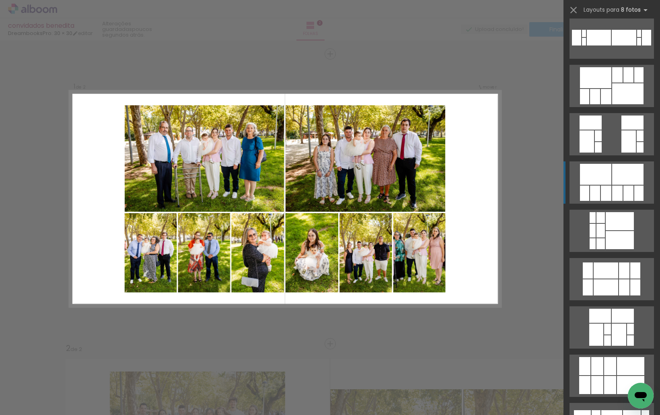
click at [615, 173] on div at bounding box center [627, 174] width 31 height 21
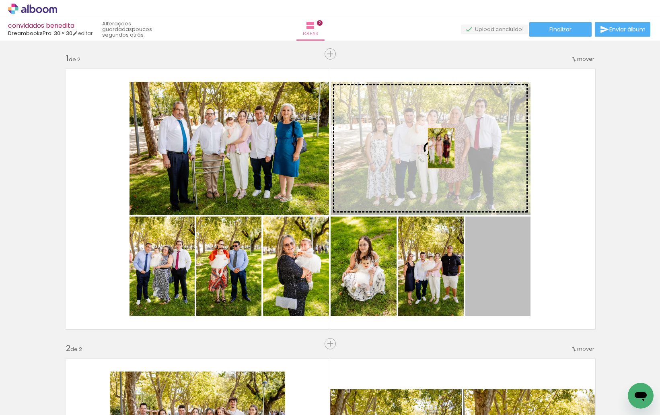
drag, startPoint x: 511, startPoint y: 272, endPoint x: 438, endPoint y: 148, distance: 144.0
click at [0, 0] on slot at bounding box center [0, 0] width 0 height 0
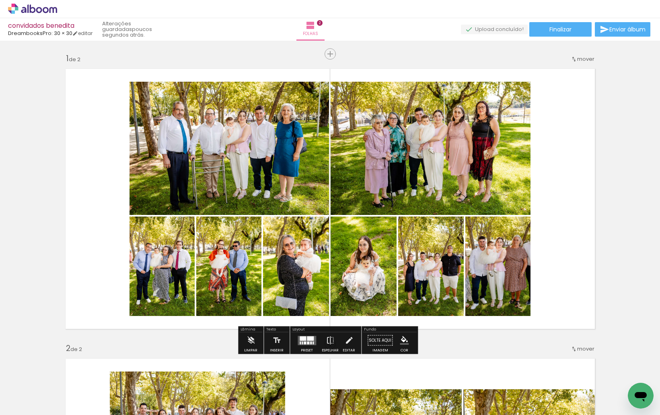
click at [304, 342] on div at bounding box center [305, 342] width 2 height 3
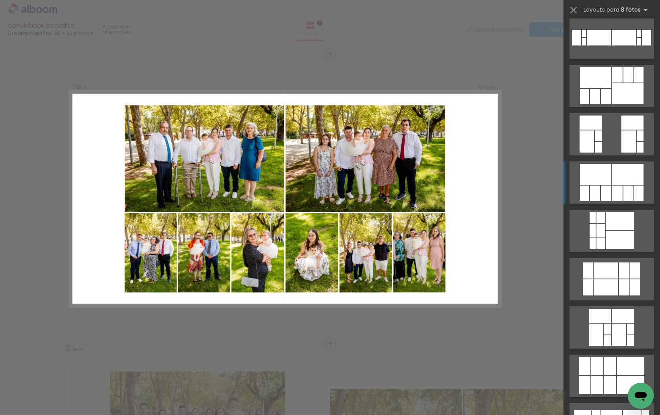
scroll to position [338, 0]
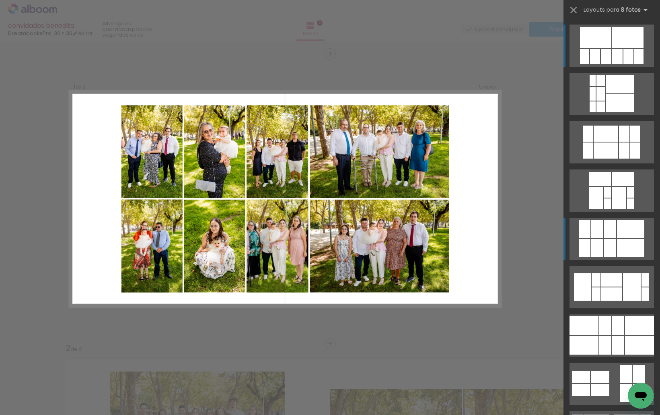
click at [628, 243] on div at bounding box center [630, 248] width 27 height 18
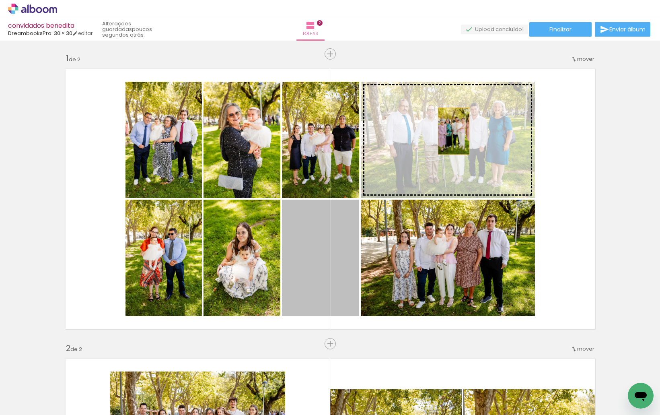
drag, startPoint x: 342, startPoint y: 262, endPoint x: 451, endPoint y: 131, distance: 170.3
click at [0, 0] on slot at bounding box center [0, 0] width 0 height 0
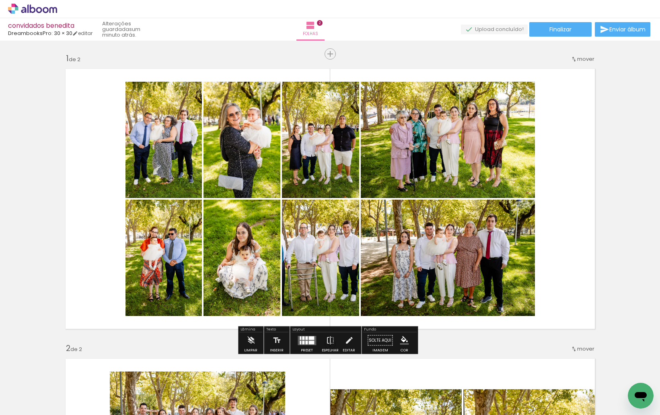
click at [380, 150] on quentale-photo at bounding box center [448, 140] width 174 height 116
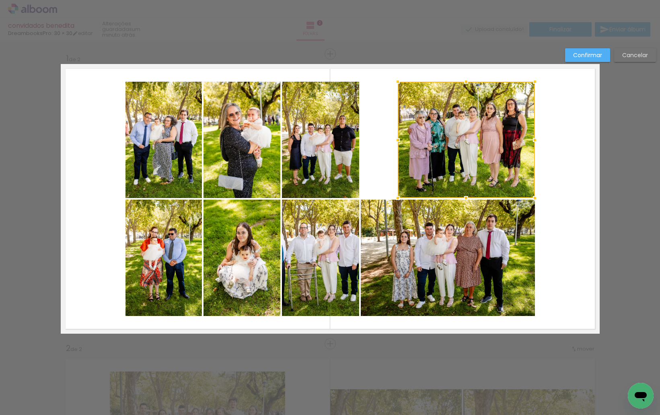
drag, startPoint x: 359, startPoint y: 140, endPoint x: 396, endPoint y: 139, distance: 37.0
click at [396, 139] on div at bounding box center [398, 140] width 16 height 16
click at [344, 148] on quentale-photo at bounding box center [320, 140] width 77 height 116
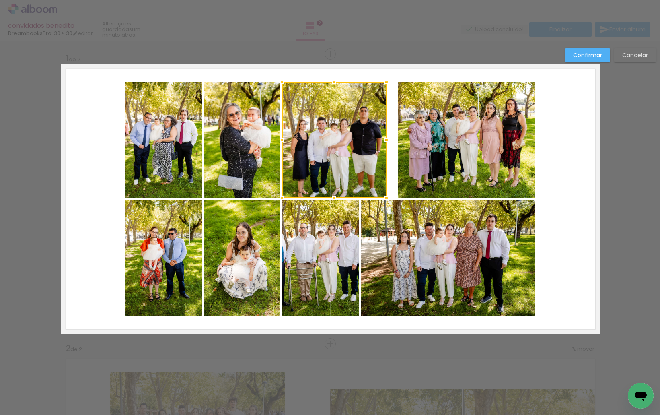
drag, startPoint x: 359, startPoint y: 139, endPoint x: 387, endPoint y: 139, distance: 27.8
click at [387, 139] on div at bounding box center [387, 140] width 16 height 16
click at [416, 141] on quentale-photo at bounding box center [466, 140] width 137 height 116
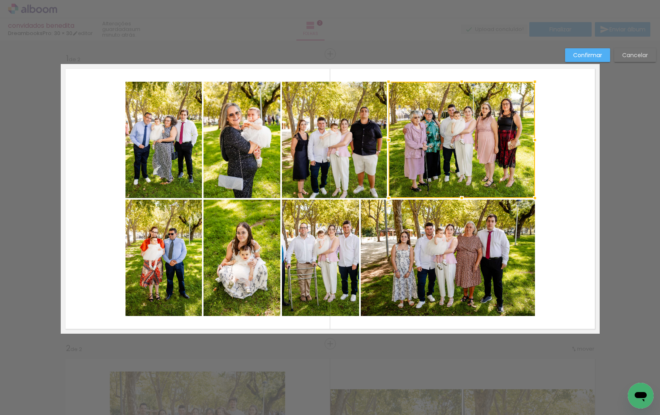
drag, startPoint x: 397, startPoint y: 142, endPoint x: 389, endPoint y: 144, distance: 8.8
click at [389, 144] on div at bounding box center [389, 140] width 16 height 16
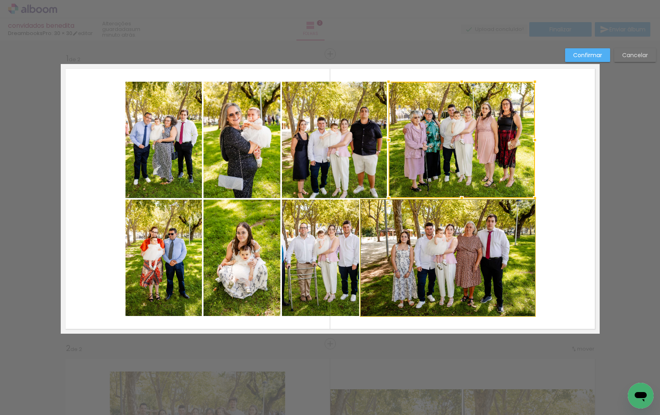
click at [373, 264] on quentale-photo at bounding box center [448, 258] width 174 height 116
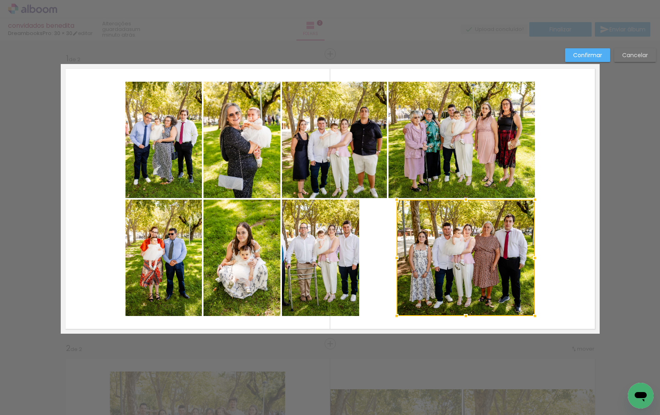
drag, startPoint x: 359, startPoint y: 258, endPoint x: 395, endPoint y: 258, distance: 35.8
click at [395, 258] on div at bounding box center [397, 258] width 16 height 16
click at [355, 260] on quentale-photo at bounding box center [320, 258] width 77 height 116
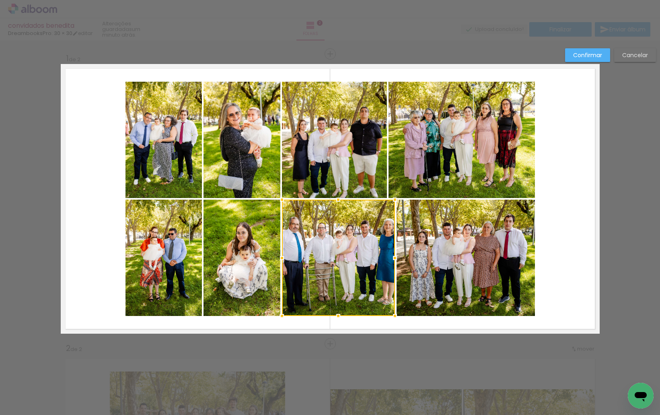
drag, startPoint x: 359, startPoint y: 257, endPoint x: 395, endPoint y: 257, distance: 35.8
click at [395, 257] on div at bounding box center [395, 258] width 16 height 16
click at [435, 250] on div at bounding box center [466, 258] width 138 height 116
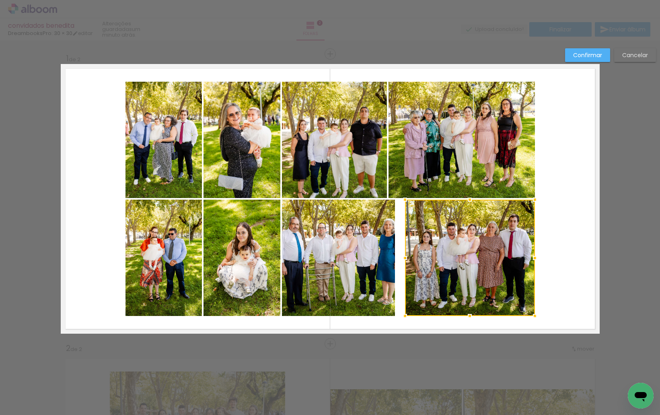
drag, startPoint x: 396, startPoint y: 258, endPoint x: 404, endPoint y: 258, distance: 7.7
click at [404, 258] on div at bounding box center [405, 258] width 16 height 16
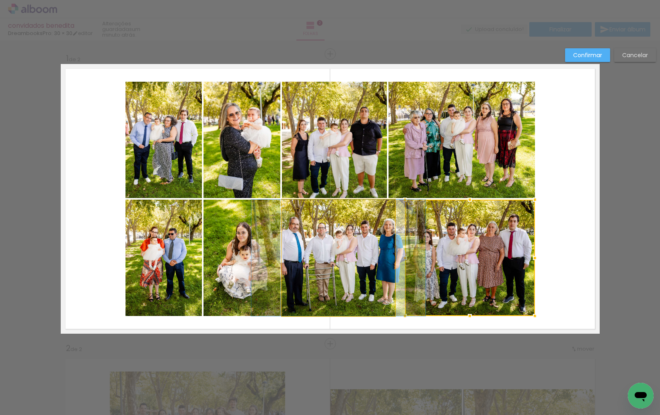
click at [373, 254] on quentale-photo at bounding box center [338, 258] width 113 height 116
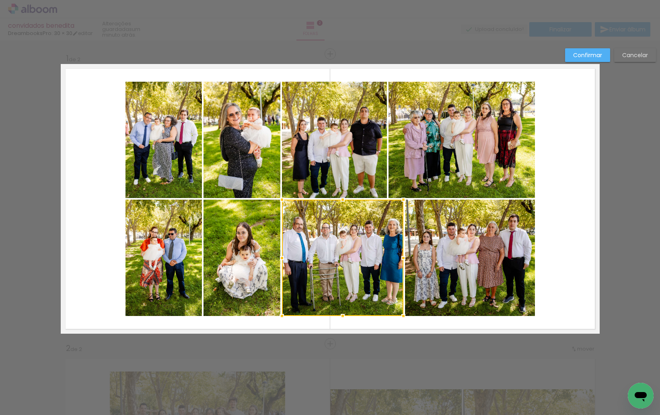
drag, startPoint x: 396, startPoint y: 257, endPoint x: 404, endPoint y: 258, distance: 8.5
click at [404, 258] on div at bounding box center [404, 258] width 16 height 16
click at [253, 259] on quentale-photo at bounding box center [242, 258] width 77 height 116
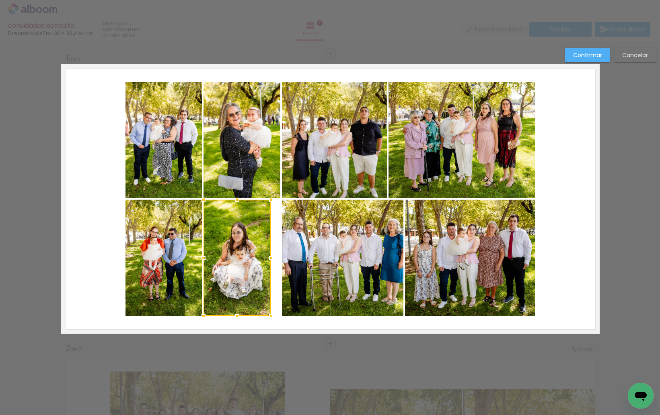
drag, startPoint x: 278, startPoint y: 259, endPoint x: 269, endPoint y: 260, distance: 9.0
click at [269, 260] on div at bounding box center [271, 258] width 16 height 16
click at [282, 256] on quentale-photo at bounding box center [343, 258] width 122 height 116
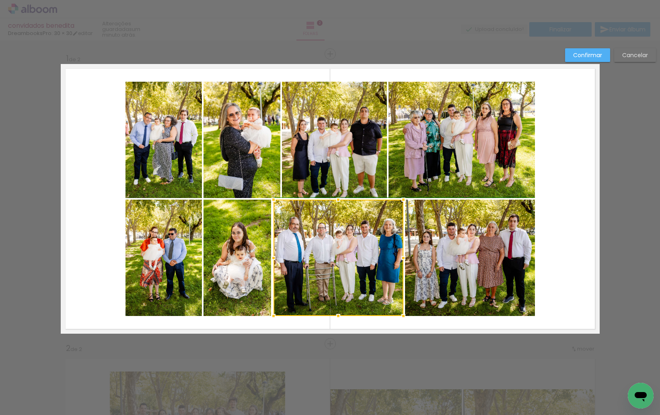
drag, startPoint x: 280, startPoint y: 259, endPoint x: 272, endPoint y: 261, distance: 8.3
click at [272, 261] on div at bounding box center [274, 258] width 16 height 16
click at [269, 260] on div at bounding box center [274, 258] width 16 height 16
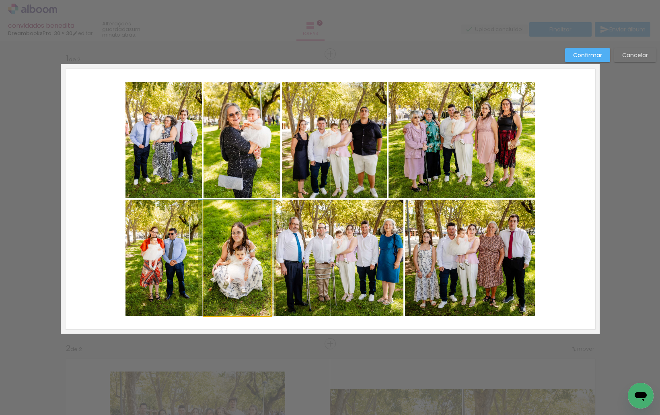
click at [258, 260] on quentale-photo at bounding box center [238, 258] width 68 height 116
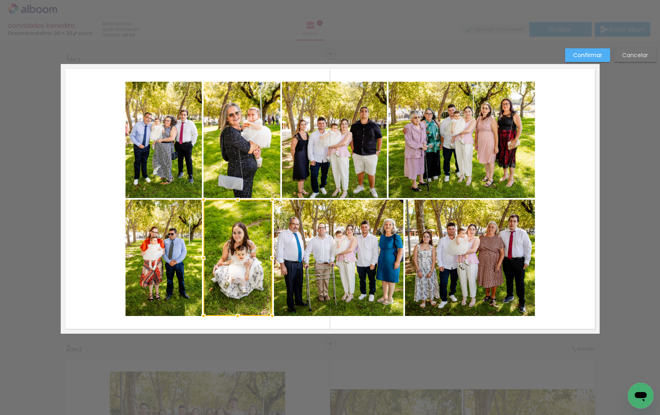
drag, startPoint x: 267, startPoint y: 258, endPoint x: 272, endPoint y: 260, distance: 4.7
click at [272, 260] on div at bounding box center [272, 258] width 16 height 16
click at [0, 0] on slot "Confirmar" at bounding box center [0, 0] width 0 height 0
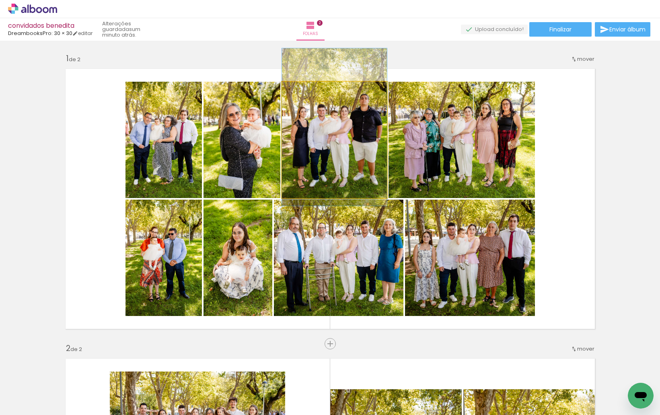
drag, startPoint x: 354, startPoint y: 150, endPoint x: 355, endPoint y: 138, distance: 11.7
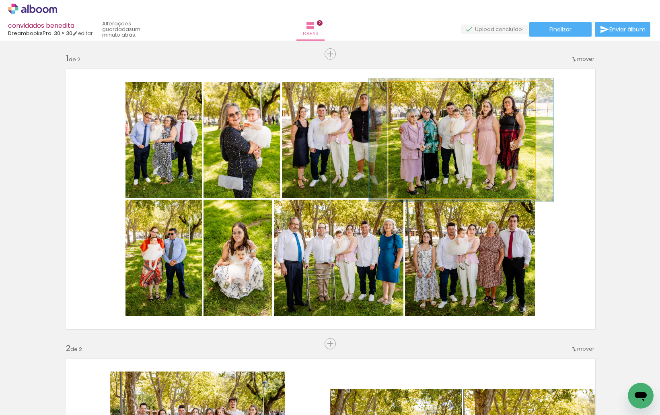
type paper-slider "106"
click at [406, 91] on div at bounding box center [409, 90] width 7 height 7
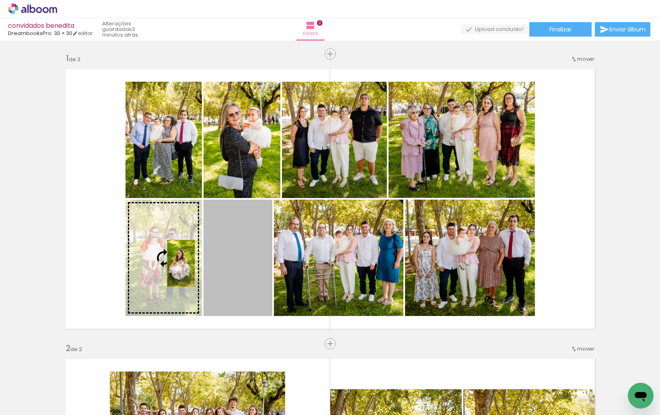
drag, startPoint x: 237, startPoint y: 262, endPoint x: 173, endPoint y: 263, distance: 63.6
click at [0, 0] on slot at bounding box center [0, 0] width 0 height 0
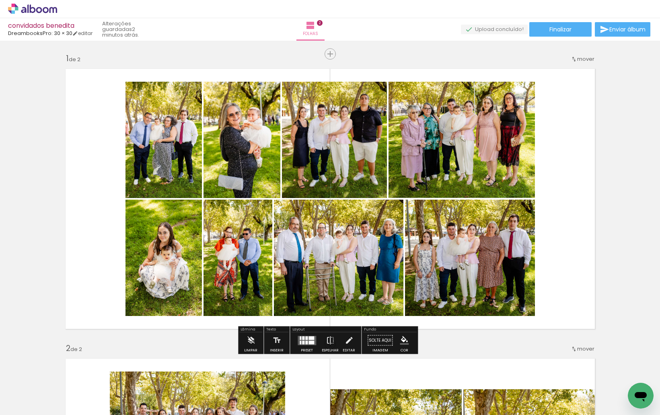
click at [242, 126] on quentale-photo at bounding box center [242, 140] width 77 height 116
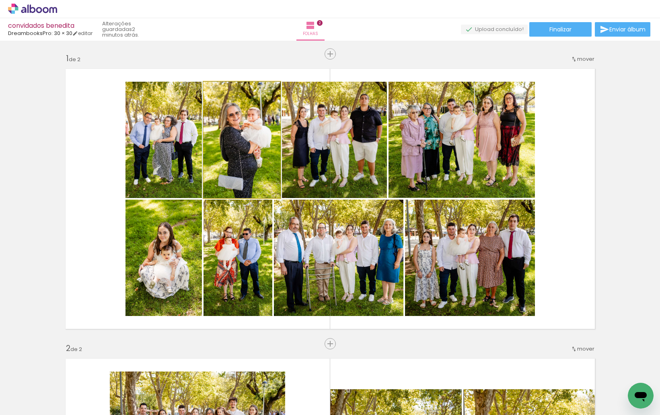
click at [242, 126] on quentale-photo at bounding box center [242, 140] width 77 height 116
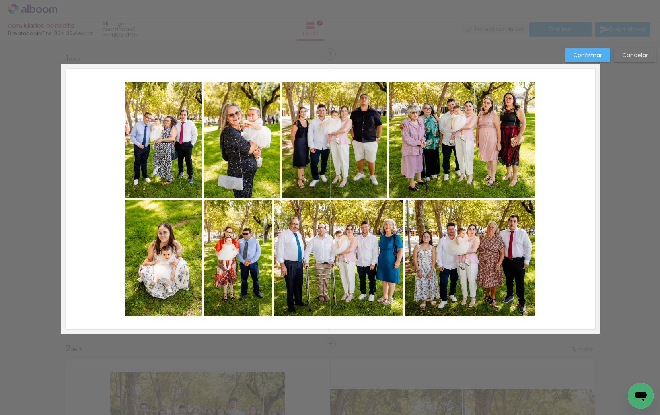
click at [209, 135] on quentale-photo at bounding box center [242, 140] width 77 height 116
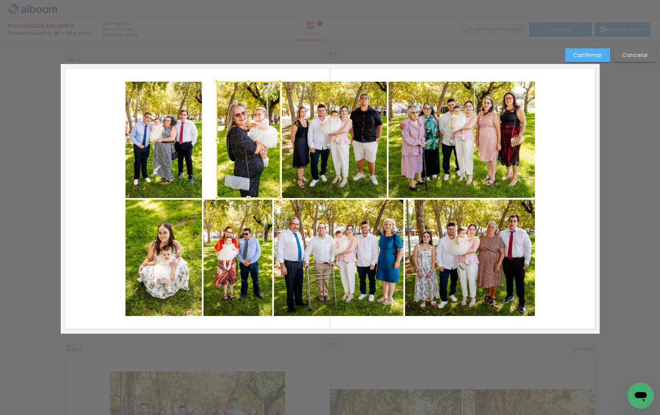
drag, startPoint x: 202, startPoint y: 140, endPoint x: 215, endPoint y: 141, distance: 13.3
click at [215, 141] on div at bounding box center [217, 140] width 16 height 16
click at [192, 141] on quentale-photo at bounding box center [164, 140] width 76 height 116
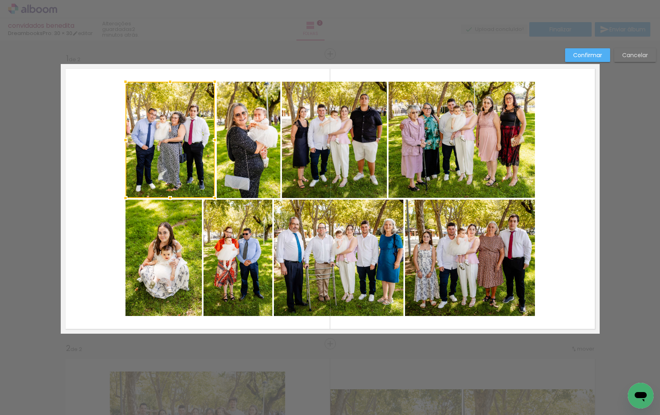
drag, startPoint x: 200, startPoint y: 138, endPoint x: 213, endPoint y: 142, distance: 13.3
click at [213, 142] on div at bounding box center [215, 140] width 16 height 16
click at [0, 0] on slot "Confirmar" at bounding box center [0, 0] width 0 height 0
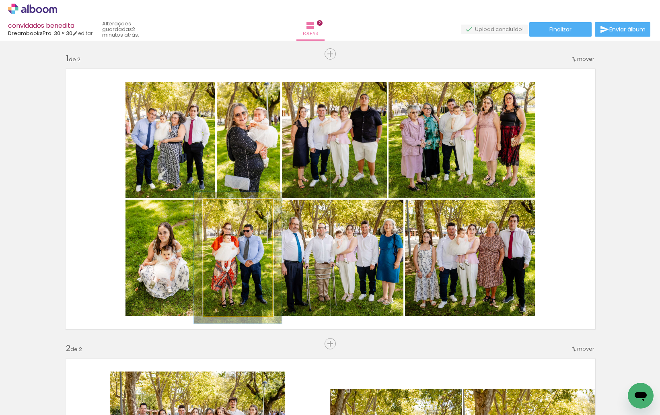
type paper-slider "113"
click at [222, 207] on div at bounding box center [225, 207] width 7 height 7
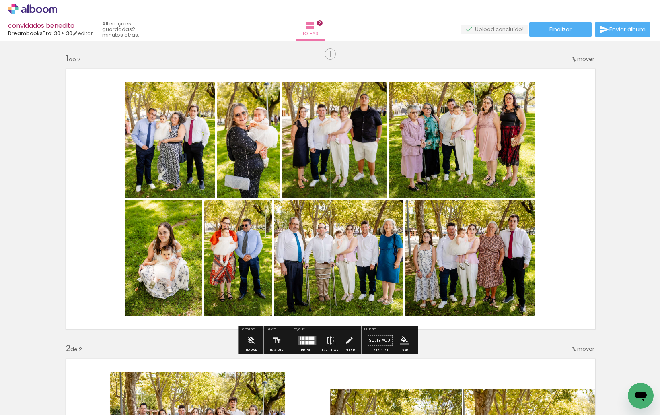
click at [183, 257] on quentale-photo at bounding box center [164, 258] width 76 height 116
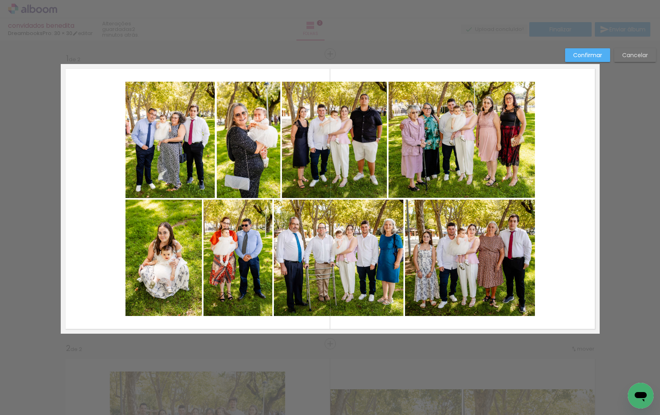
click at [198, 260] on quentale-photo at bounding box center [164, 258] width 76 height 116
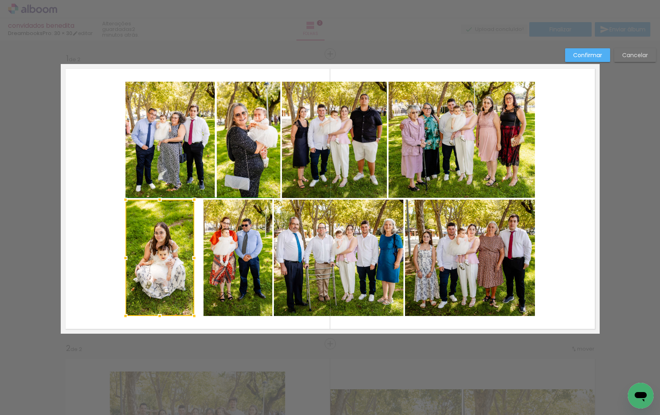
drag, startPoint x: 198, startPoint y: 259, endPoint x: 193, endPoint y: 260, distance: 5.8
click at [193, 260] on div at bounding box center [194, 258] width 16 height 16
click at [204, 256] on quentale-photo at bounding box center [238, 258] width 69 height 116
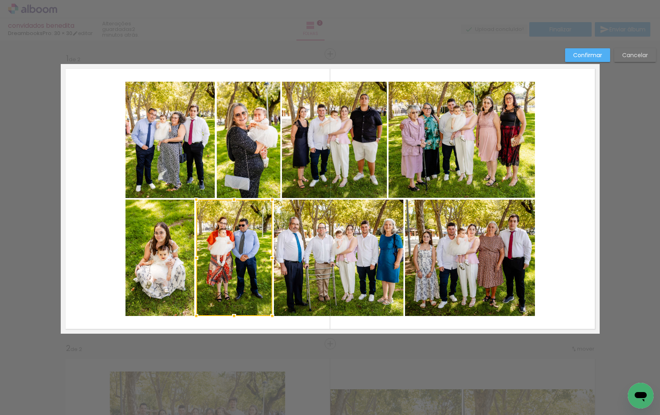
drag, startPoint x: 201, startPoint y: 257, endPoint x: 192, endPoint y: 260, distance: 9.8
click at [192, 260] on div at bounding box center [196, 258] width 16 height 16
click at [0, 0] on slot "Confirmar" at bounding box center [0, 0] width 0 height 0
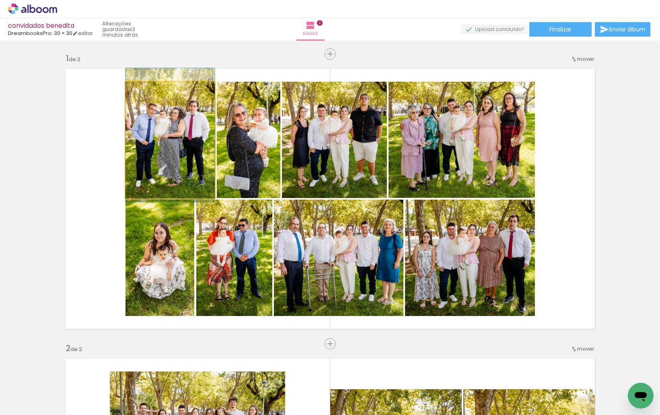
drag, startPoint x: 178, startPoint y: 128, endPoint x: 178, endPoint y: 124, distance: 4.8
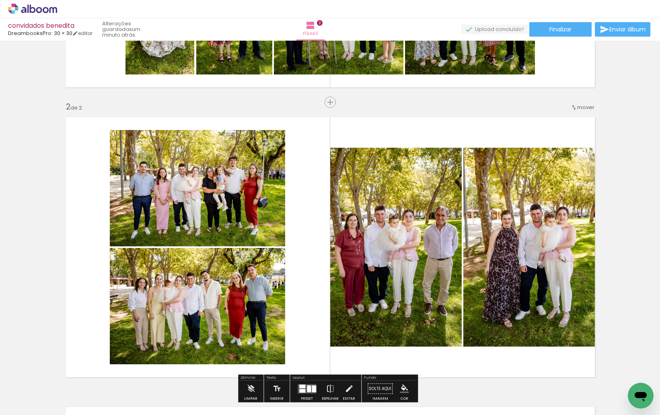
scroll to position [322, 0]
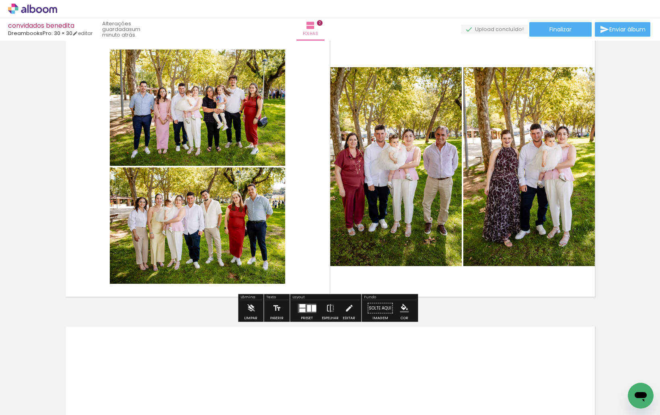
click at [301, 306] on div at bounding box center [302, 306] width 6 height 4
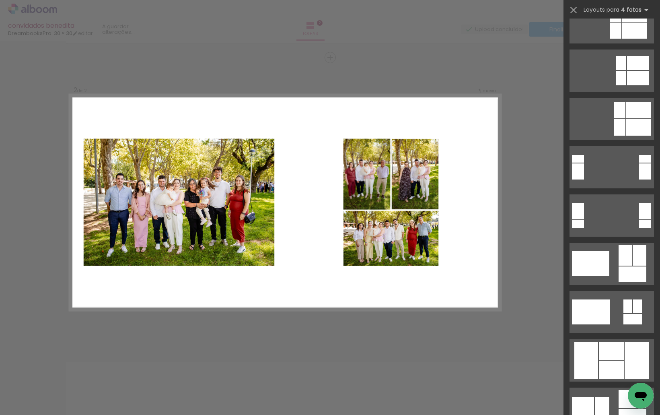
scroll to position [2092, 0]
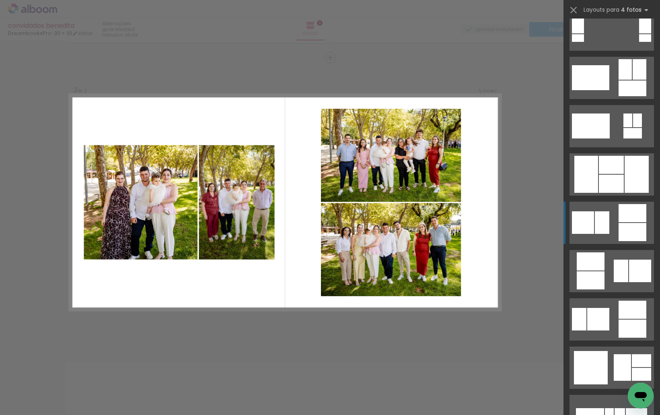
click at [631, 213] on div at bounding box center [633, 213] width 28 height 18
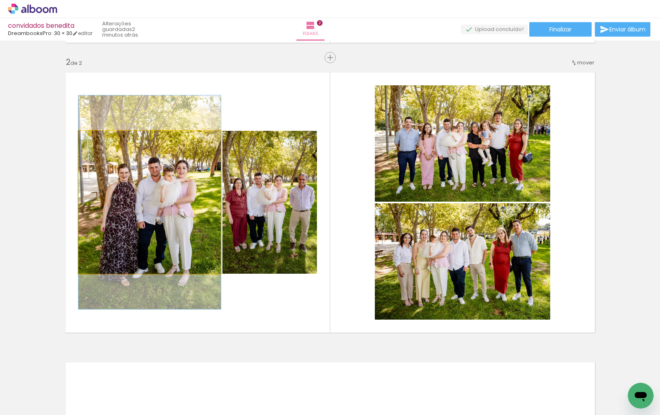
click at [161, 218] on quentale-photo at bounding box center [149, 202] width 142 height 143
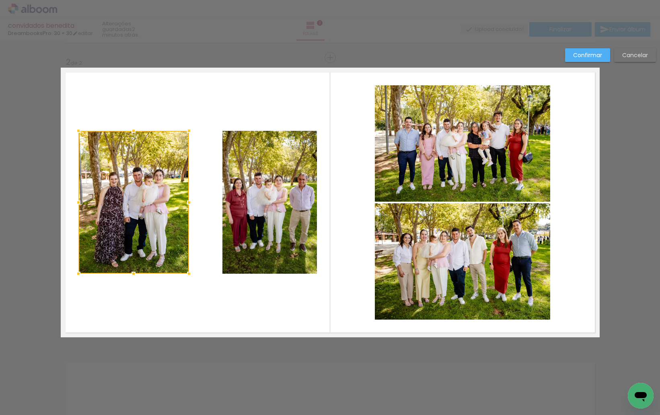
drag, startPoint x: 216, startPoint y: 204, endPoint x: 185, endPoint y: 204, distance: 31.8
click at [185, 204] on div at bounding box center [189, 202] width 16 height 16
click at [237, 198] on quentale-photo at bounding box center [270, 202] width 95 height 143
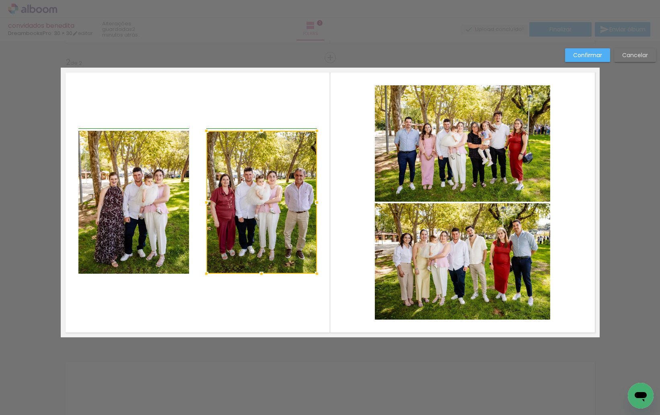
drag, startPoint x: 219, startPoint y: 201, endPoint x: 200, endPoint y: 204, distance: 19.6
click at [200, 204] on div at bounding box center [206, 202] width 16 height 16
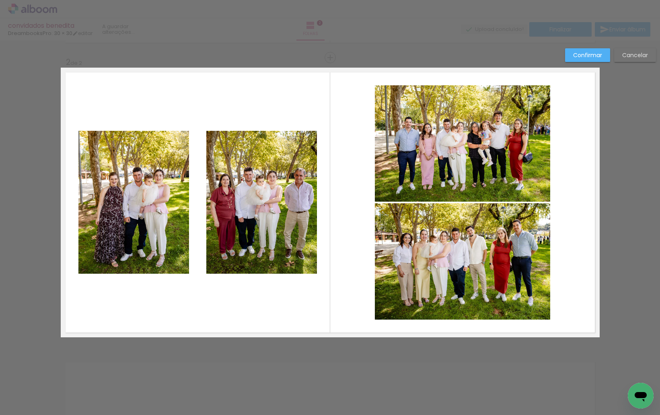
click at [168, 204] on quentale-photo at bounding box center [133, 202] width 111 height 143
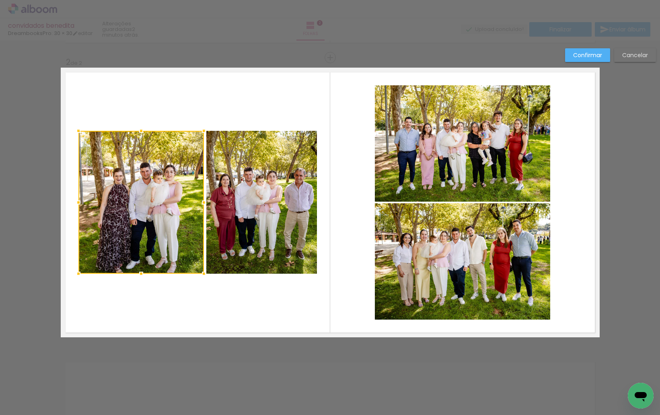
drag, startPoint x: 187, startPoint y: 204, endPoint x: 205, endPoint y: 206, distance: 18.3
click at [205, 206] on div at bounding box center [204, 202] width 16 height 16
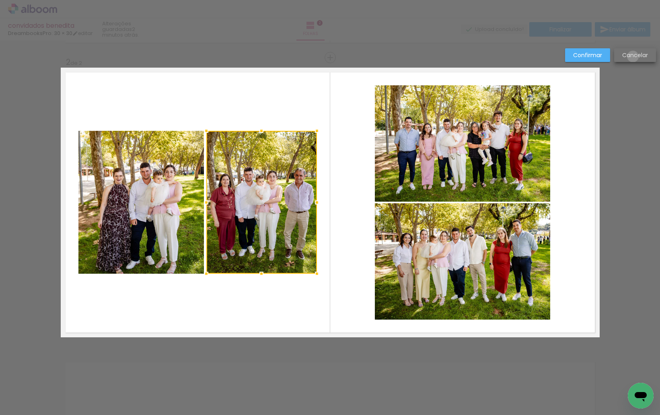
click at [0, 0] on slot "Cancelar" at bounding box center [0, 0] width 0 height 0
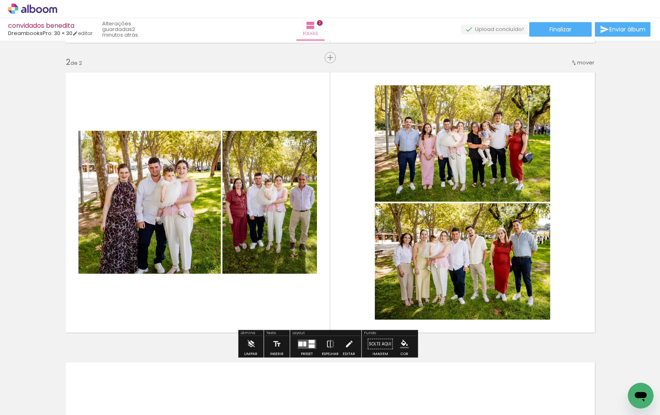
click at [303, 343] on div at bounding box center [304, 343] width 3 height 5
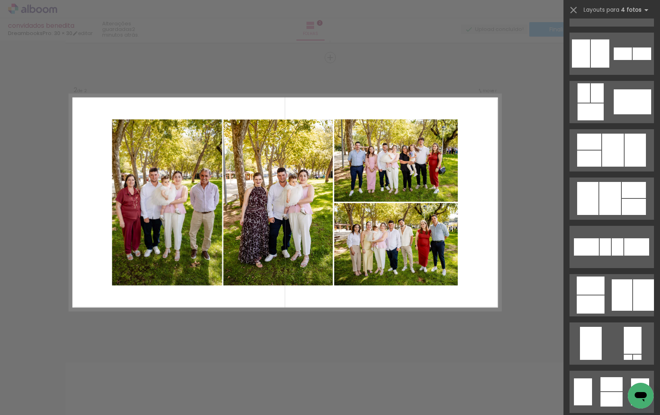
scroll to position [362, 0]
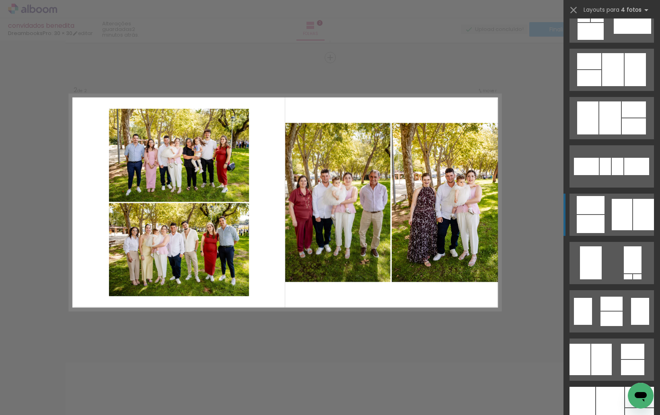
click at [641, 219] on div at bounding box center [643, 214] width 21 height 31
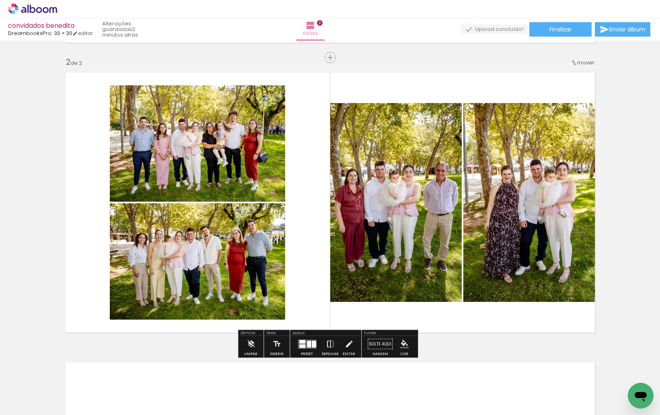
click at [326, 343] on iron-icon at bounding box center [330, 344] width 9 height 16
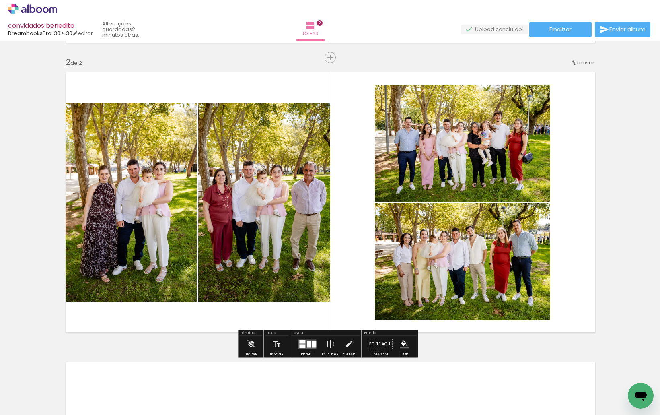
click at [454, 144] on quentale-photo at bounding box center [462, 143] width 175 height 116
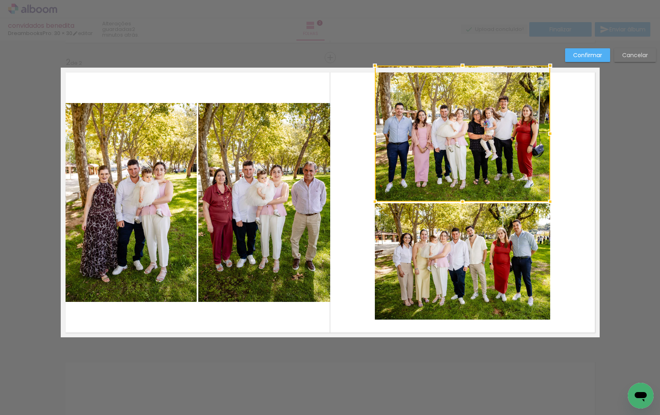
drag, startPoint x: 460, startPoint y: 87, endPoint x: 461, endPoint y: 67, distance: 20.6
click at [461, 67] on div at bounding box center [463, 66] width 16 height 16
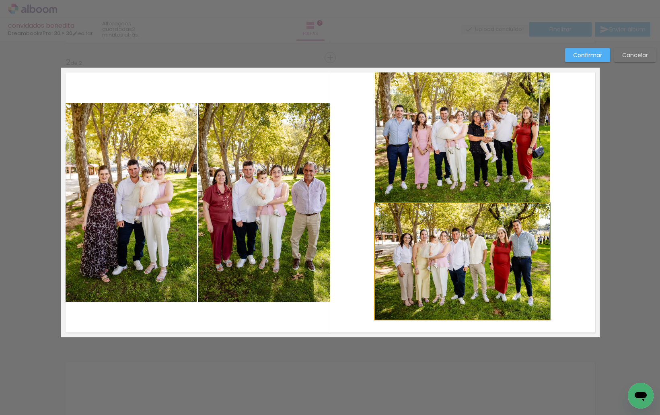
click at [460, 268] on quentale-photo at bounding box center [462, 261] width 175 height 116
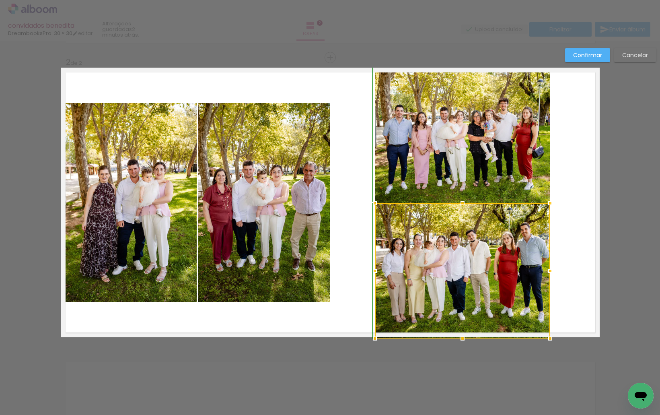
drag, startPoint x: 459, startPoint y: 317, endPoint x: 461, endPoint y: 338, distance: 21.4
click at [461, 338] on div at bounding box center [463, 338] width 16 height 16
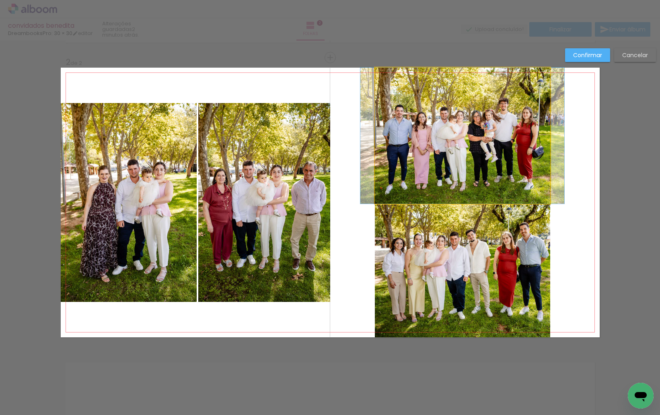
click at [474, 177] on quentale-photo at bounding box center [462, 136] width 175 height 136
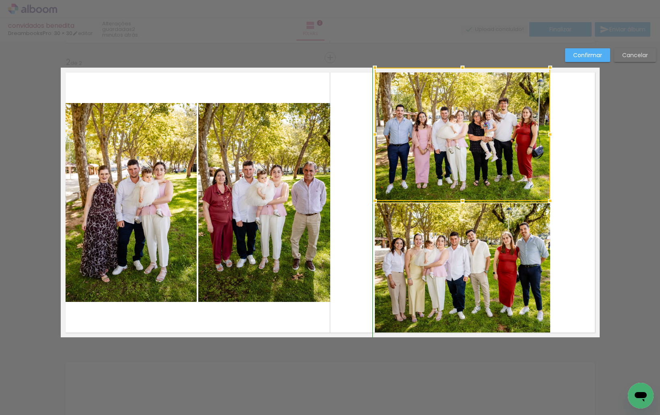
drag, startPoint x: 460, startPoint y: 202, endPoint x: 460, endPoint y: 198, distance: 4.4
click at [460, 198] on div at bounding box center [463, 201] width 16 height 16
click at [459, 216] on quentale-photo at bounding box center [462, 270] width 175 height 134
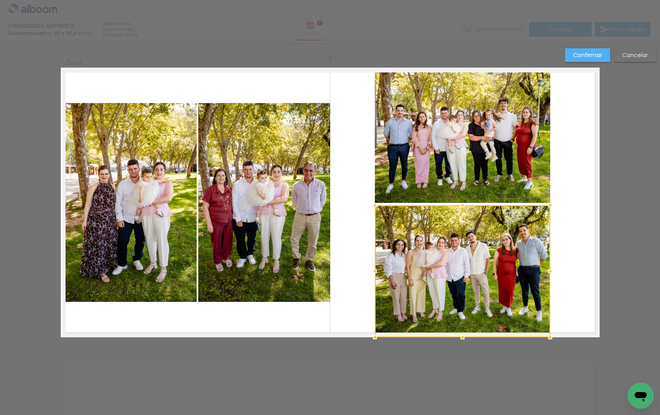
drag, startPoint x: 460, startPoint y: 204, endPoint x: 460, endPoint y: 208, distance: 4.4
click at [460, 208] on div at bounding box center [463, 205] width 16 height 16
click at [414, 140] on quentale-photo at bounding box center [462, 135] width 175 height 135
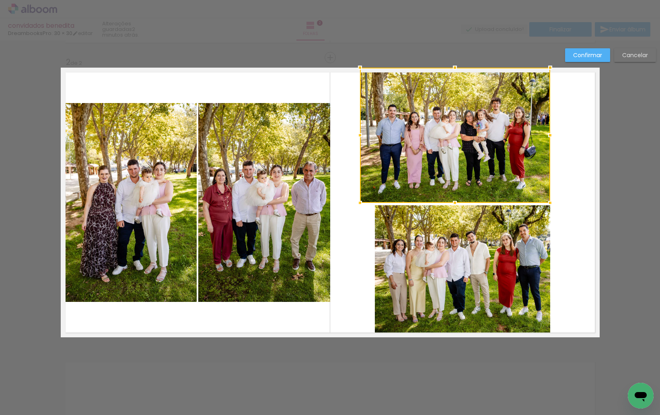
drag, startPoint x: 371, startPoint y: 139, endPoint x: 357, endPoint y: 140, distance: 14.1
click at [357, 140] on div at bounding box center [360, 135] width 16 height 16
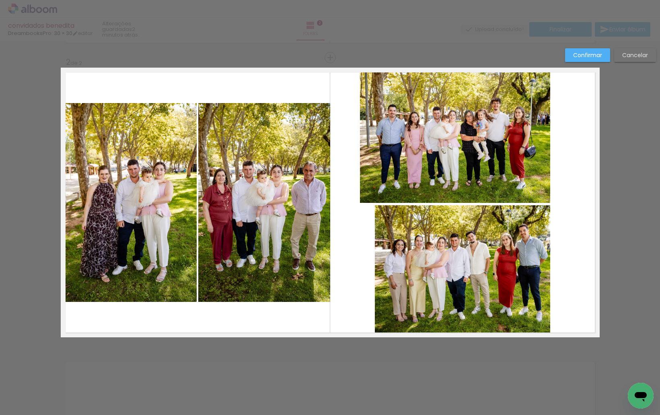
click at [456, 131] on quentale-photo at bounding box center [455, 135] width 190 height 135
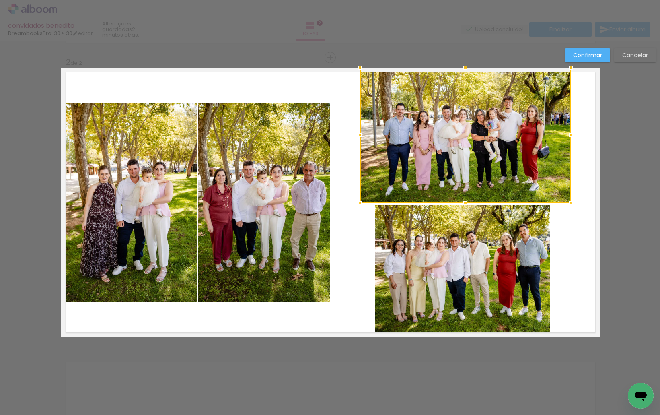
drag, startPoint x: 551, startPoint y: 134, endPoint x: 571, endPoint y: 135, distance: 20.6
click at [571, 135] on div at bounding box center [571, 135] width 16 height 16
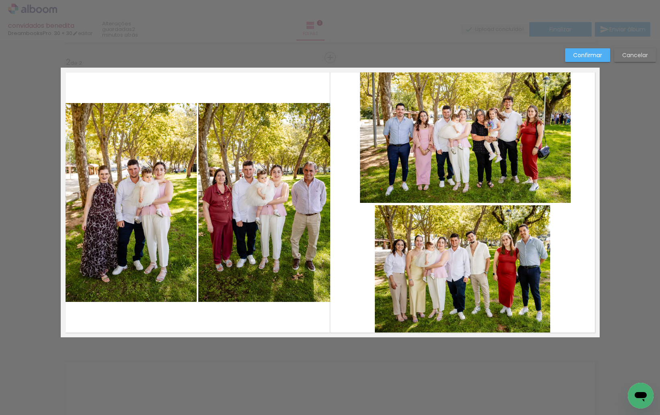
click at [500, 133] on quentale-photo at bounding box center [465, 135] width 211 height 135
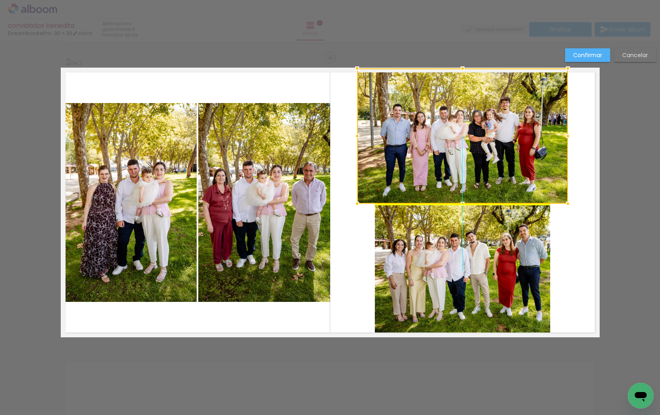
click at [481, 125] on div at bounding box center [462, 135] width 211 height 135
click at [453, 237] on quentale-photo at bounding box center [462, 271] width 175 height 132
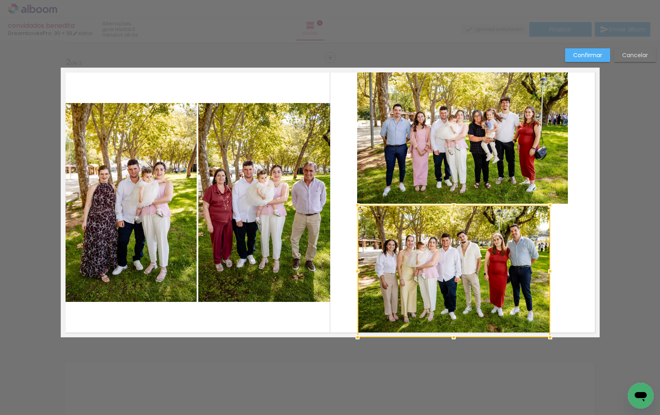
drag, startPoint x: 362, startPoint y: 272, endPoint x: 354, endPoint y: 273, distance: 8.5
click at [354, 273] on div at bounding box center [358, 271] width 16 height 16
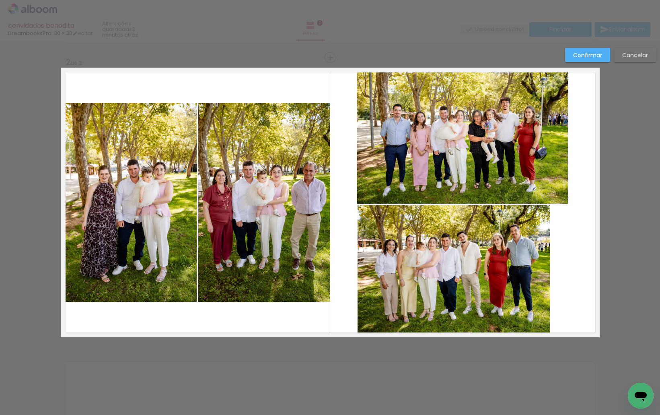
click at [526, 260] on quentale-photo at bounding box center [454, 271] width 193 height 132
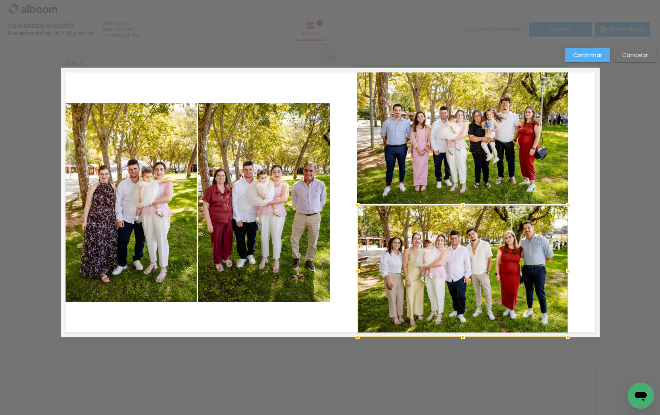
drag, startPoint x: 550, startPoint y: 270, endPoint x: 566, endPoint y: 270, distance: 16.5
click at [566, 270] on div at bounding box center [569, 271] width 16 height 16
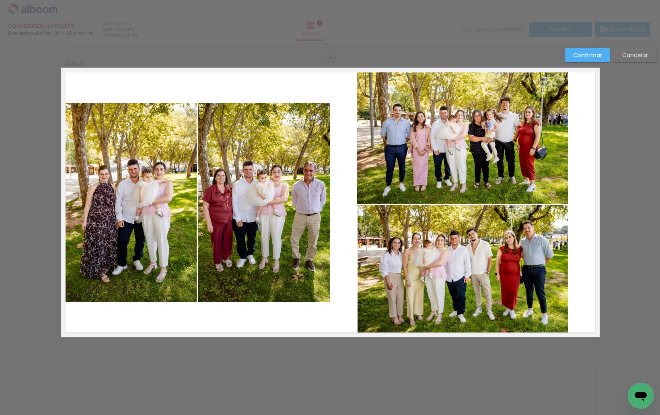
click at [498, 111] on quentale-photo at bounding box center [462, 135] width 211 height 135
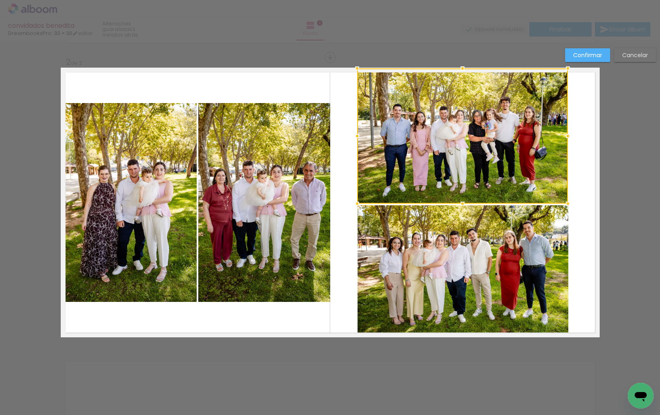
click at [0, 0] on slot "Confirmar" at bounding box center [0, 0] width 0 height 0
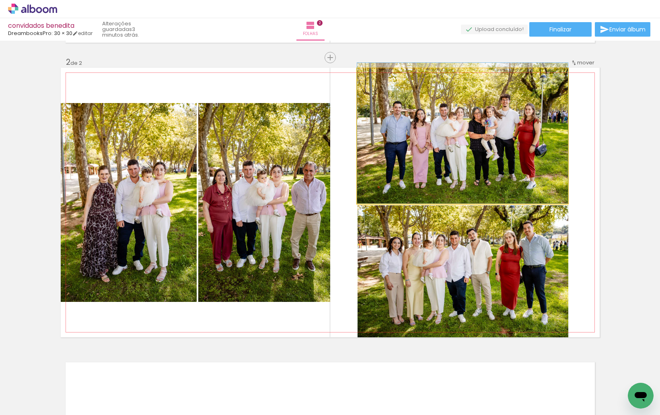
drag, startPoint x: 478, startPoint y: 113, endPoint x: 478, endPoint y: 109, distance: 4.4
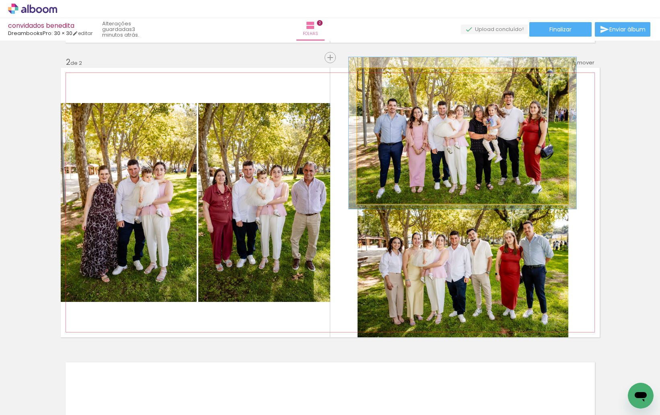
type paper-slider "107"
click at [379, 77] on div at bounding box center [378, 76] width 13 height 13
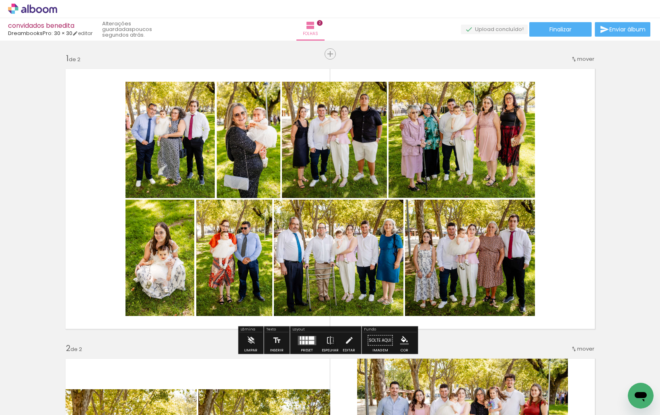
scroll to position [10, 0]
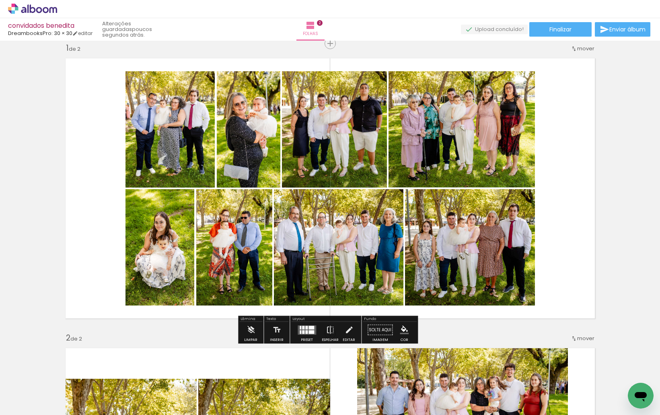
drag, startPoint x: 30, startPoint y: 166, endPoint x: 35, endPoint y: 169, distance: 6.1
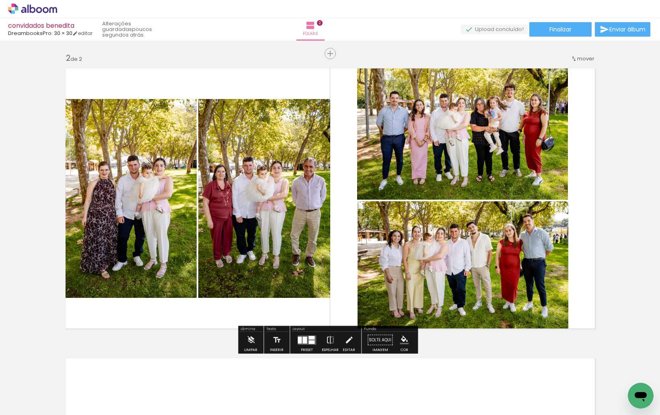
scroll to position [293, 0]
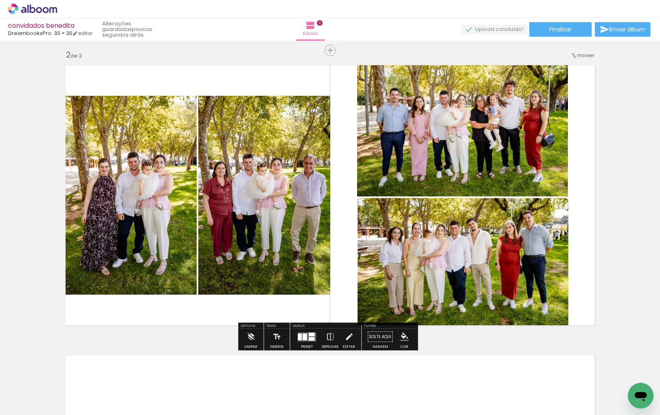
click at [635, 187] on div "Inserir folha 1 de 2 Inserir folha 2 de 2" at bounding box center [330, 185] width 660 height 870
click at [30, 5] on icon at bounding box center [32, 9] width 49 height 10
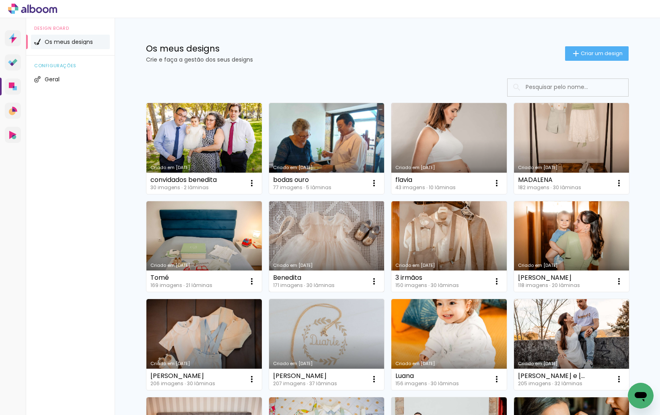
click at [325, 239] on link "Criado em [DATE]" at bounding box center [326, 246] width 115 height 91
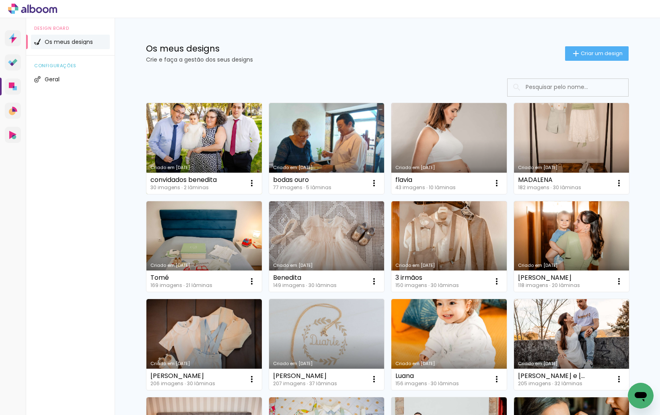
click at [180, 128] on link "Criado em [DATE]" at bounding box center [203, 148] width 115 height 91
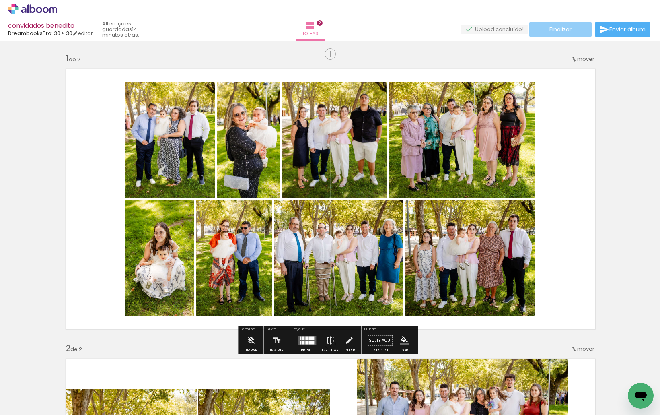
click at [557, 27] on span "Finalizar" at bounding box center [561, 30] width 22 height 6
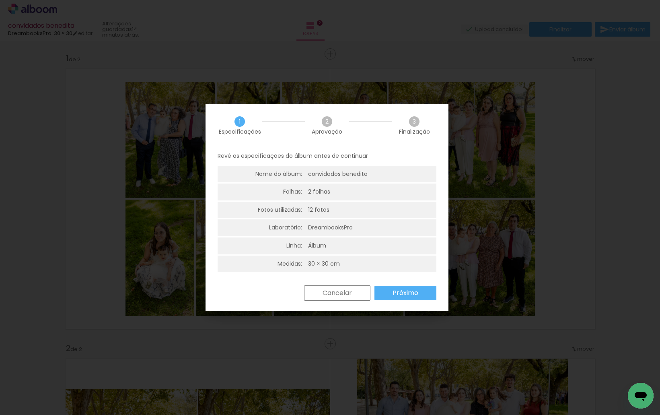
click at [0, 0] on slot "Próximo" at bounding box center [0, 0] width 0 height 0
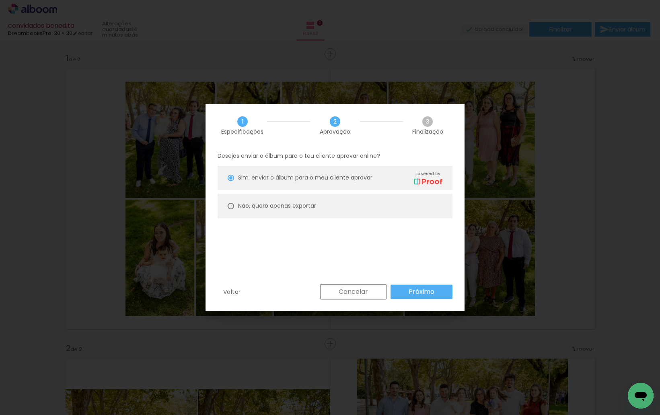
click at [0, 0] on slot "Não, quero apenas exportar" at bounding box center [0, 0] width 0 height 0
type paper-radio-button "on"
click at [447, 293] on paper-button "Próximo" at bounding box center [422, 291] width 62 height 14
type input "Alta, 300 DPI"
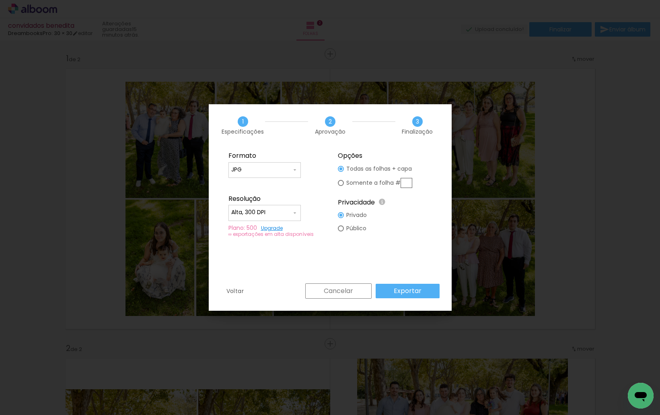
click at [431, 293] on paper-button "Exportar" at bounding box center [408, 291] width 64 height 14
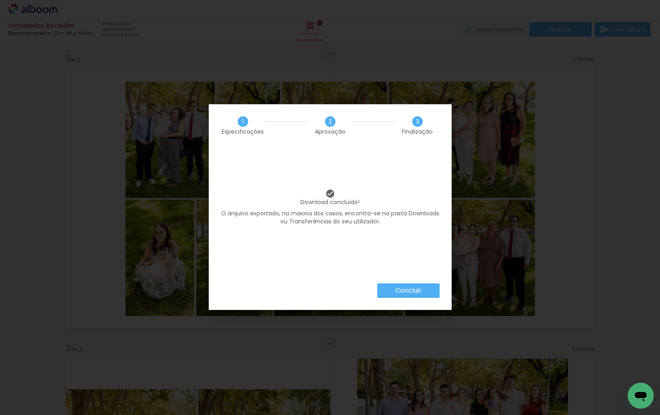
click at [0, 0] on slot "Concluir" at bounding box center [0, 0] width 0 height 0
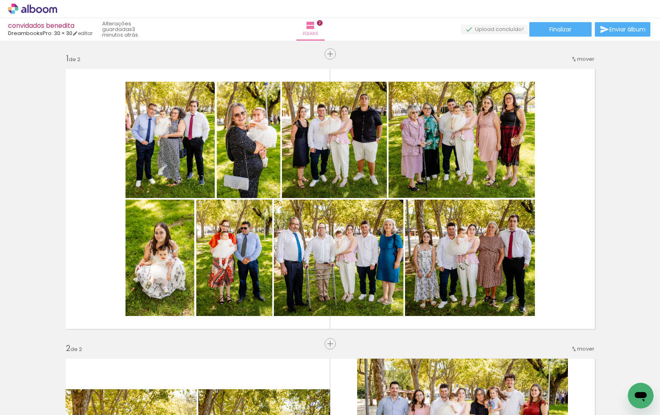
click at [47, 8] on icon at bounding box center [46, 10] width 6 height 6
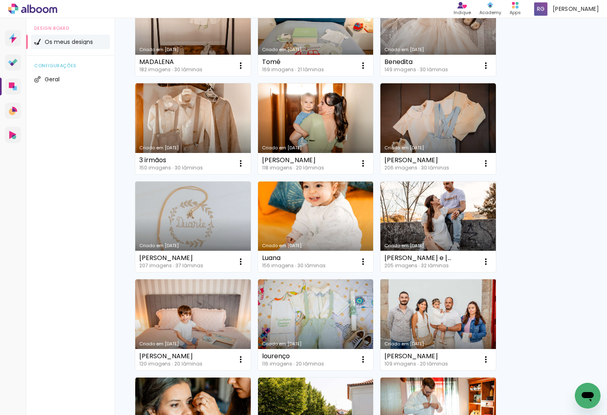
scroll to position [91, 0]
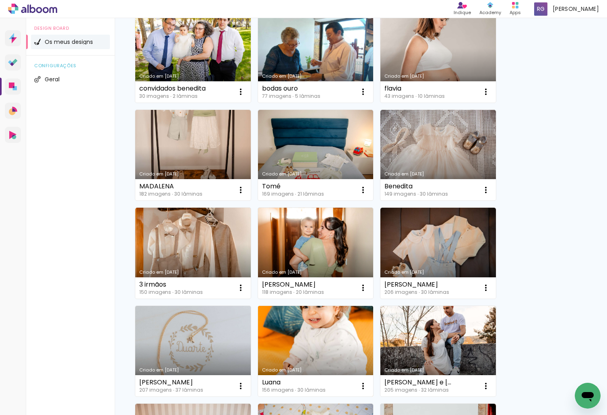
click at [340, 336] on link "Criado em [DATE]" at bounding box center [315, 351] width 115 height 91
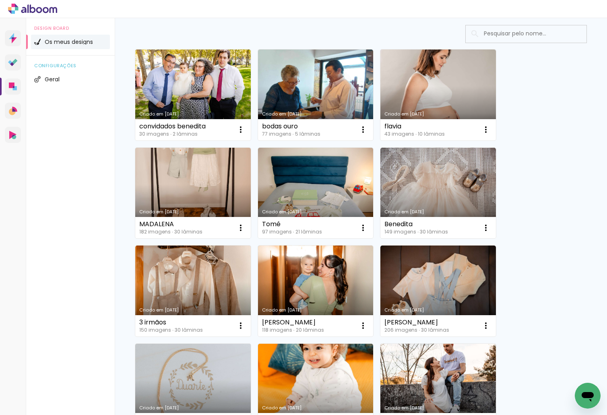
scroll to position [40, 0]
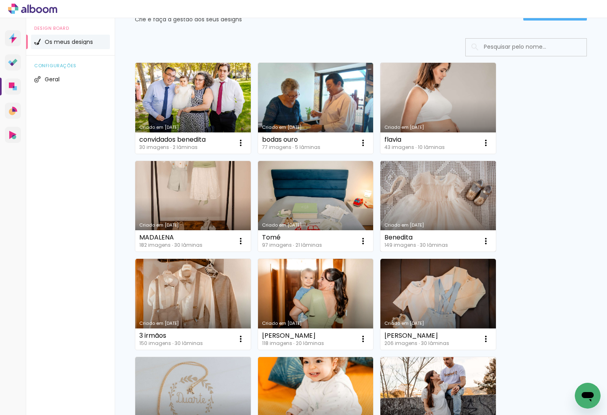
click at [427, 181] on link "Criado em [DATE]" at bounding box center [437, 206] width 115 height 91
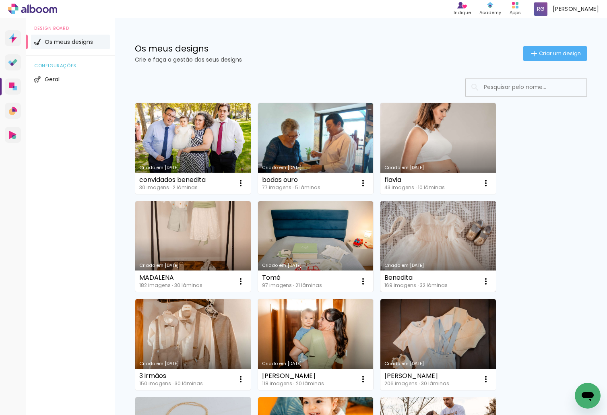
click at [415, 228] on link "Criado em [DATE]" at bounding box center [437, 246] width 115 height 91
